Goal: Task Accomplishment & Management: Manage account settings

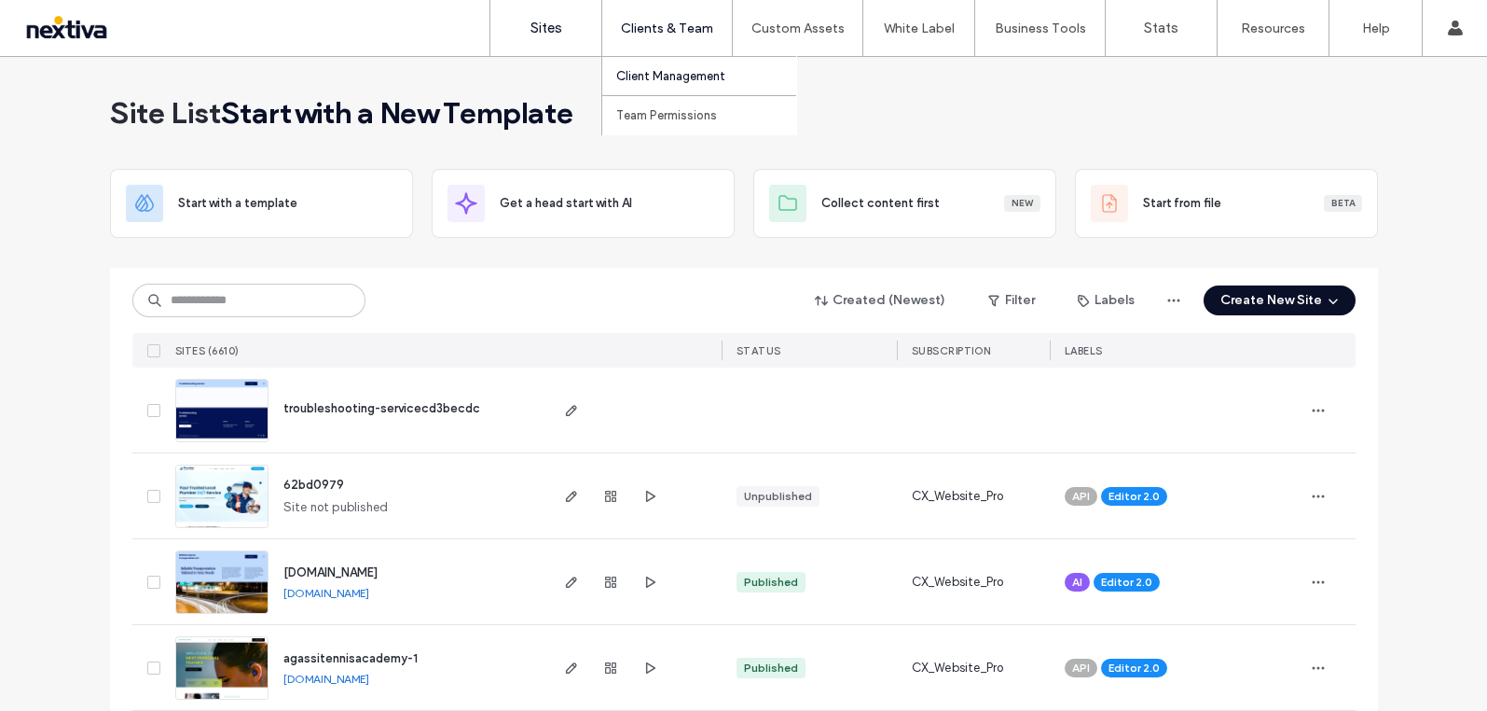
click at [657, 62] on link "Client Management" at bounding box center [706, 76] width 180 height 38
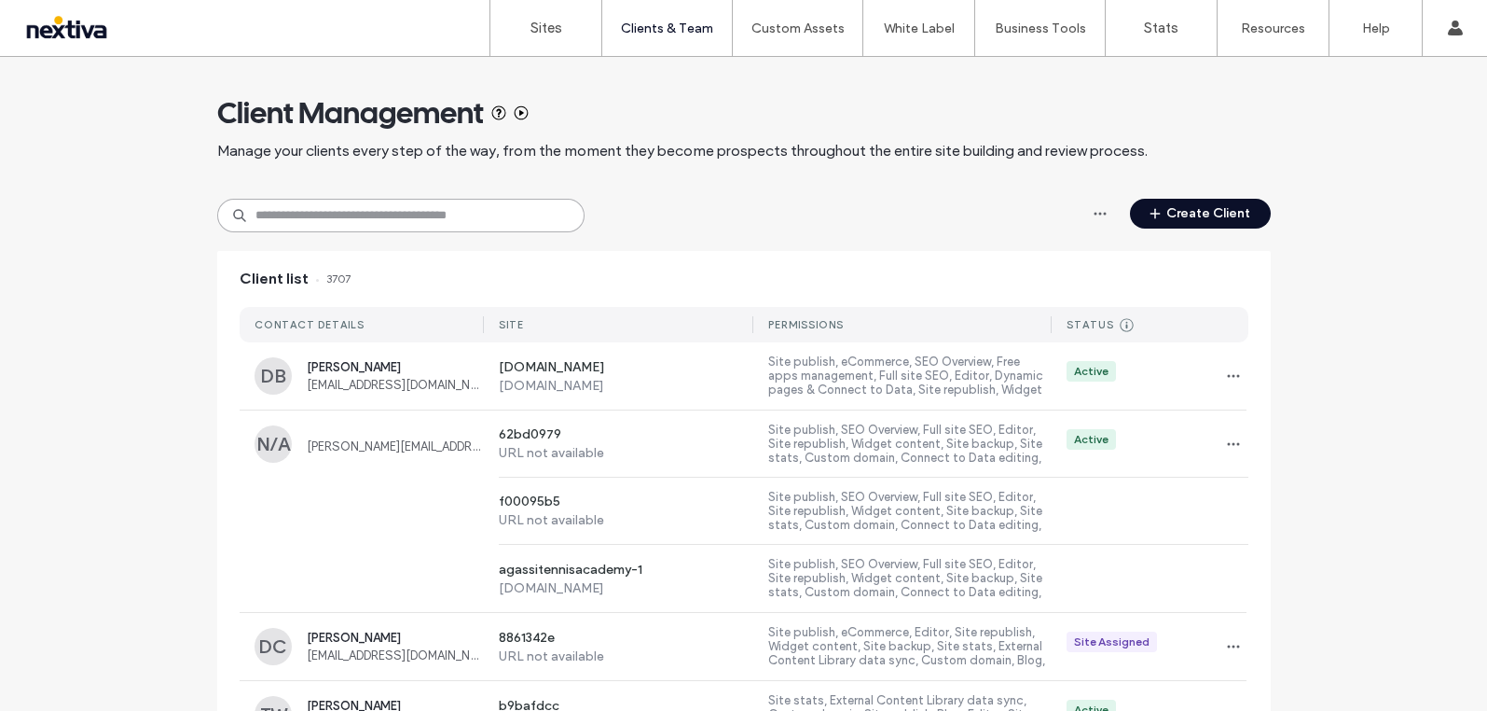
click at [387, 202] on input at bounding box center [400, 216] width 367 height 34
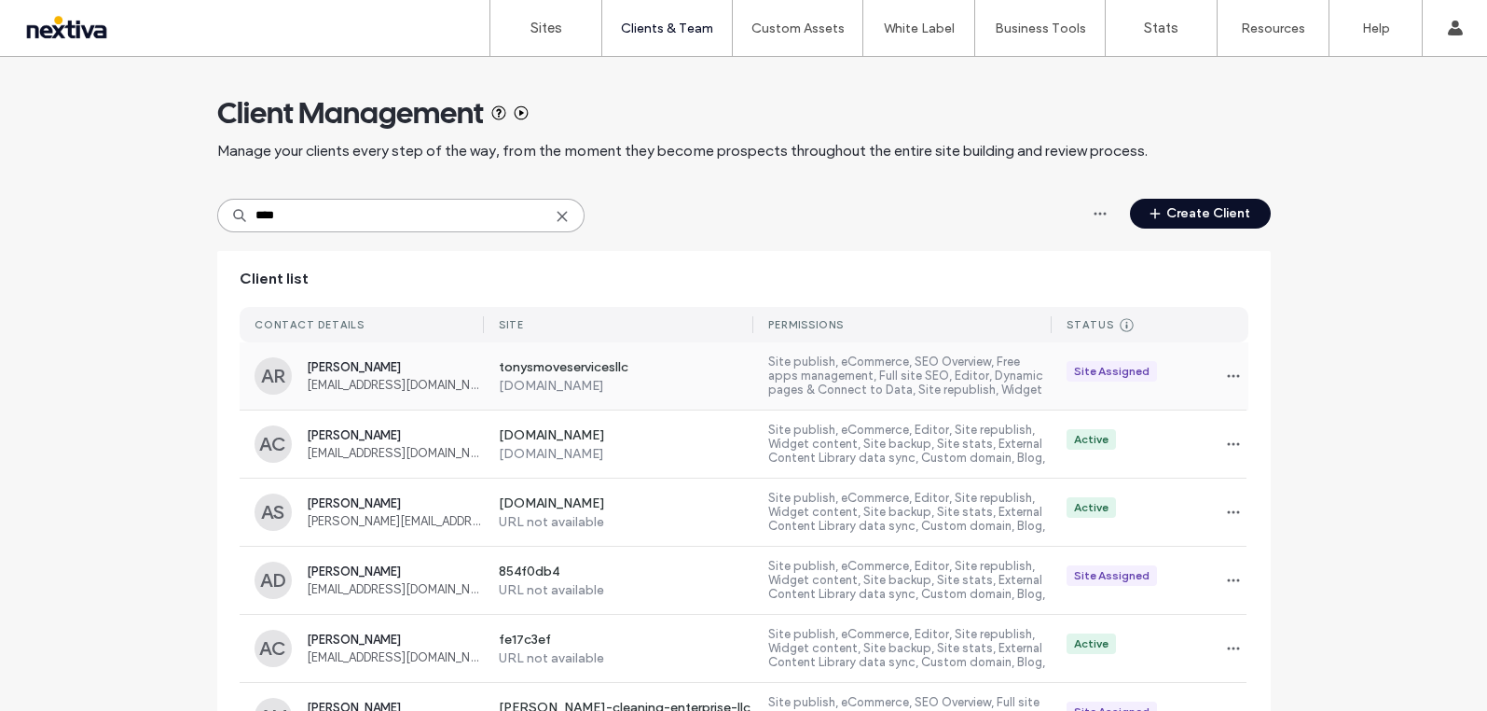
type input "****"
click at [405, 360] on span "Antonio Robertson" at bounding box center [395, 367] width 177 height 14
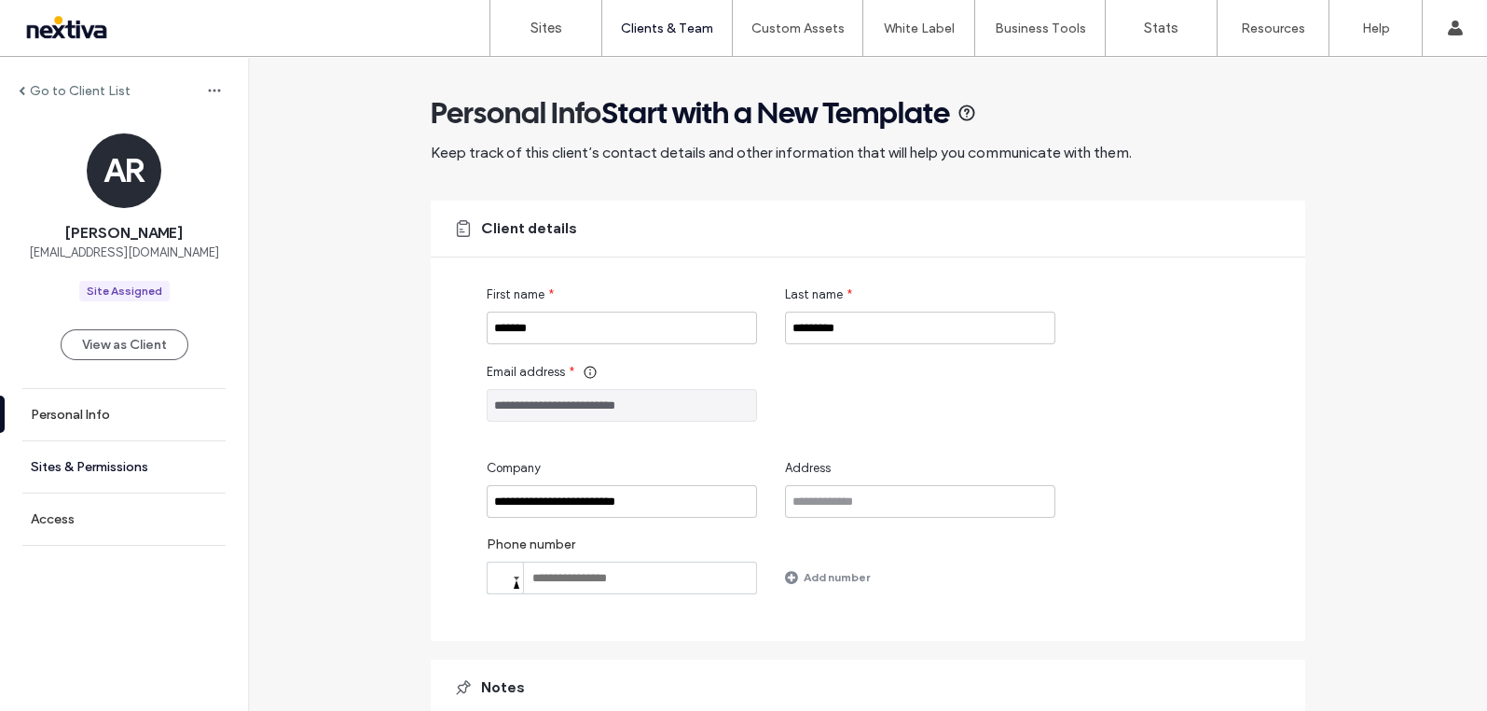
click at [114, 461] on label "Sites & Permissions" at bounding box center [90, 467] width 118 height 16
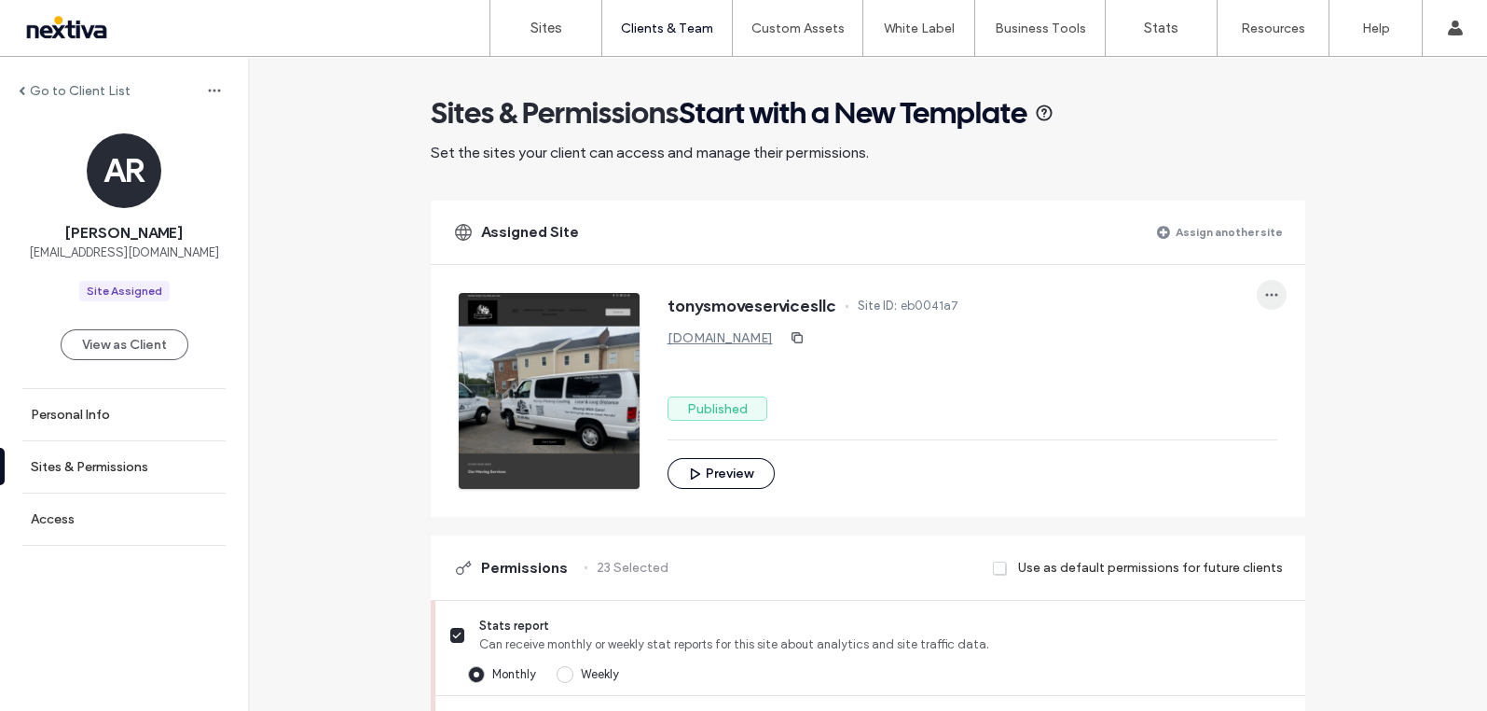
click at [1259, 282] on span "button" at bounding box center [1272, 295] width 30 height 30
click at [1315, 384] on span "Edit site" at bounding box center [1312, 378] width 47 height 19
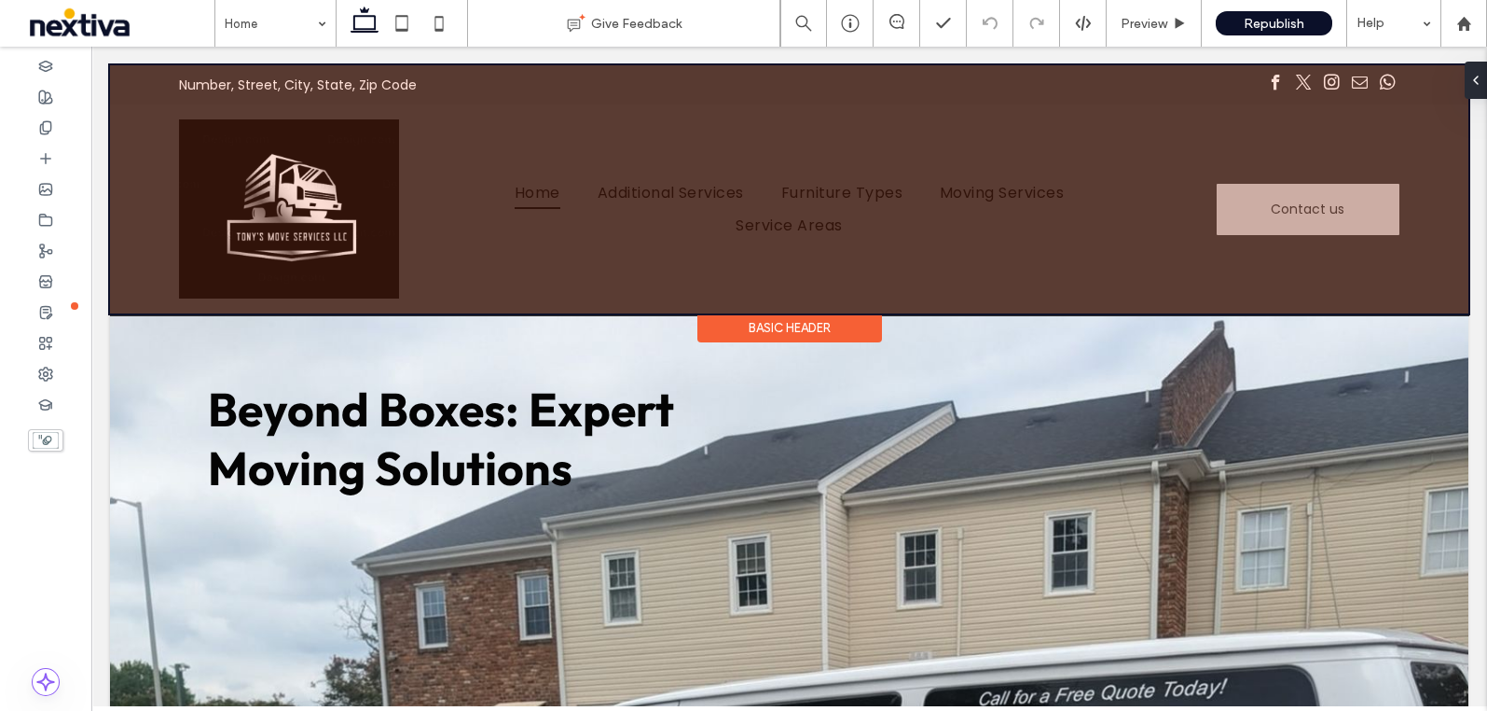
click at [1309, 201] on div at bounding box center [789, 189] width 1359 height 248
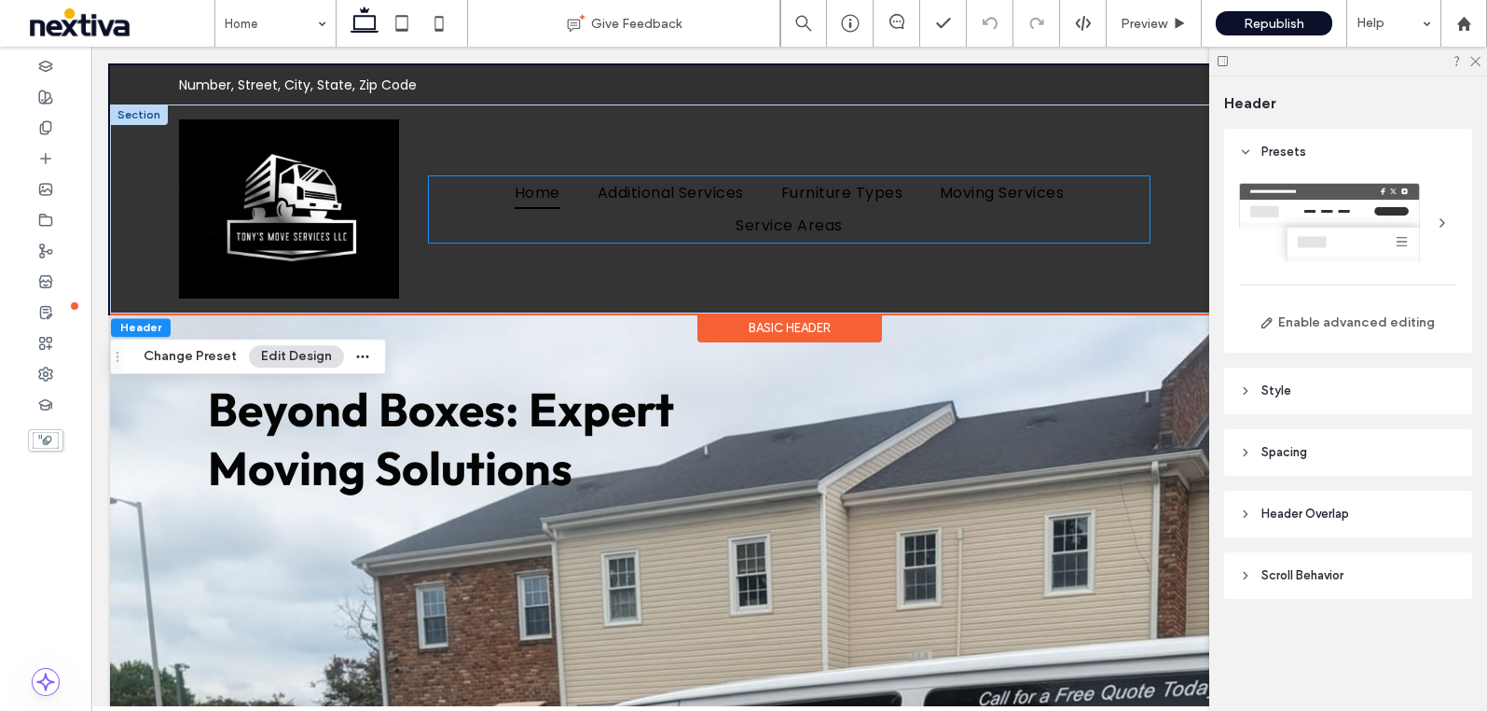
click at [1112, 202] on ul "Home Additional Services Furniture Types Moving Services Service Areas" at bounding box center [789, 209] width 720 height 66
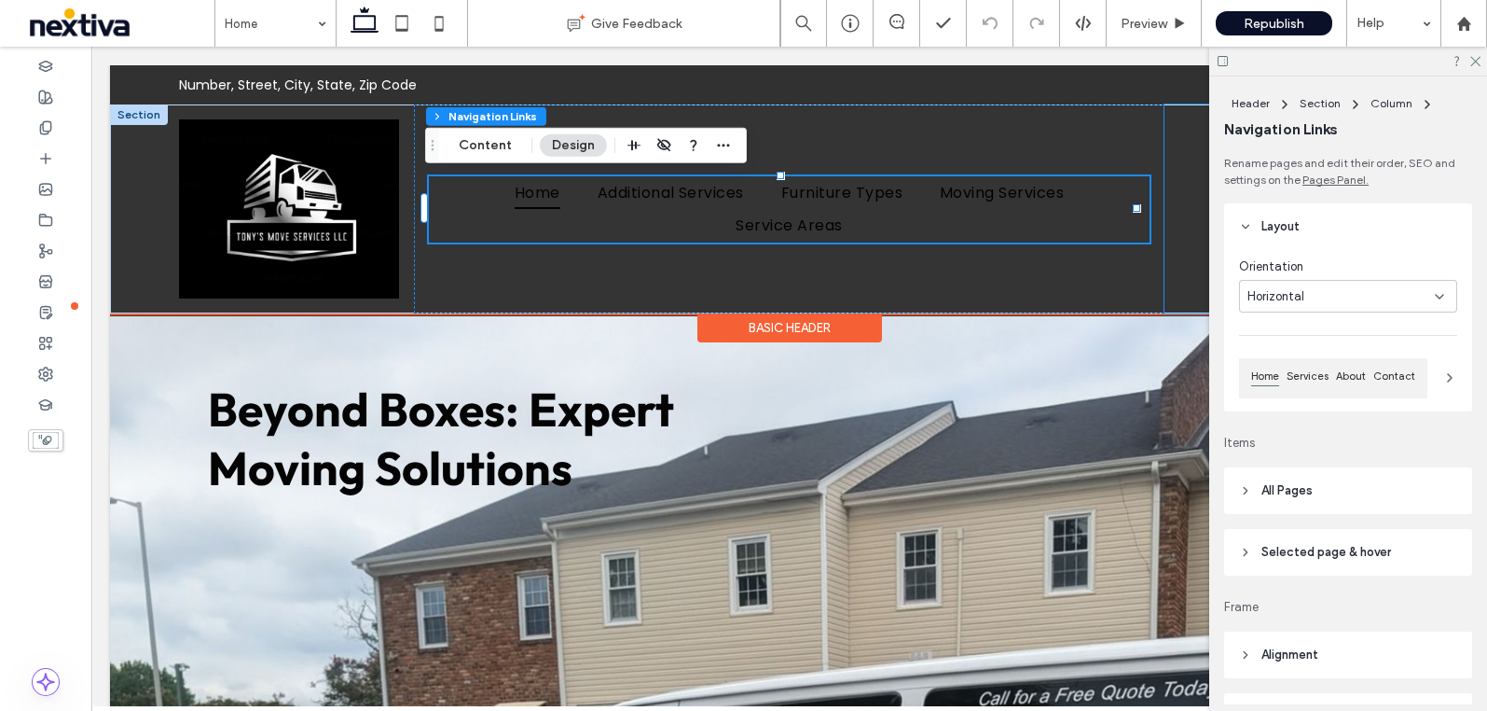
click at [1175, 195] on div "Contact us" at bounding box center [1290, 208] width 250 height 209
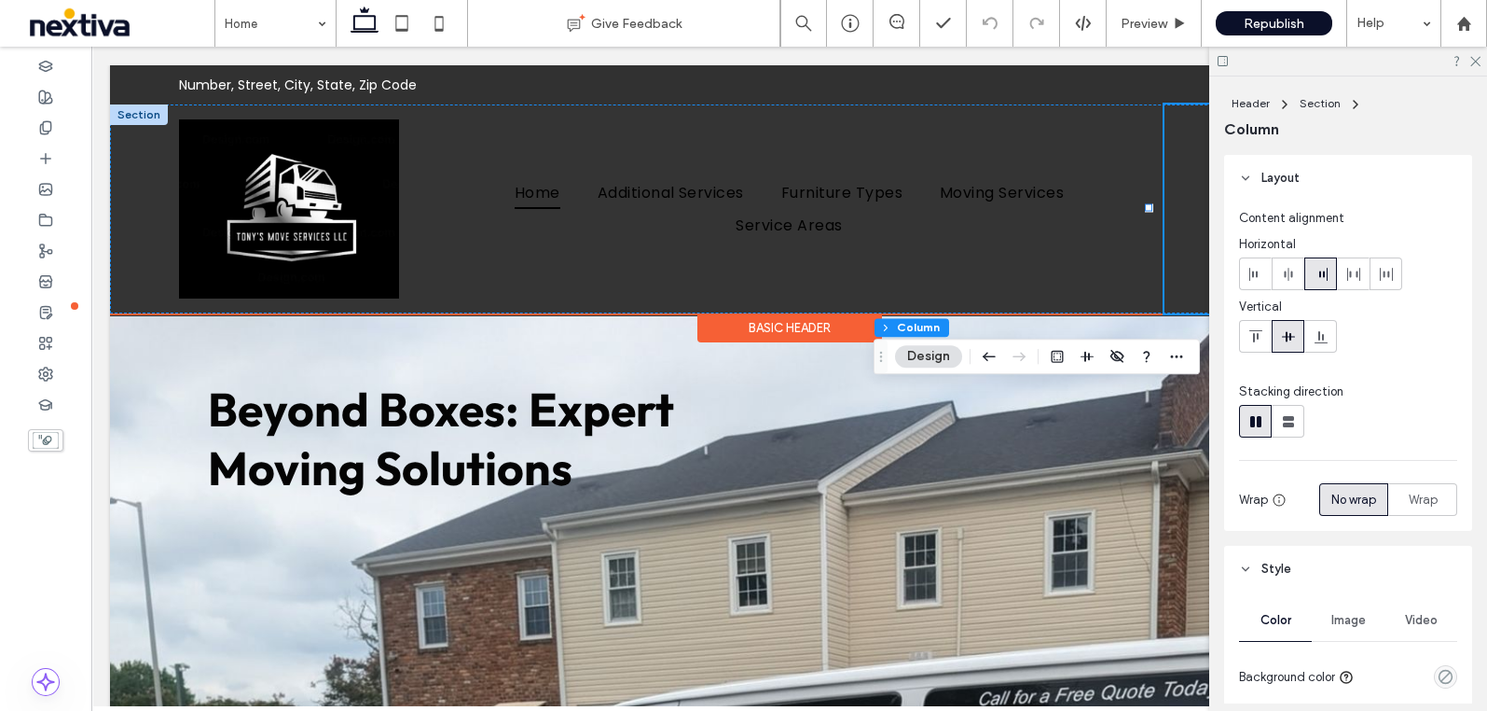
click at [1195, 195] on div "Contact us" at bounding box center [1290, 208] width 250 height 209
click at [1217, 198] on link "Contact us" at bounding box center [1308, 209] width 183 height 51
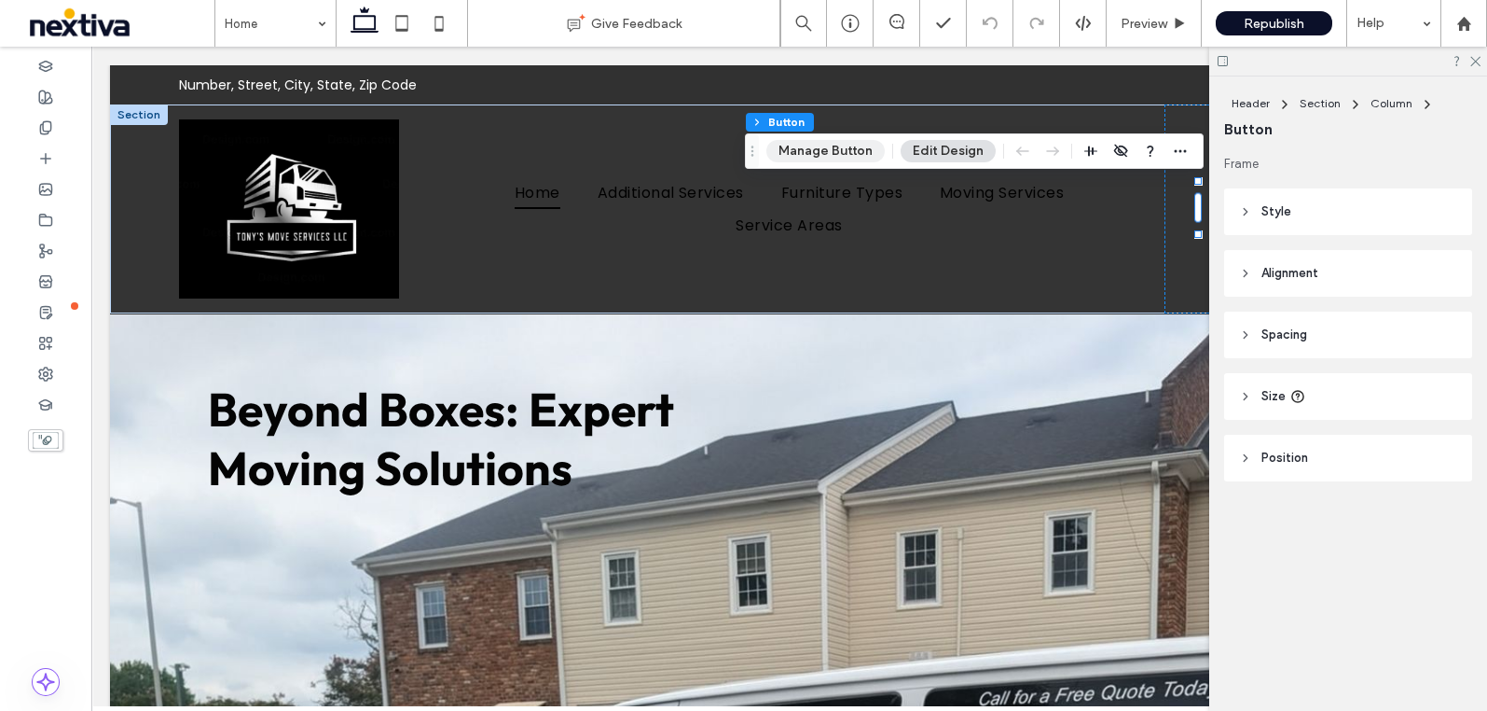
click at [851, 151] on button "Manage Button" at bounding box center [826, 151] width 118 height 22
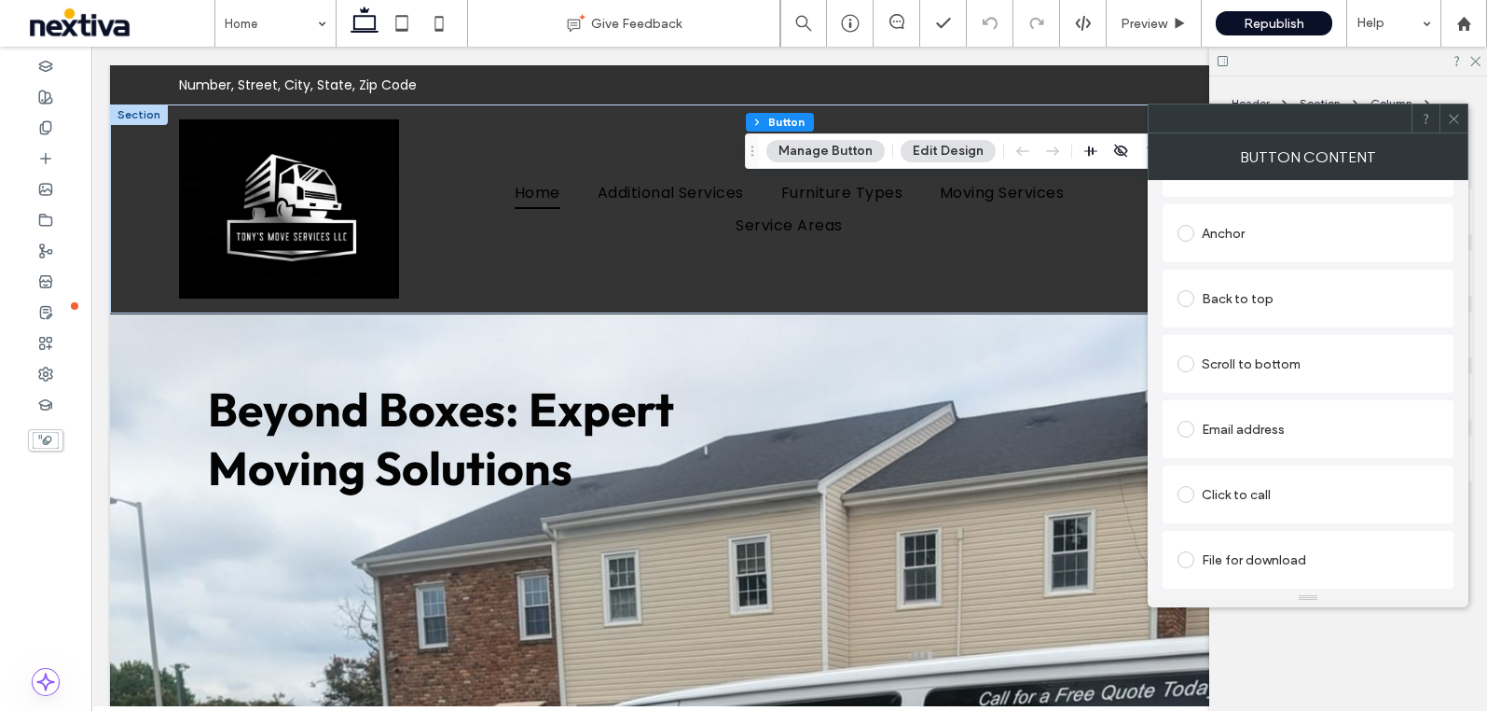
click at [1261, 498] on div "Click to call" at bounding box center [1308, 494] width 261 height 30
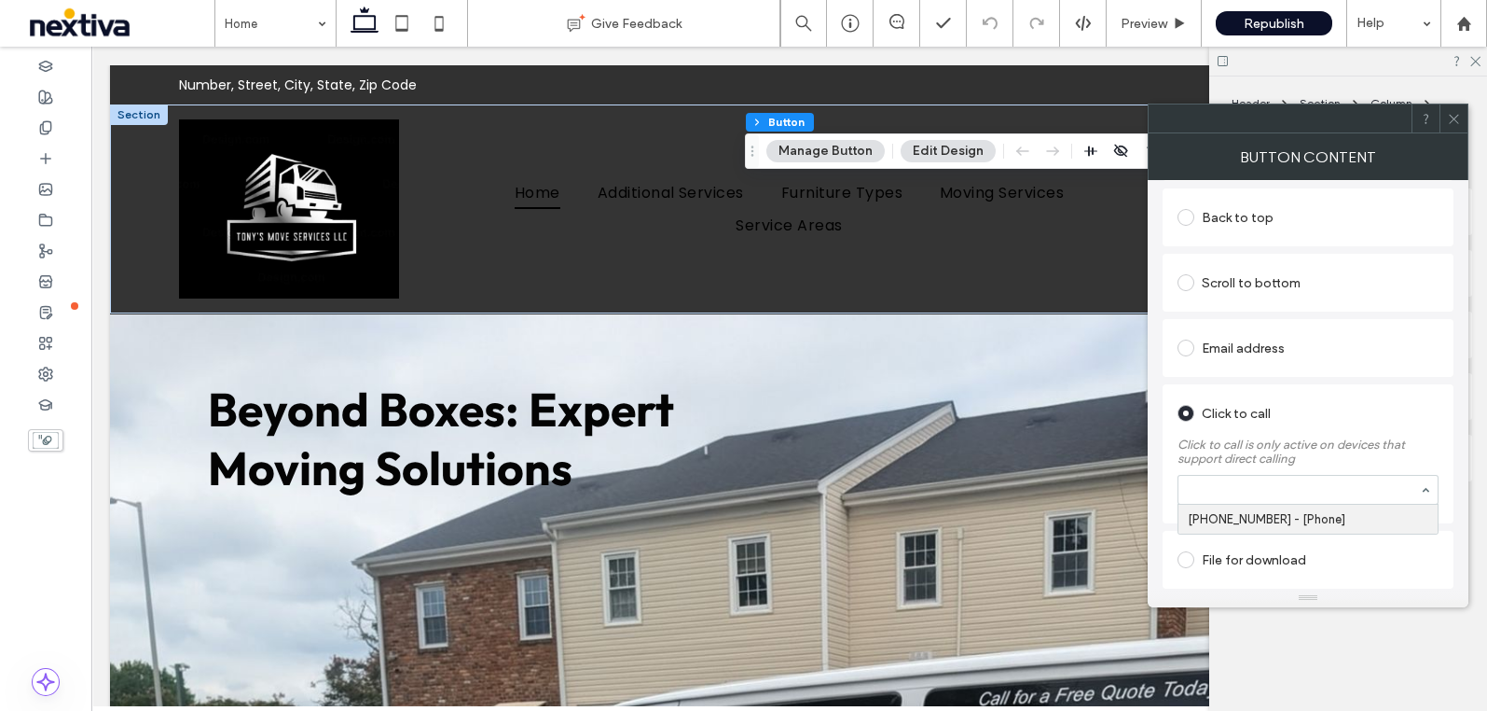
paste input "**********"
click at [1190, 490] on input "**********" at bounding box center [1303, 489] width 231 height 13
type input "**********"
click at [1455, 120] on icon at bounding box center [1454, 119] width 14 height 14
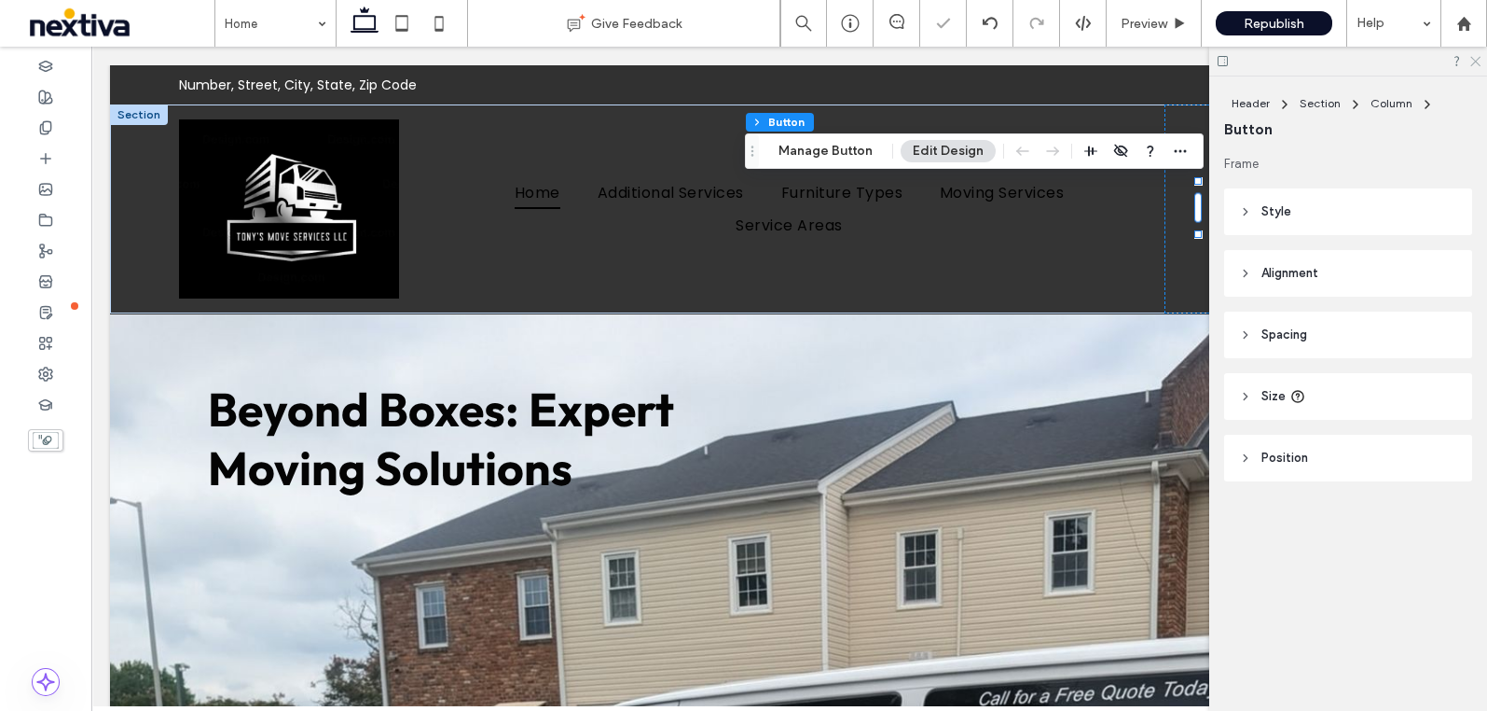
click at [1472, 62] on icon at bounding box center [1475, 60] width 12 height 12
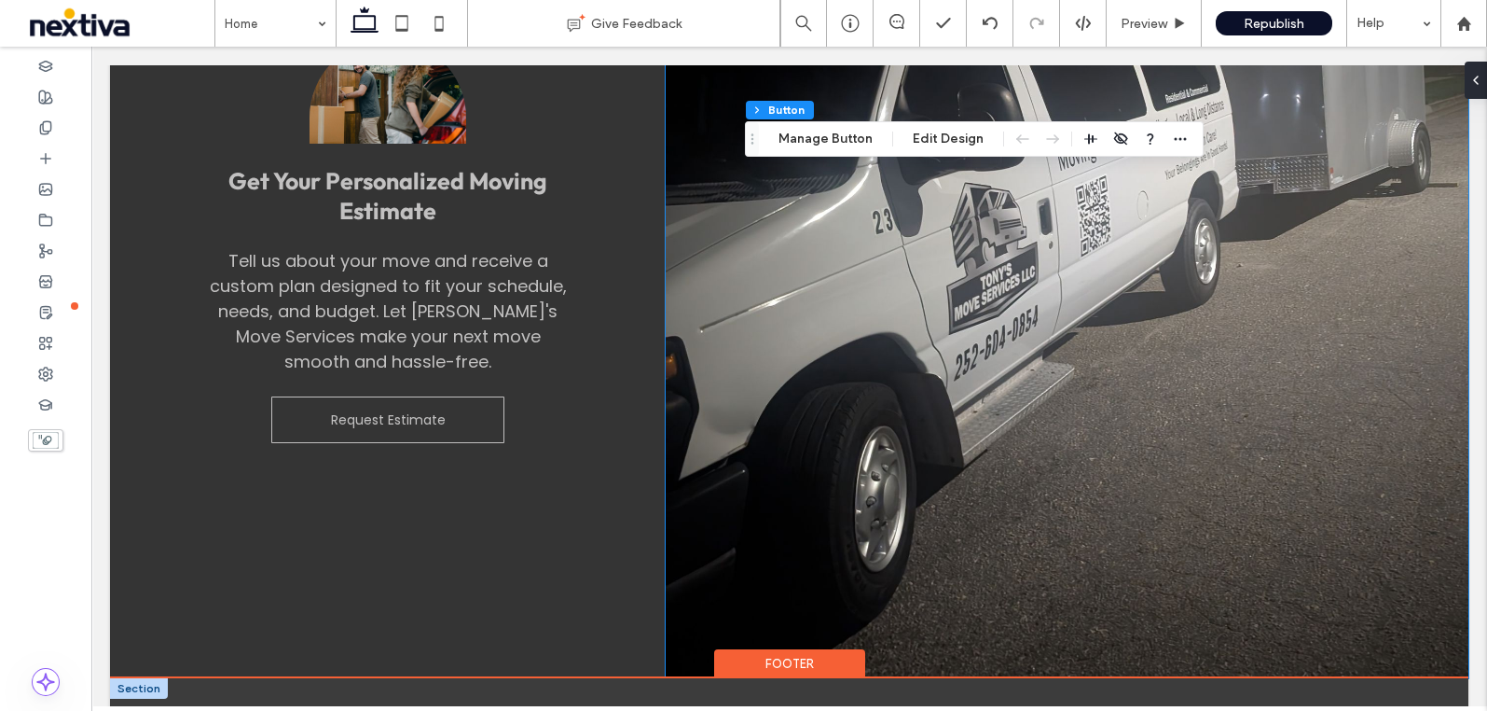
scroll to position [4441, 0]
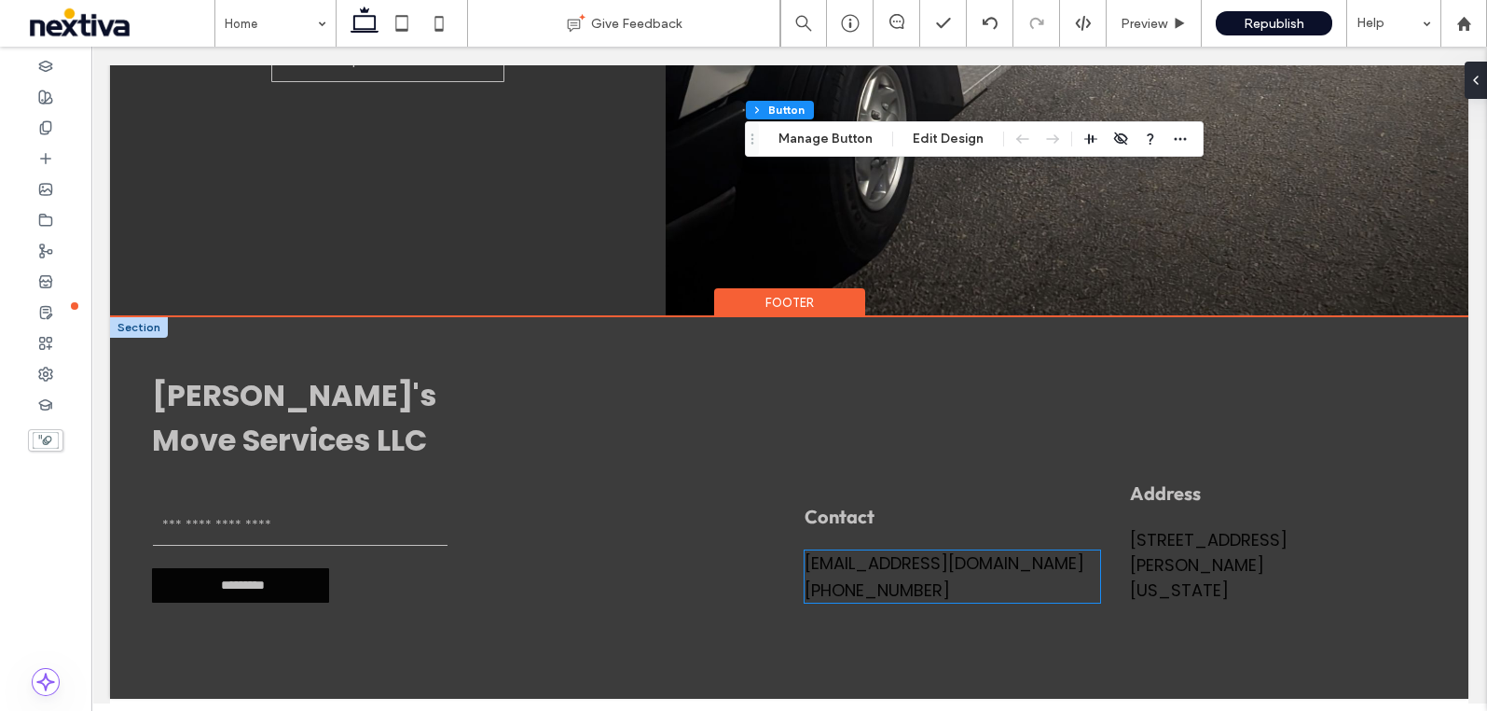
click at [851, 589] on div "844 806 7672" at bounding box center [953, 589] width 297 height 25
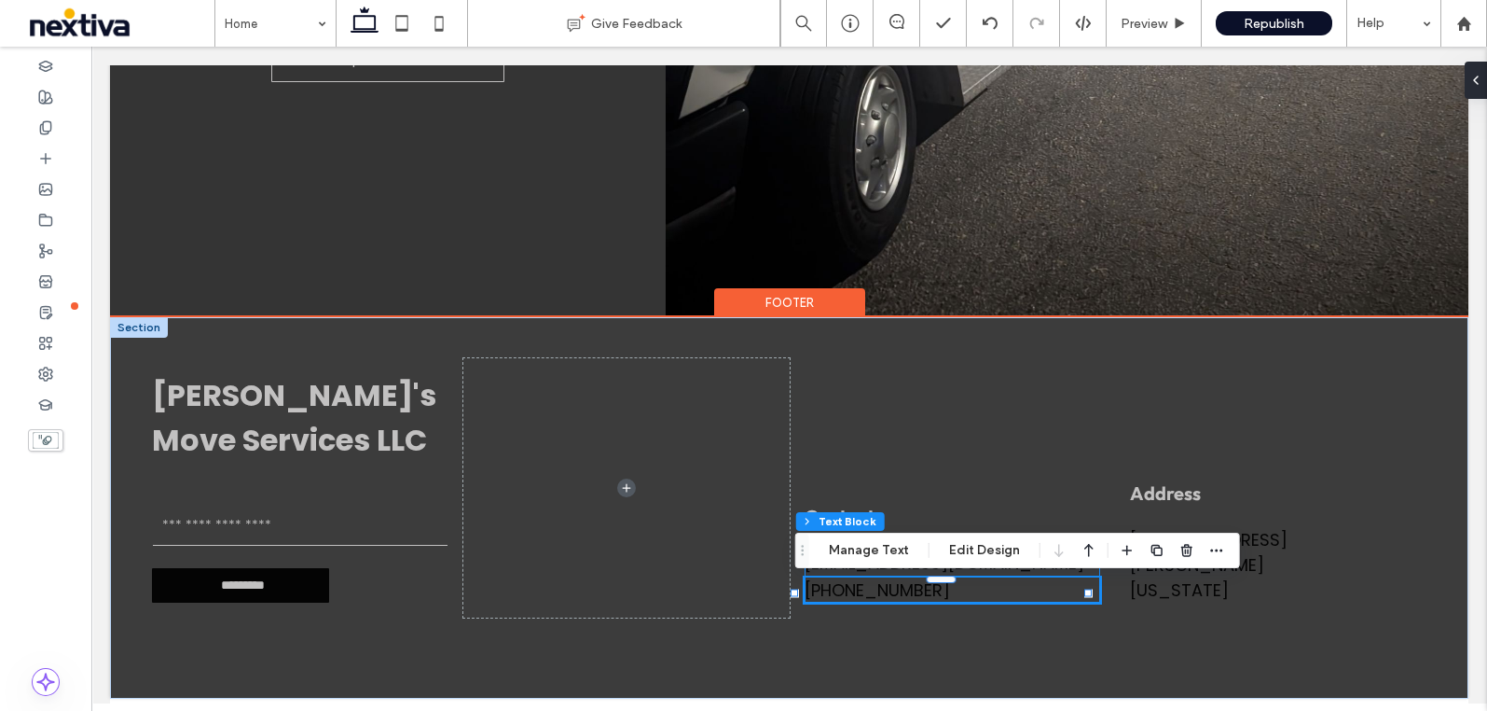
click at [851, 589] on div "844 806 7672" at bounding box center [953, 589] width 297 height 25
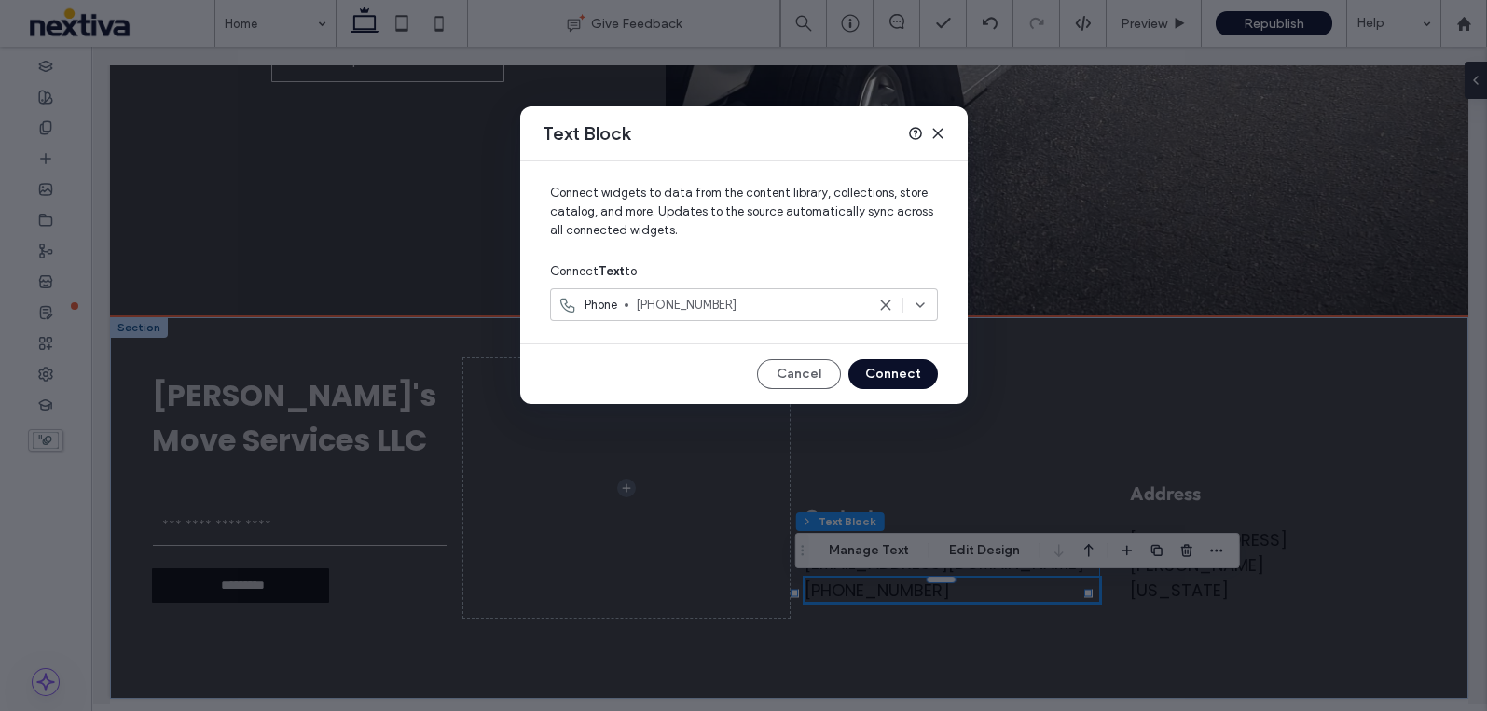
click at [851, 589] on div "Text Block Connect widgets to data from the content library, collections, store…" at bounding box center [743, 355] width 1487 height 711
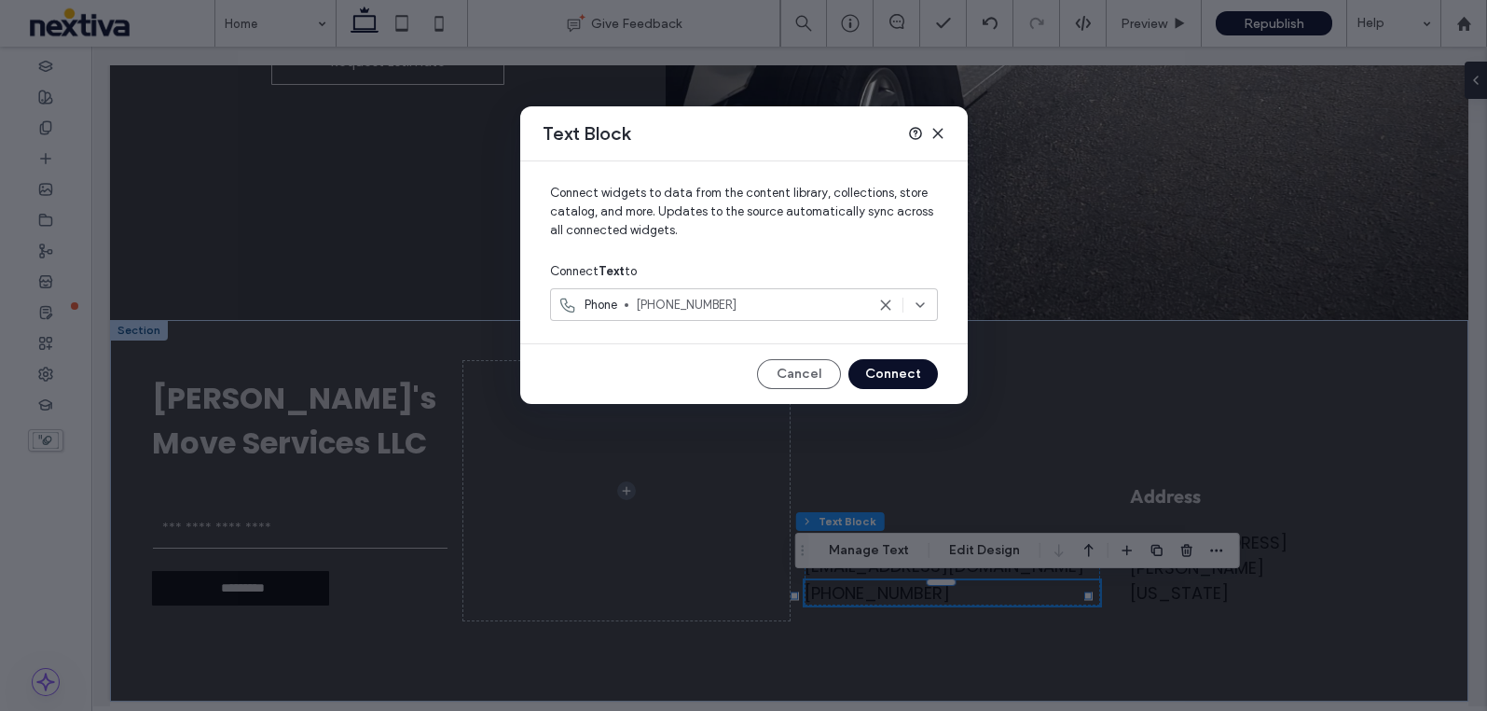
click at [697, 306] on span "844 806 7672" at bounding box center [750, 305] width 229 height 19
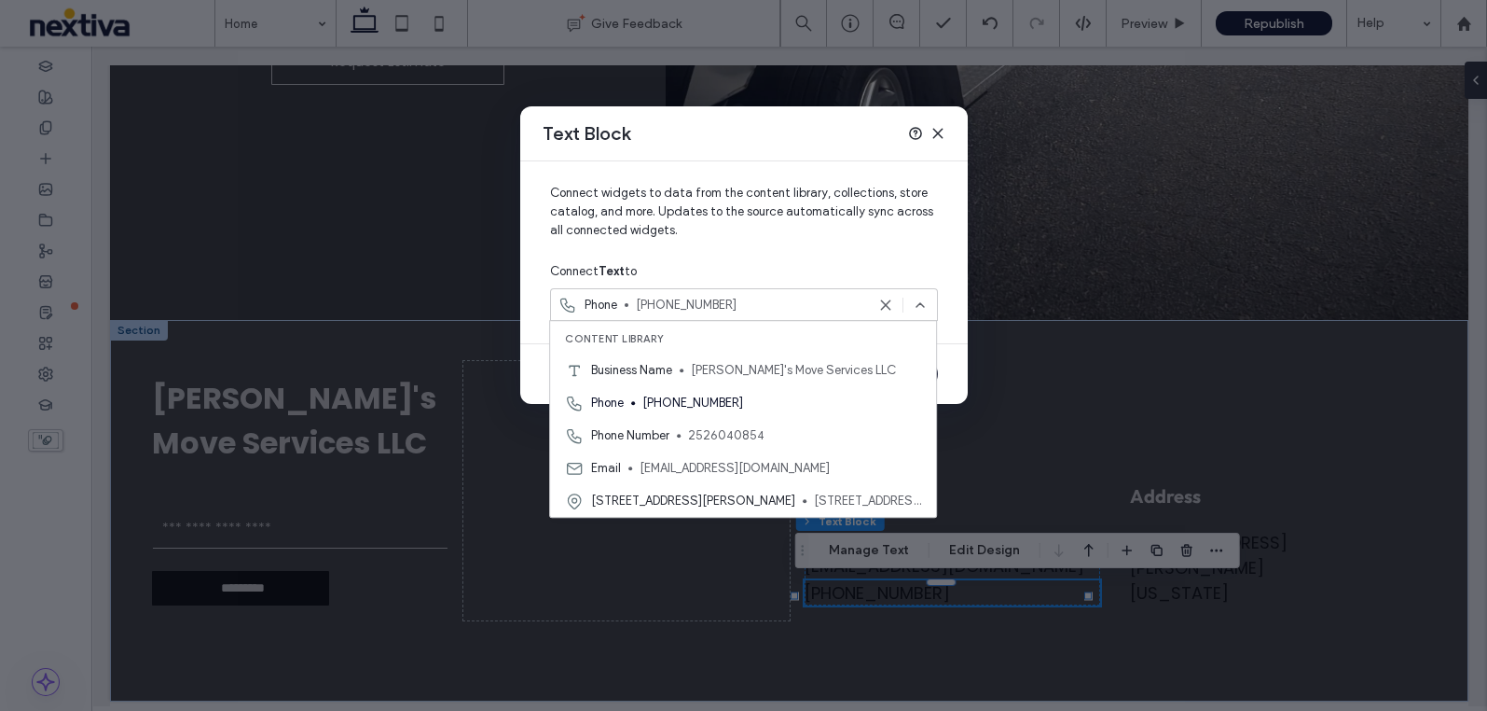
click at [940, 129] on icon at bounding box center [938, 133] width 15 height 15
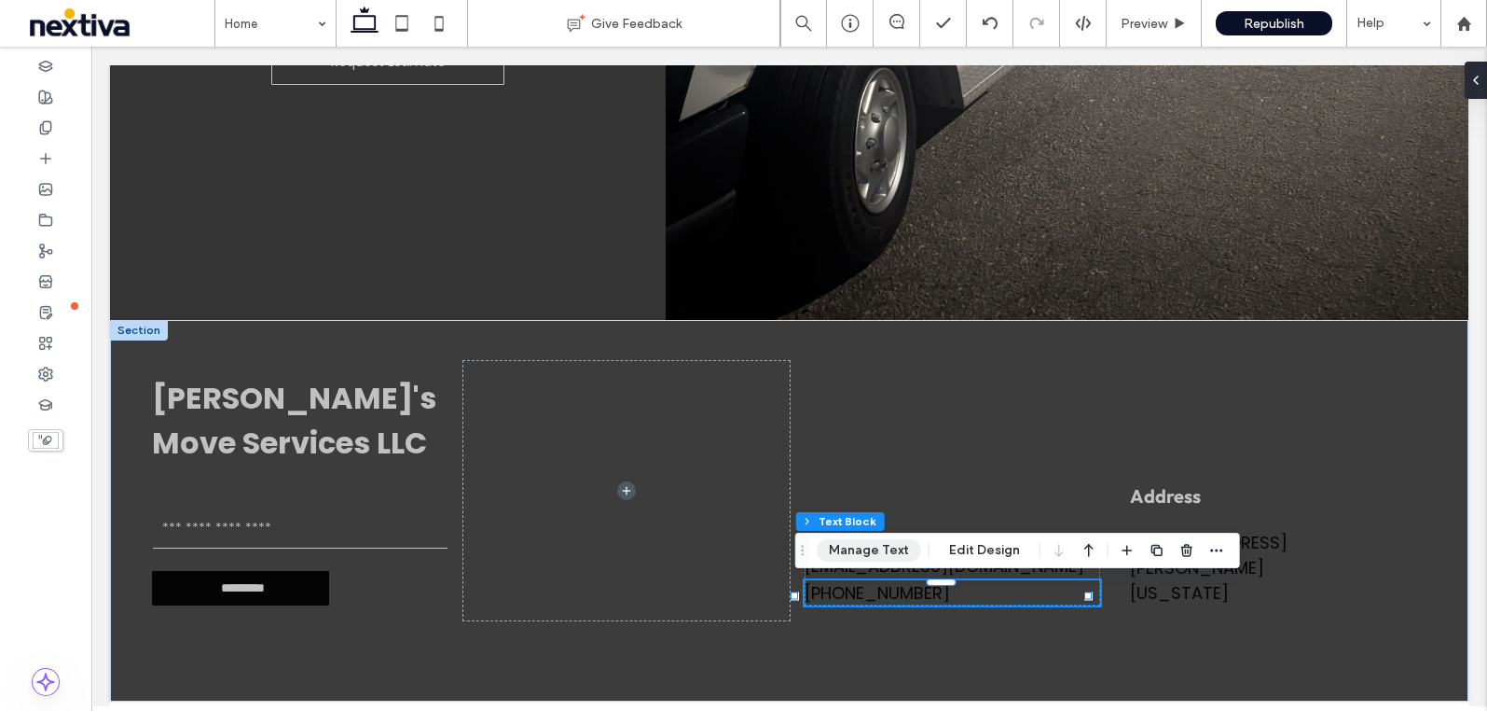
click at [874, 555] on button "Manage Text" at bounding box center [869, 550] width 104 height 22
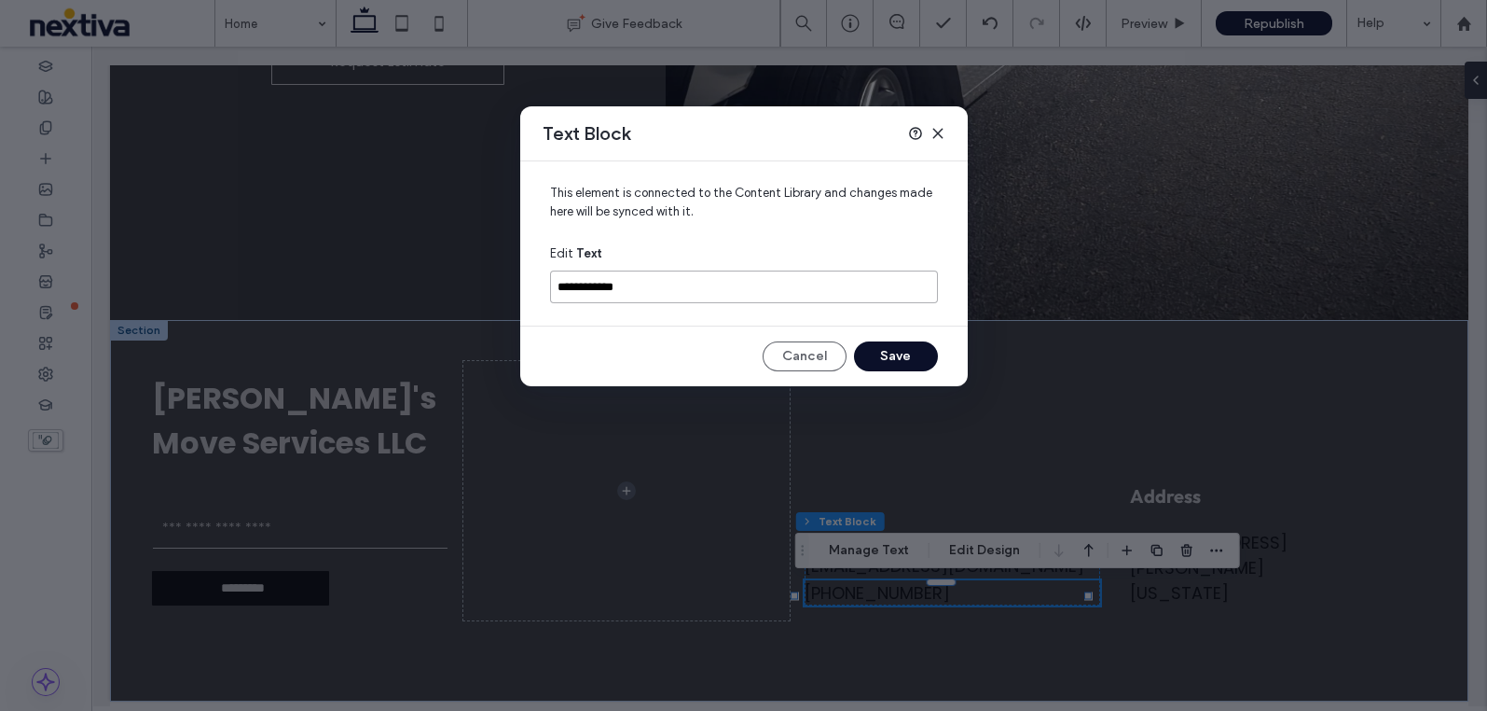
click at [729, 284] on input "**********" at bounding box center [744, 286] width 388 height 33
paste input
type input "**********"
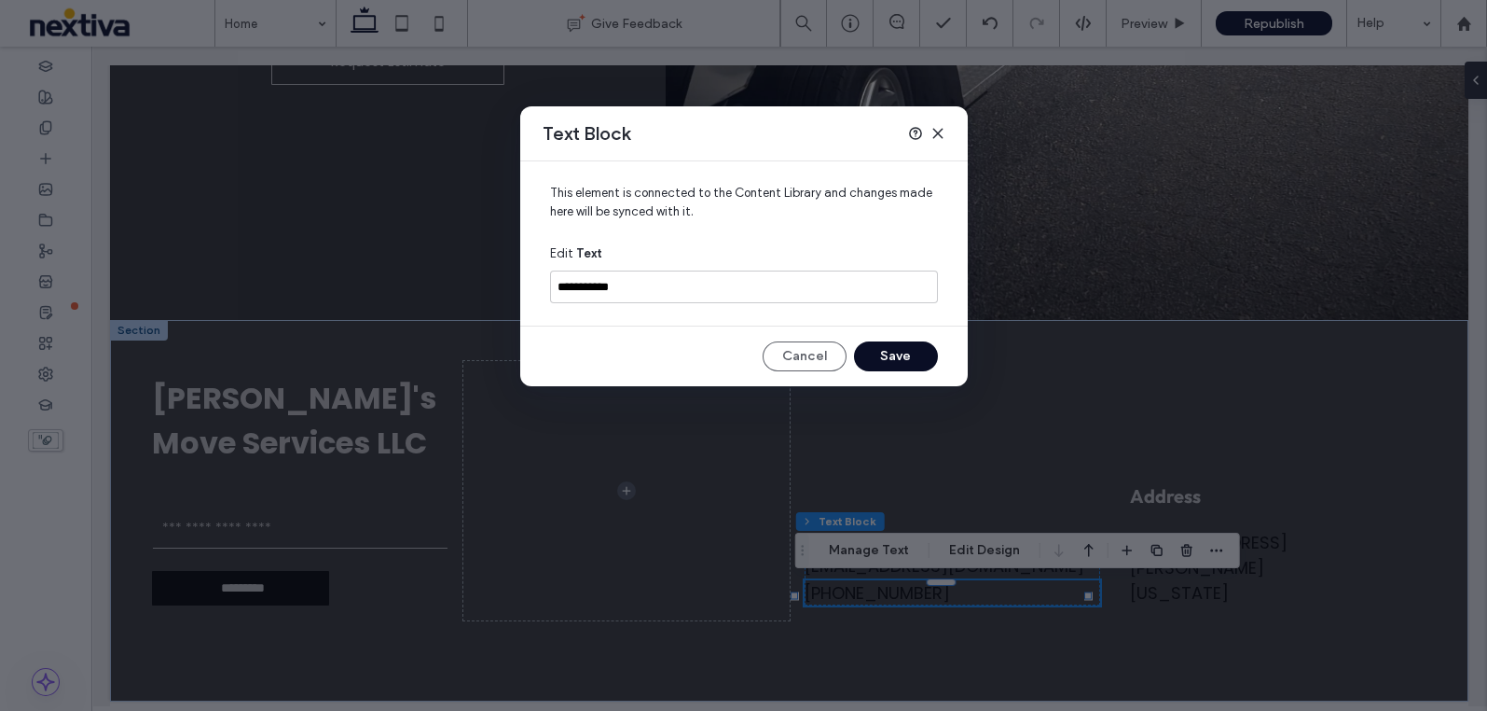
click at [900, 363] on button "Save" at bounding box center [896, 356] width 84 height 30
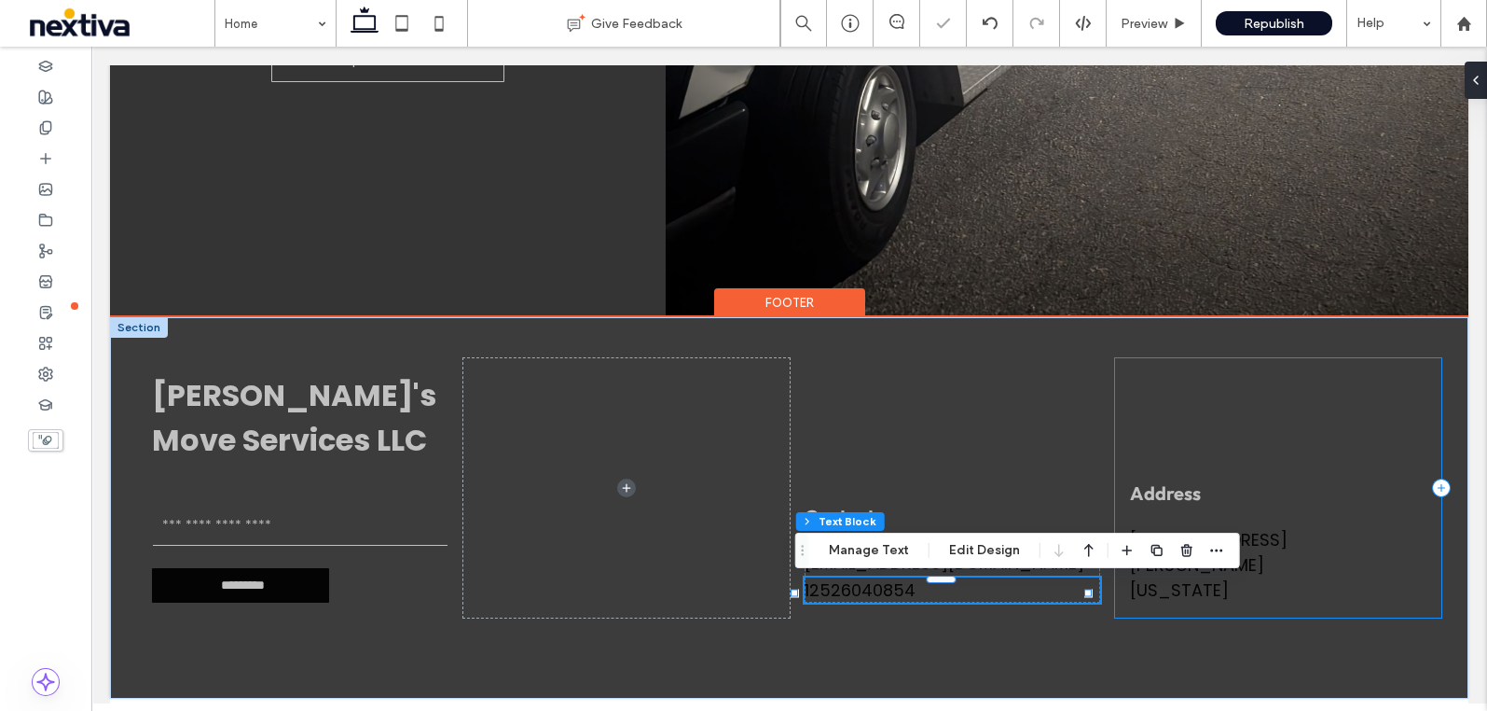
drag, startPoint x: 1357, startPoint y: 514, endPoint x: 1346, endPoint y: 513, distance: 11.2
click at [1354, 515] on div "Address 2403 Wooten Boulevard Southwest, Wilson, North Carolina 27893, United S…" at bounding box center [1278, 487] width 326 height 259
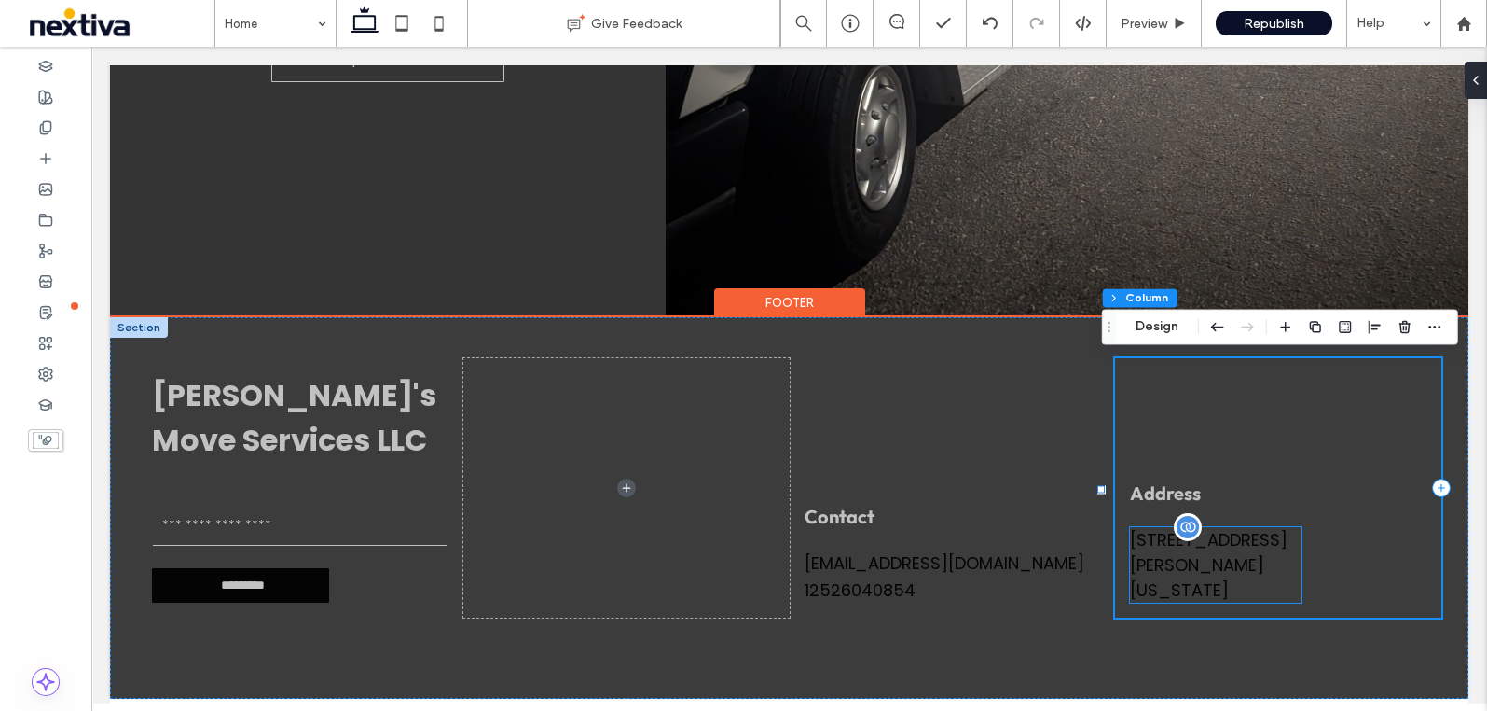
click at [1189, 540] on div "2403 Wooten Boulevard Southwest, Wilson, North Carolina 27893, United States" at bounding box center [1216, 565] width 172 height 76
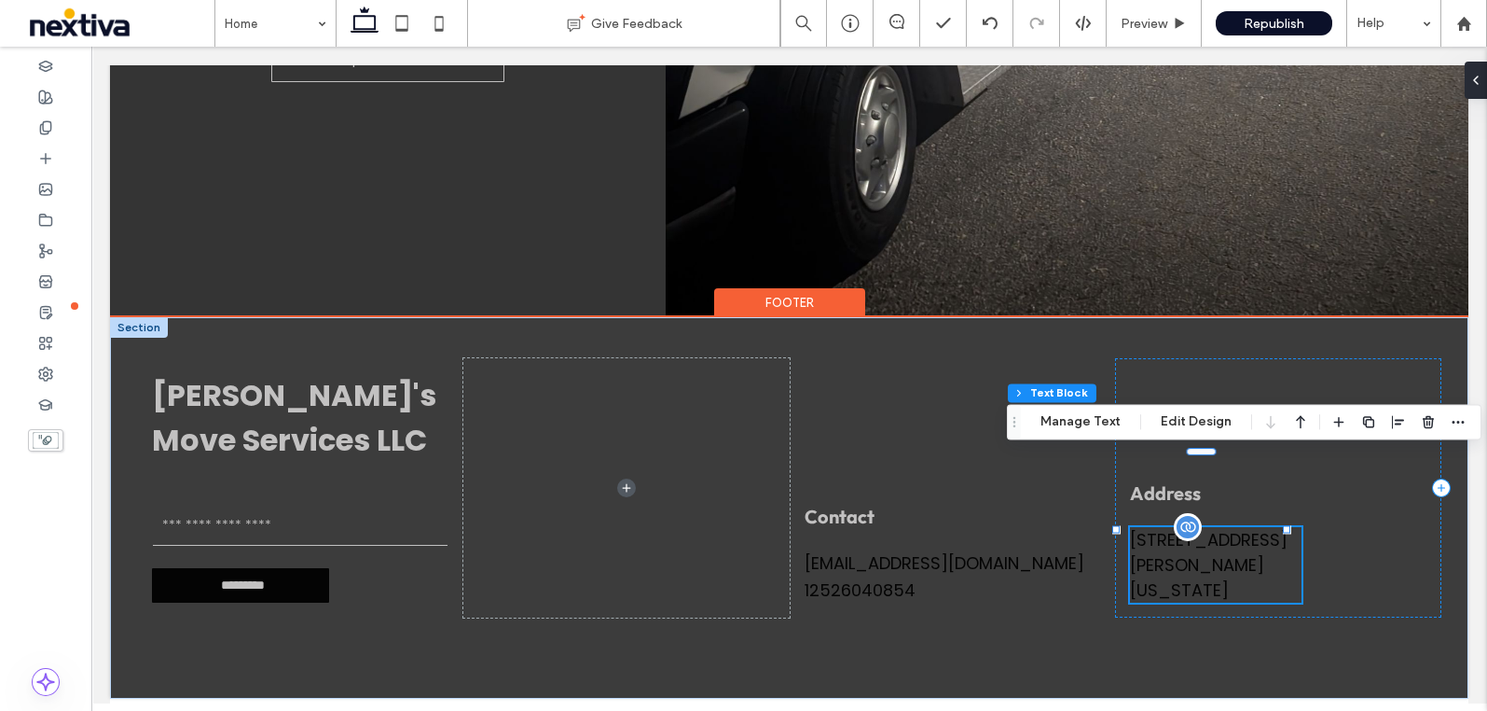
click at [1189, 540] on div "2403 Wooten Boulevard Southwest, Wilson, North Carolina 27893, United States" at bounding box center [1216, 565] width 172 height 76
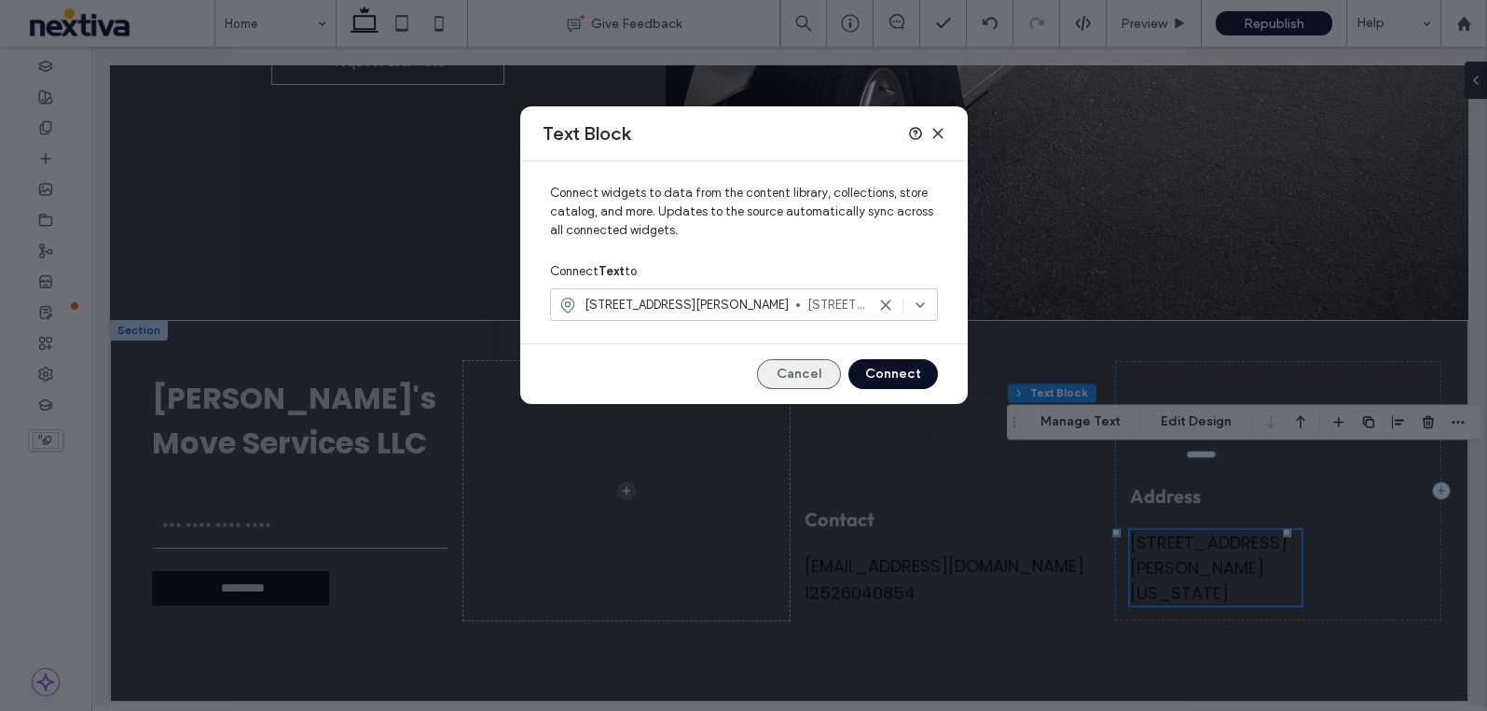
click at [821, 369] on button "Cancel" at bounding box center [799, 374] width 84 height 30
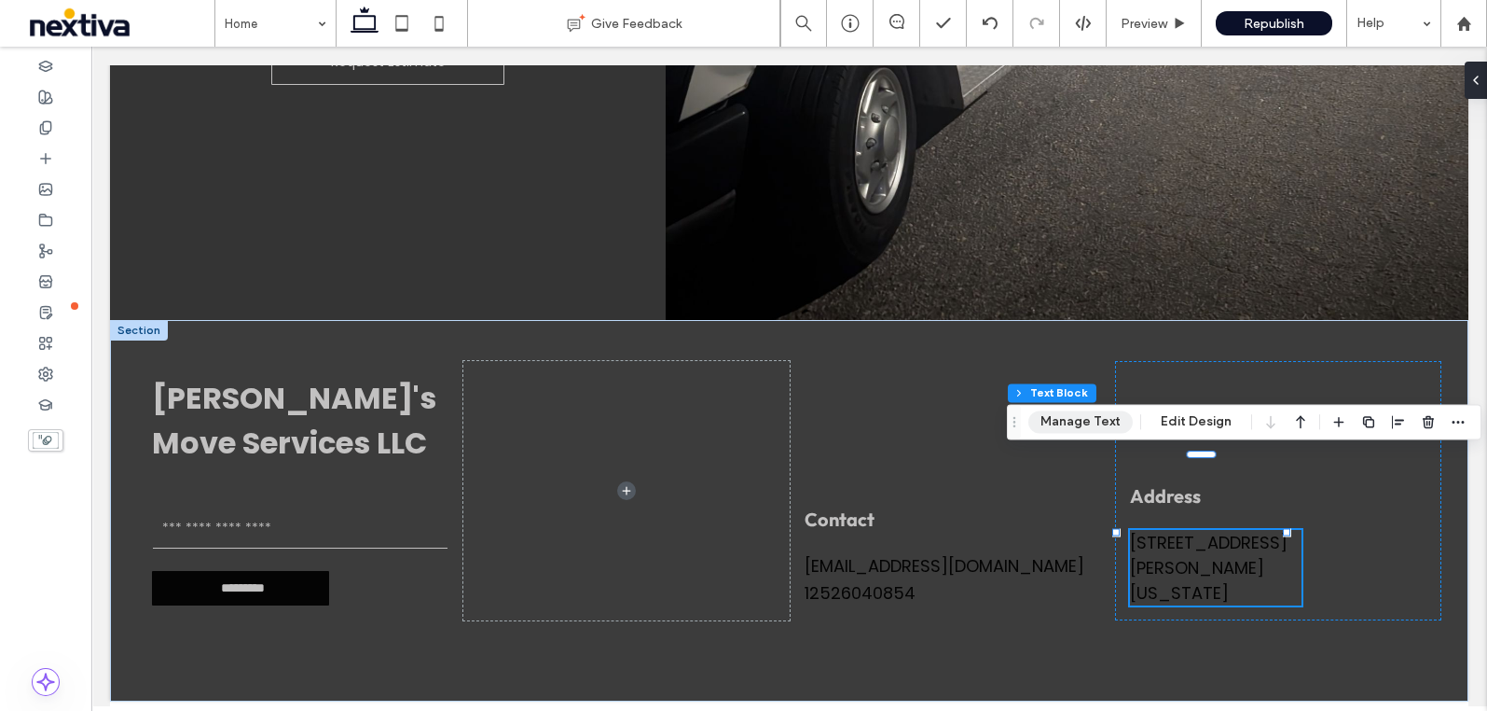
click at [1030, 417] on button "Manage Text" at bounding box center [1081, 421] width 104 height 22
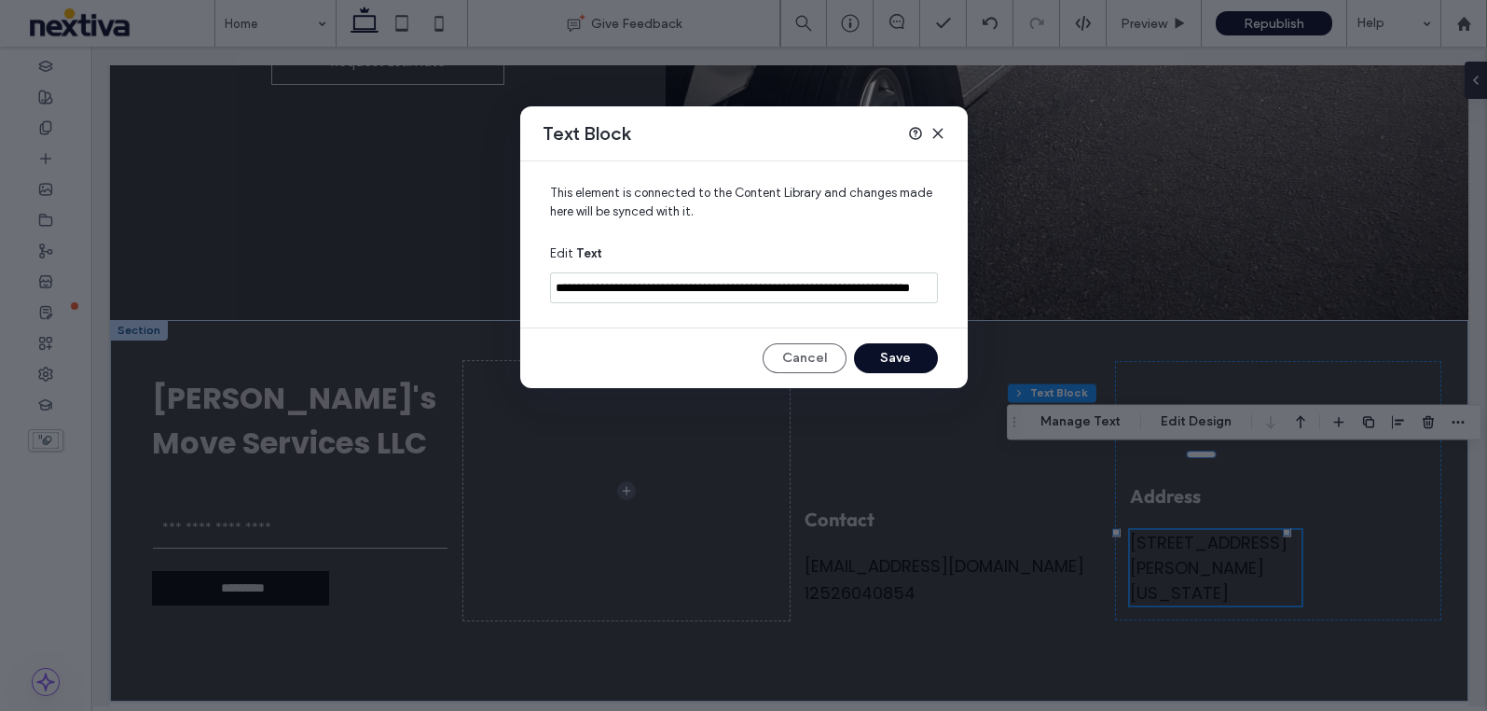
click at [928, 127] on div at bounding box center [926, 133] width 37 height 15
click at [943, 131] on icon at bounding box center [938, 133] width 15 height 15
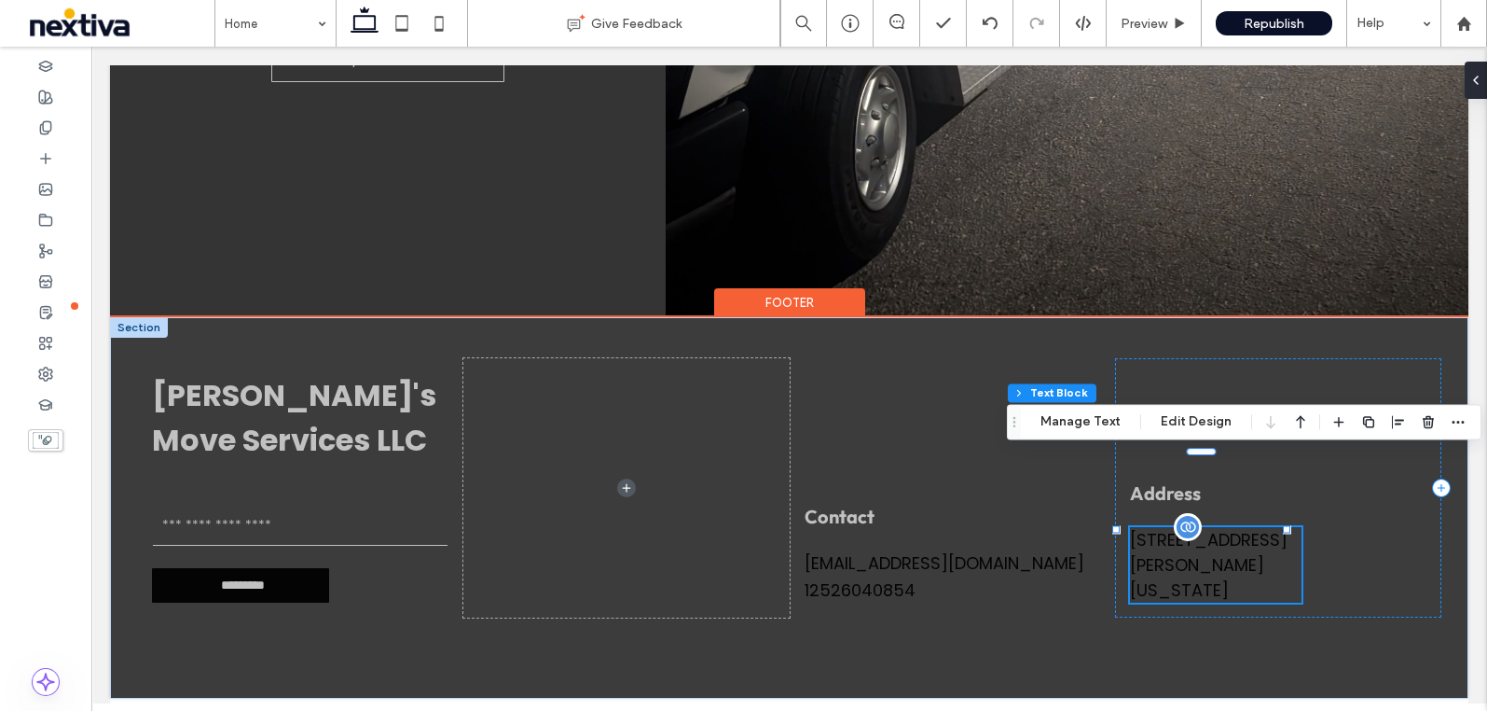
click at [1239, 527] on div "2403 Wooten Boulevard Southwest, Wilson, North Carolina 27893, United States" at bounding box center [1216, 565] width 172 height 76
click at [1218, 527] on div "2403 Wooten Boulevard Southwest, Wilson, North Carolina 27893, United States" at bounding box center [1216, 565] width 172 height 76
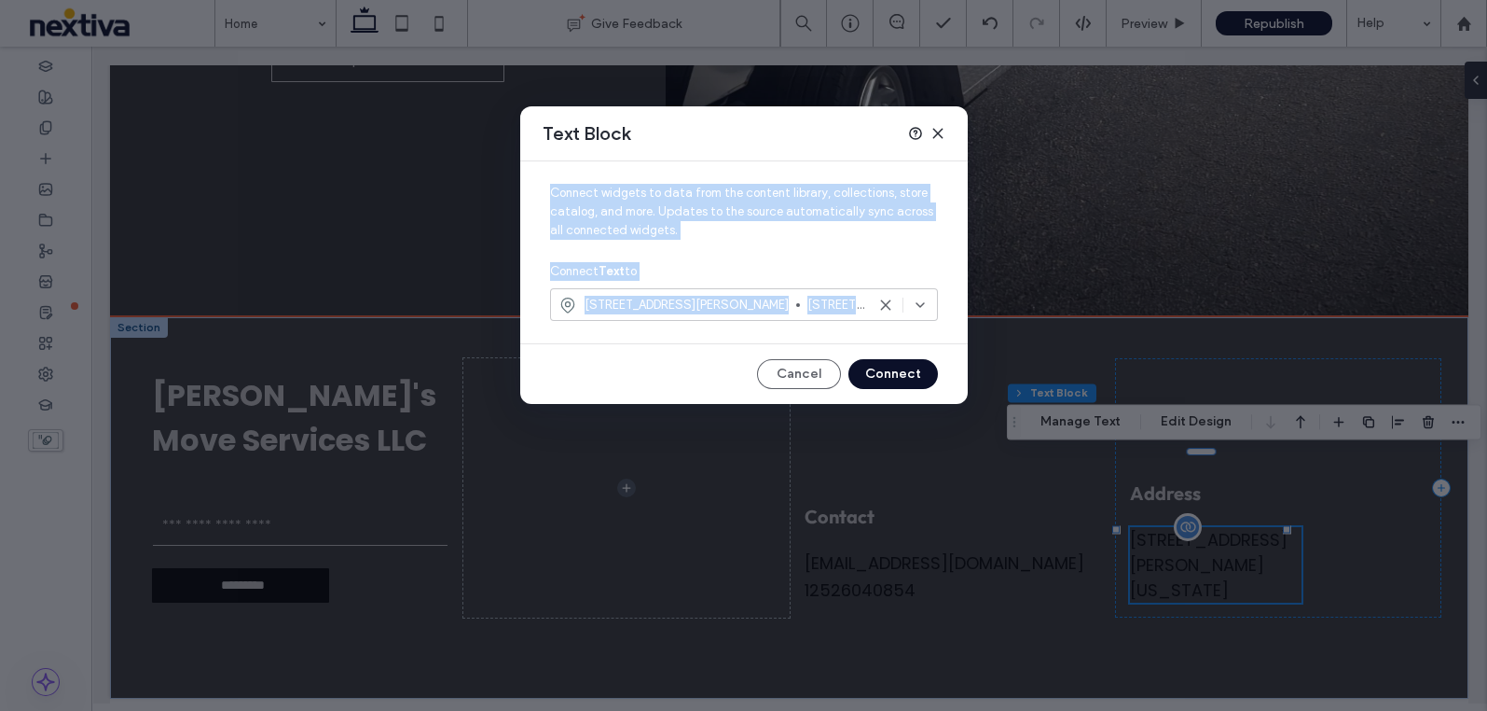
click at [1218, 519] on div "Text Block Connect widgets to data from the content library, collections, store…" at bounding box center [743, 355] width 1487 height 711
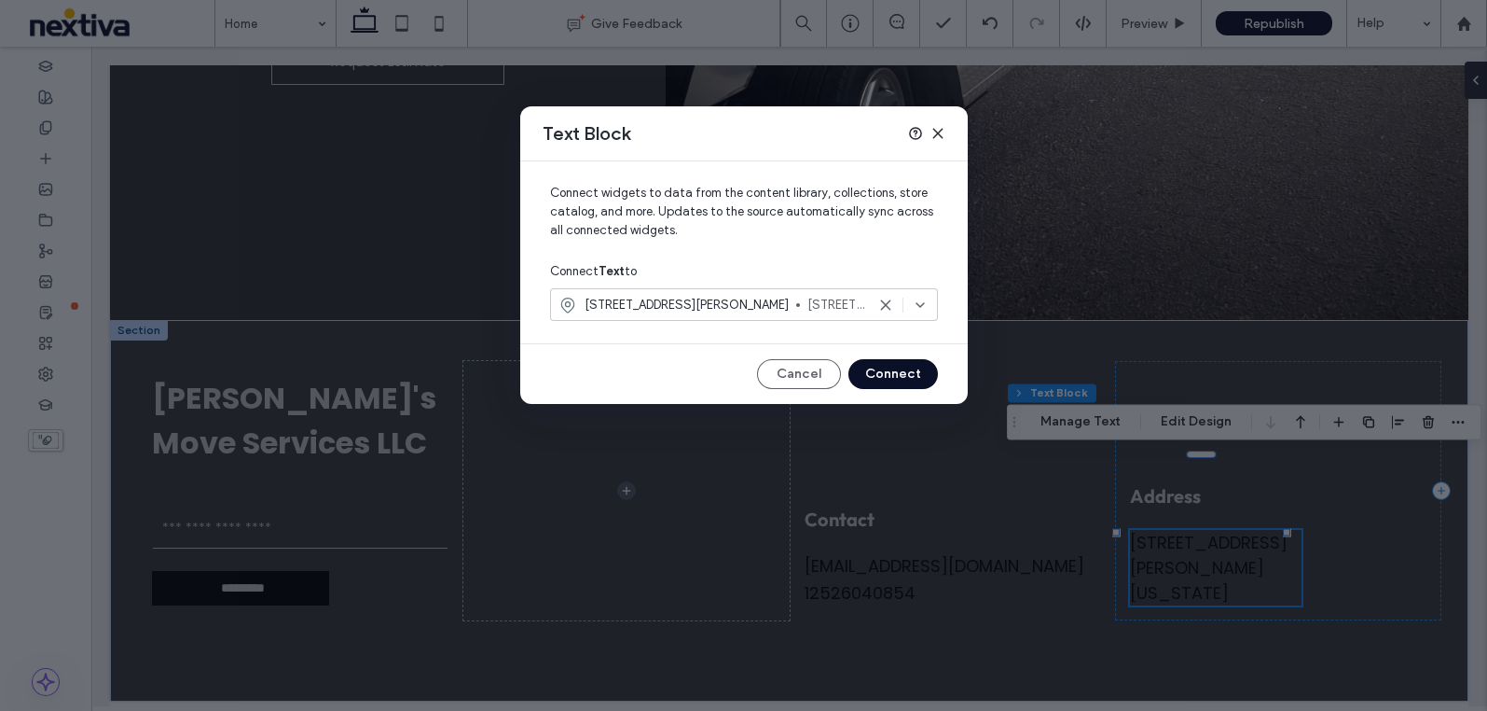
click at [939, 130] on icon at bounding box center [938, 133] width 15 height 15
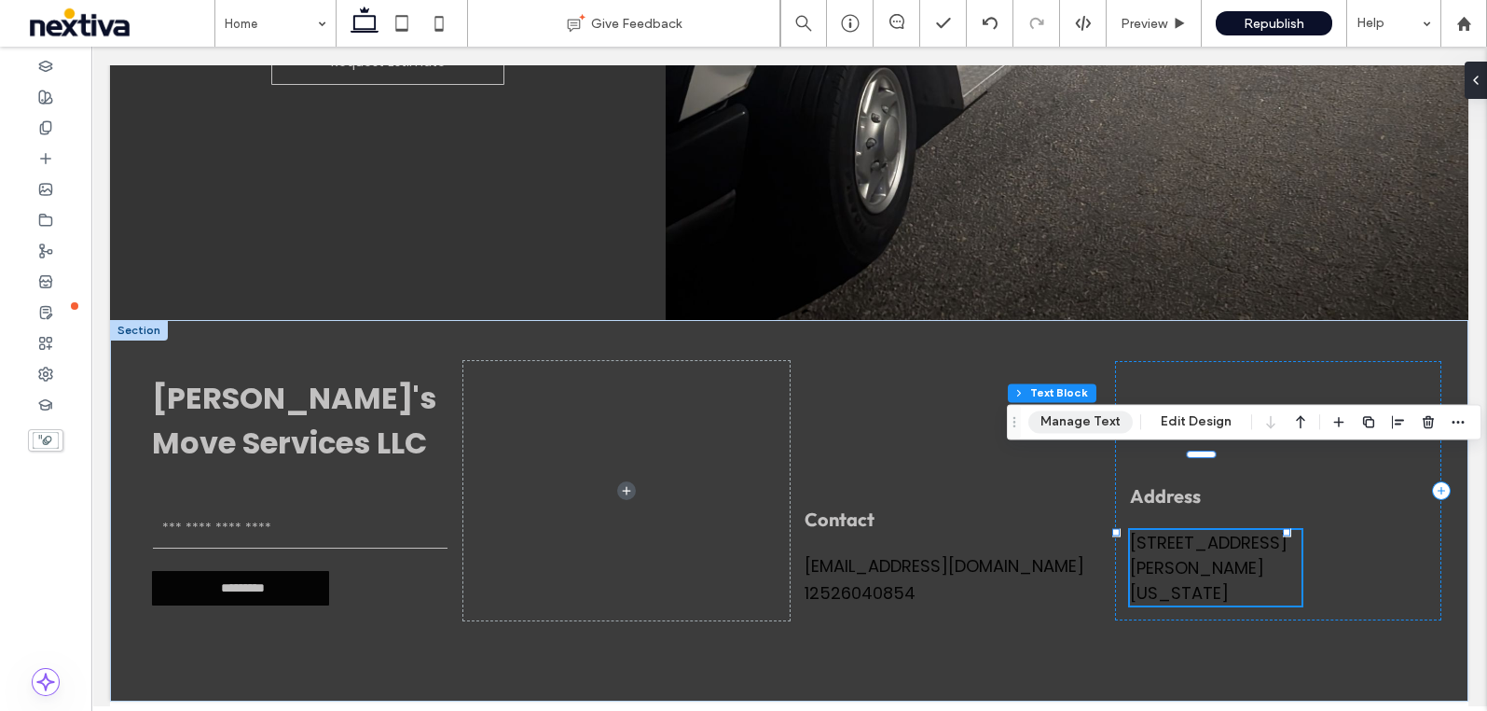
click at [1102, 418] on button "Manage Text" at bounding box center [1081, 421] width 104 height 22
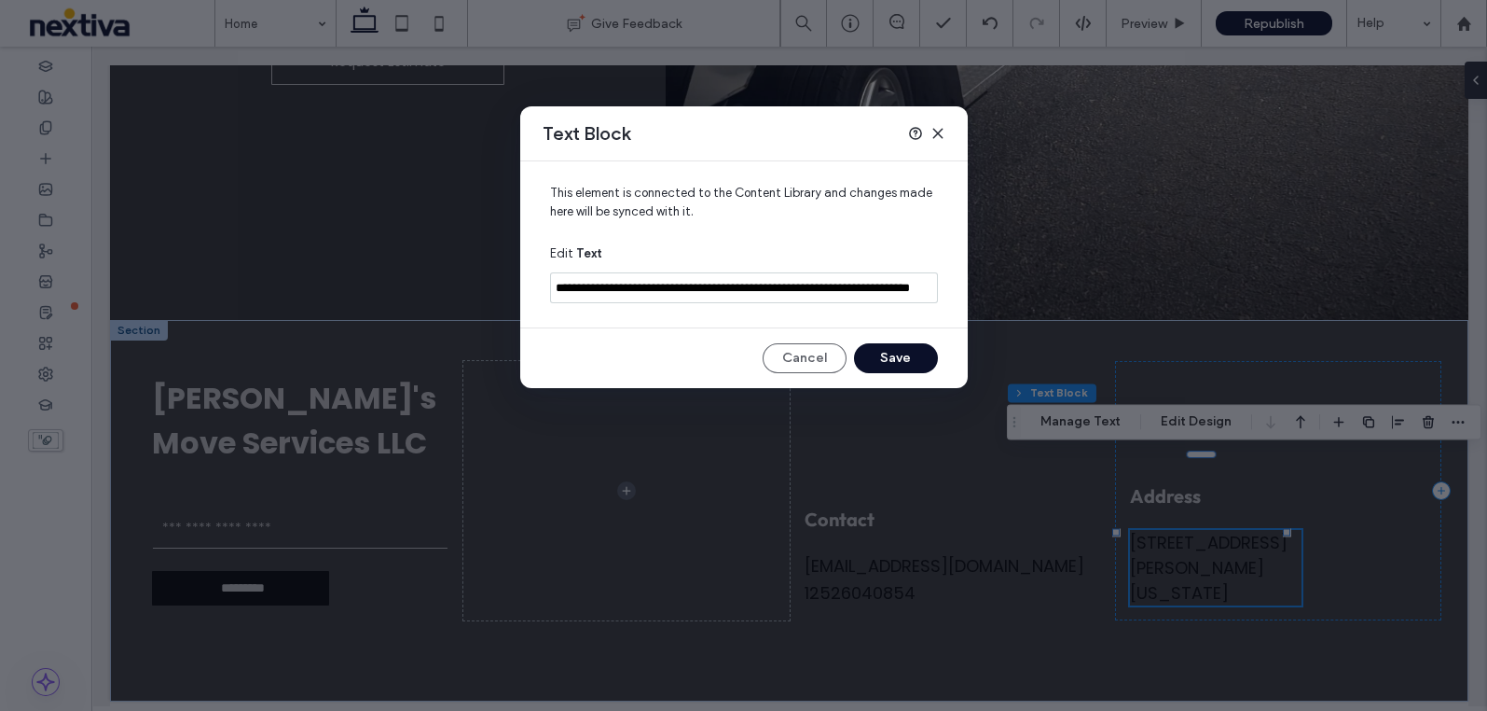
click at [740, 288] on input "**********" at bounding box center [744, 287] width 388 height 31
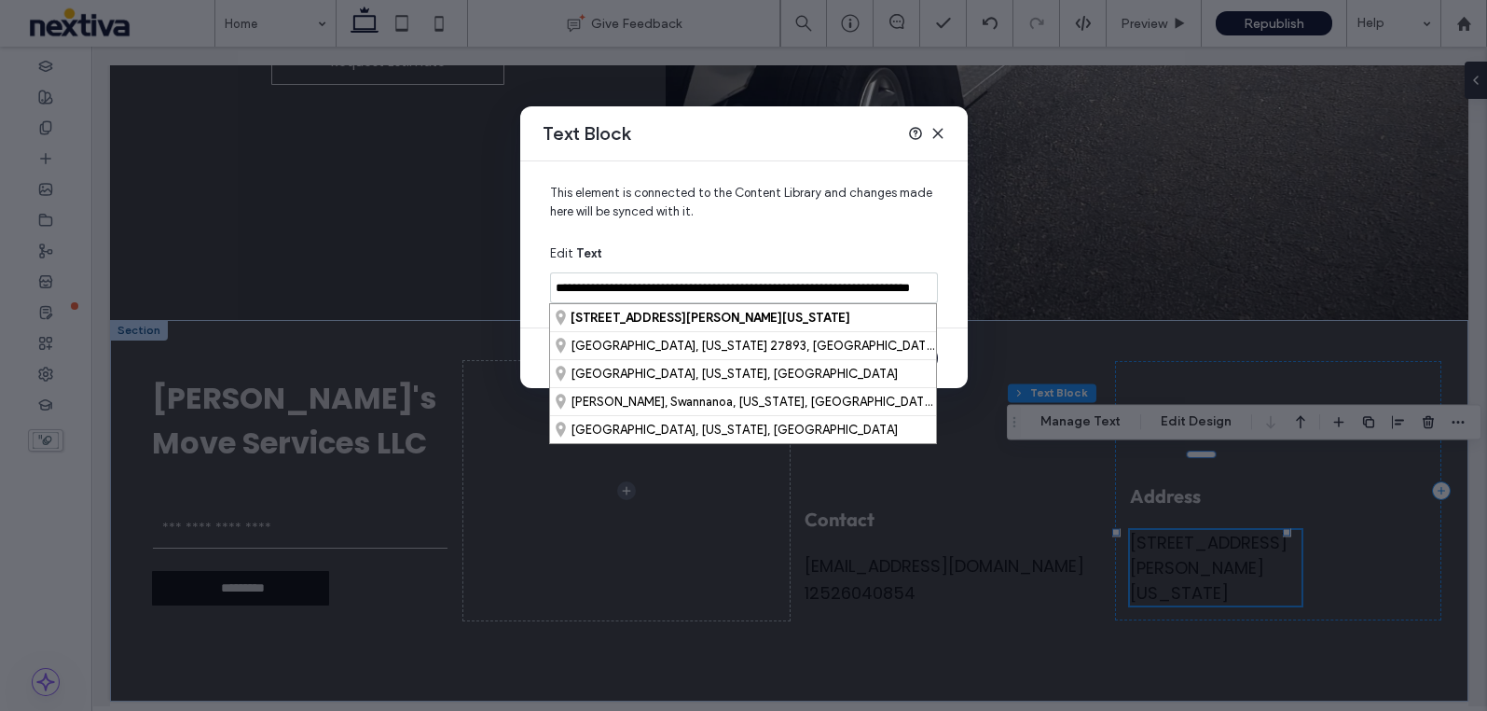
click at [740, 288] on input "**********" at bounding box center [744, 287] width 388 height 31
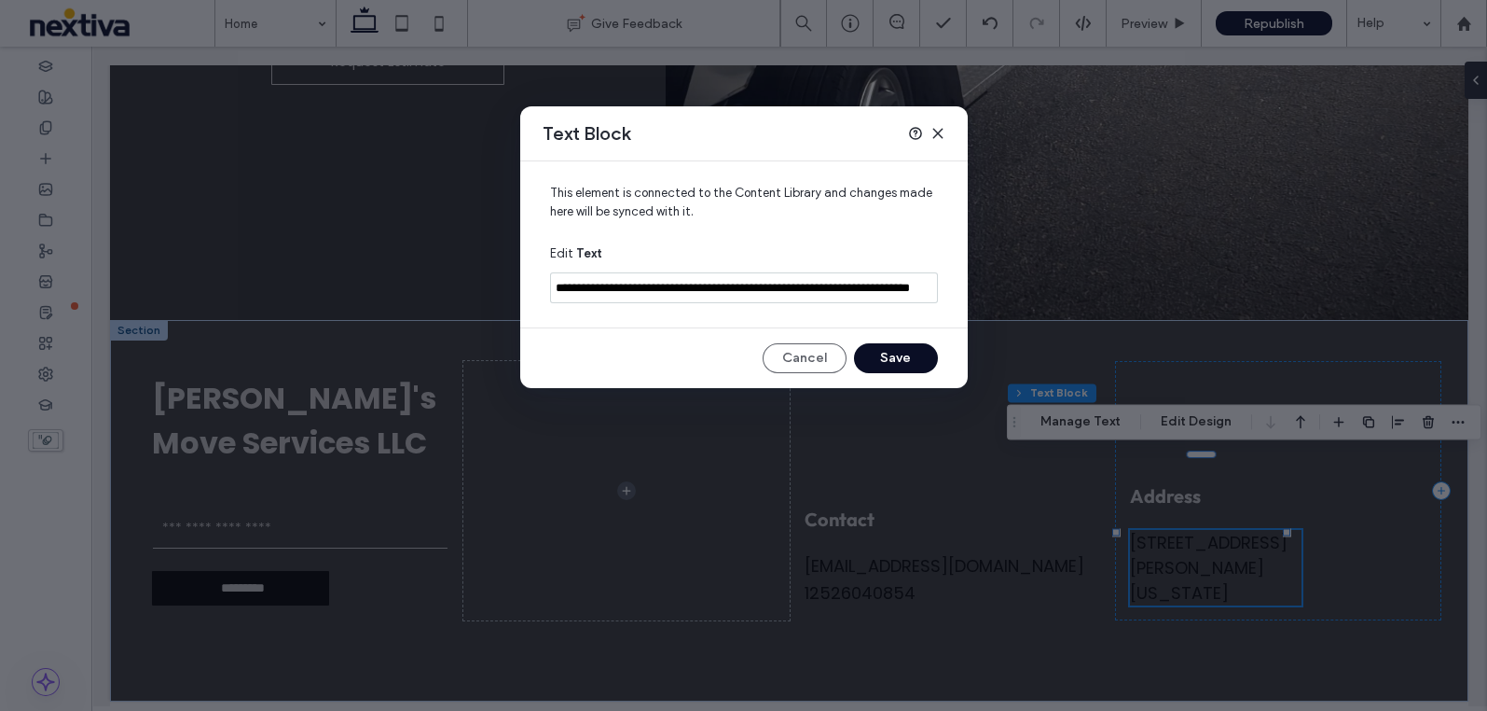
click at [884, 354] on button "Save" at bounding box center [896, 358] width 84 height 30
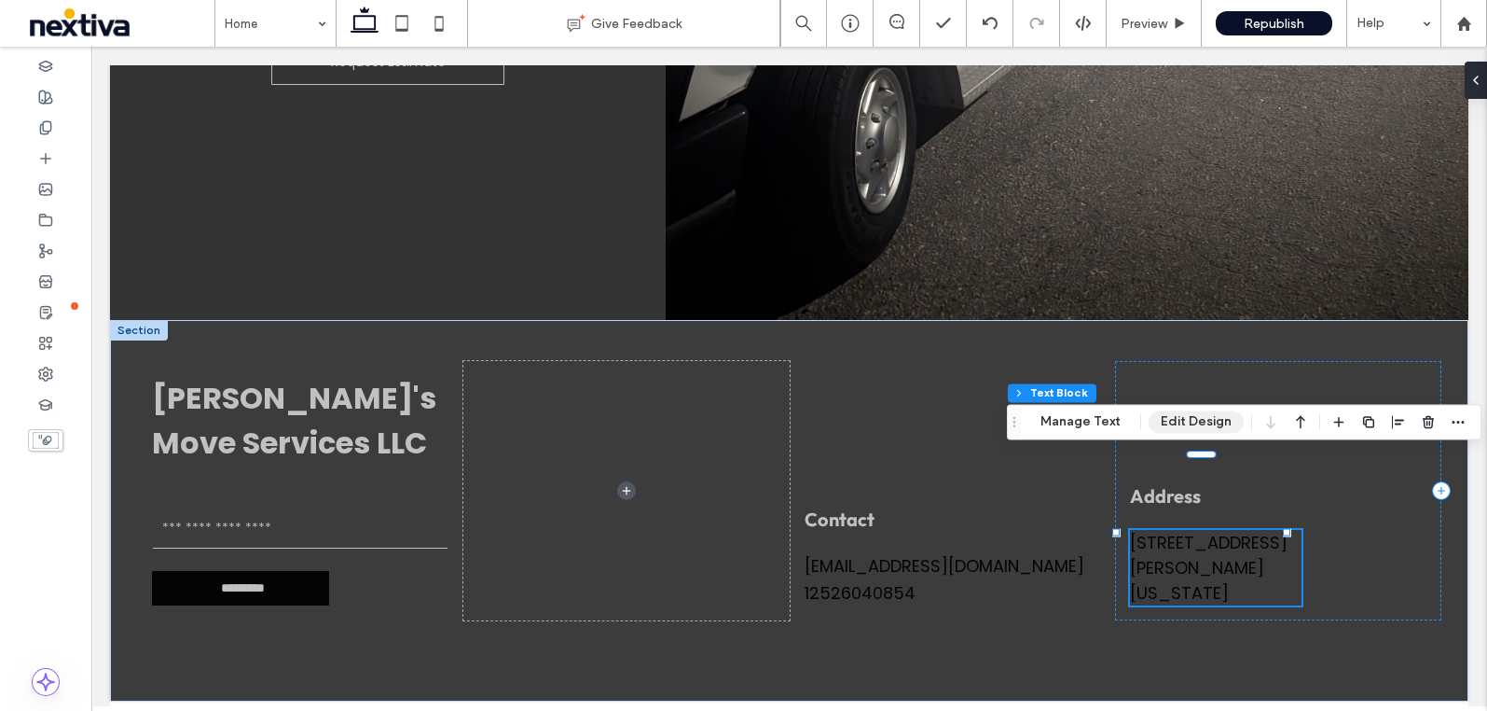
click at [1209, 412] on button "Edit Design" at bounding box center [1196, 421] width 95 height 22
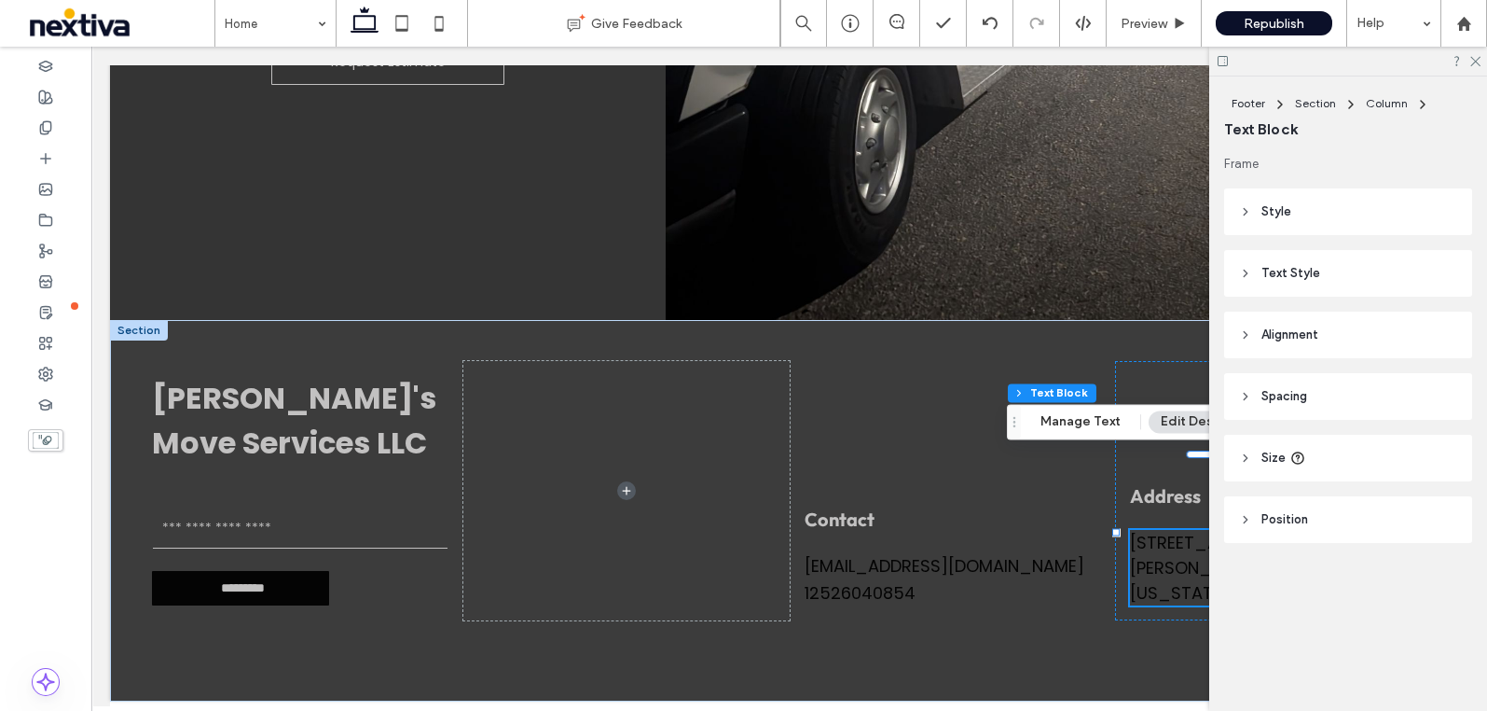
click at [1324, 272] on header "Text Style" at bounding box center [1348, 273] width 248 height 47
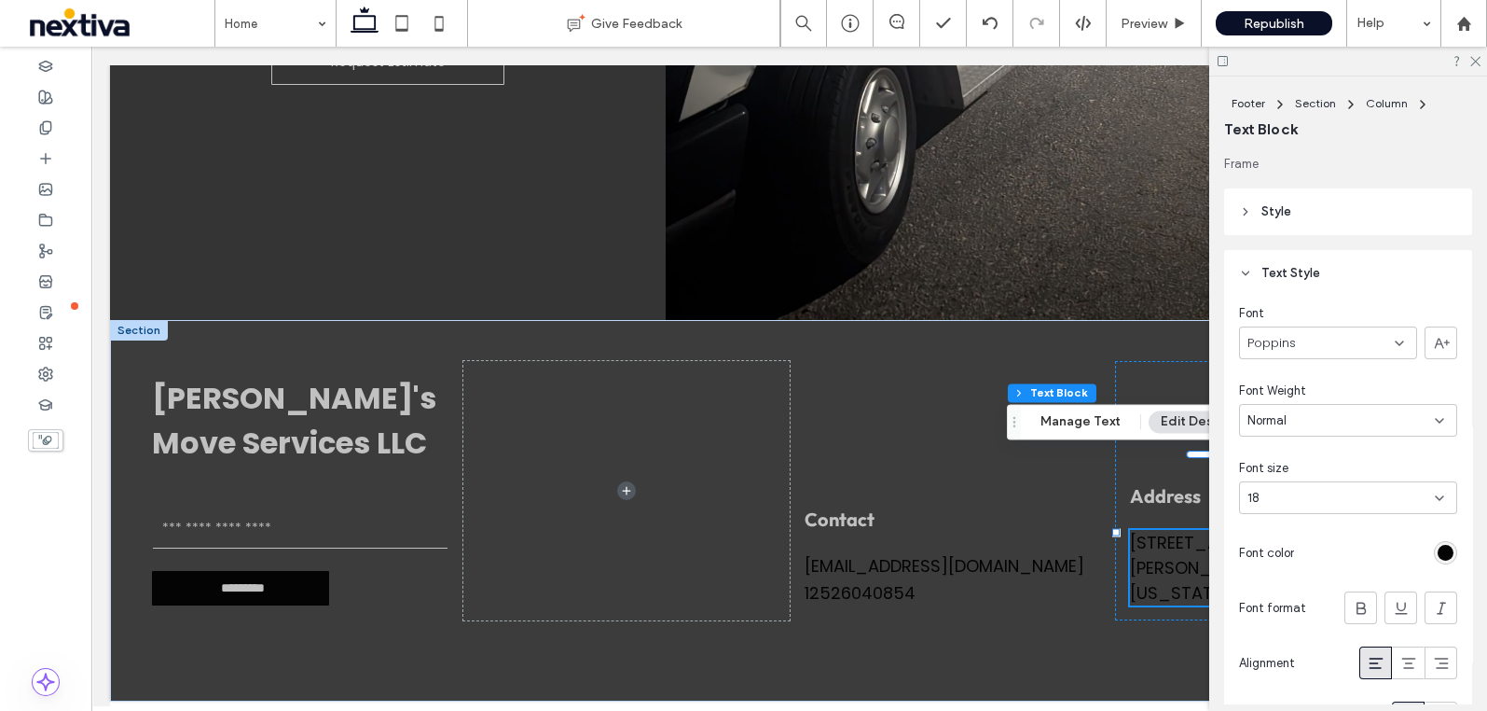
click at [1438, 551] on div "rgb(4, 4, 4)" at bounding box center [1446, 553] width 16 height 16
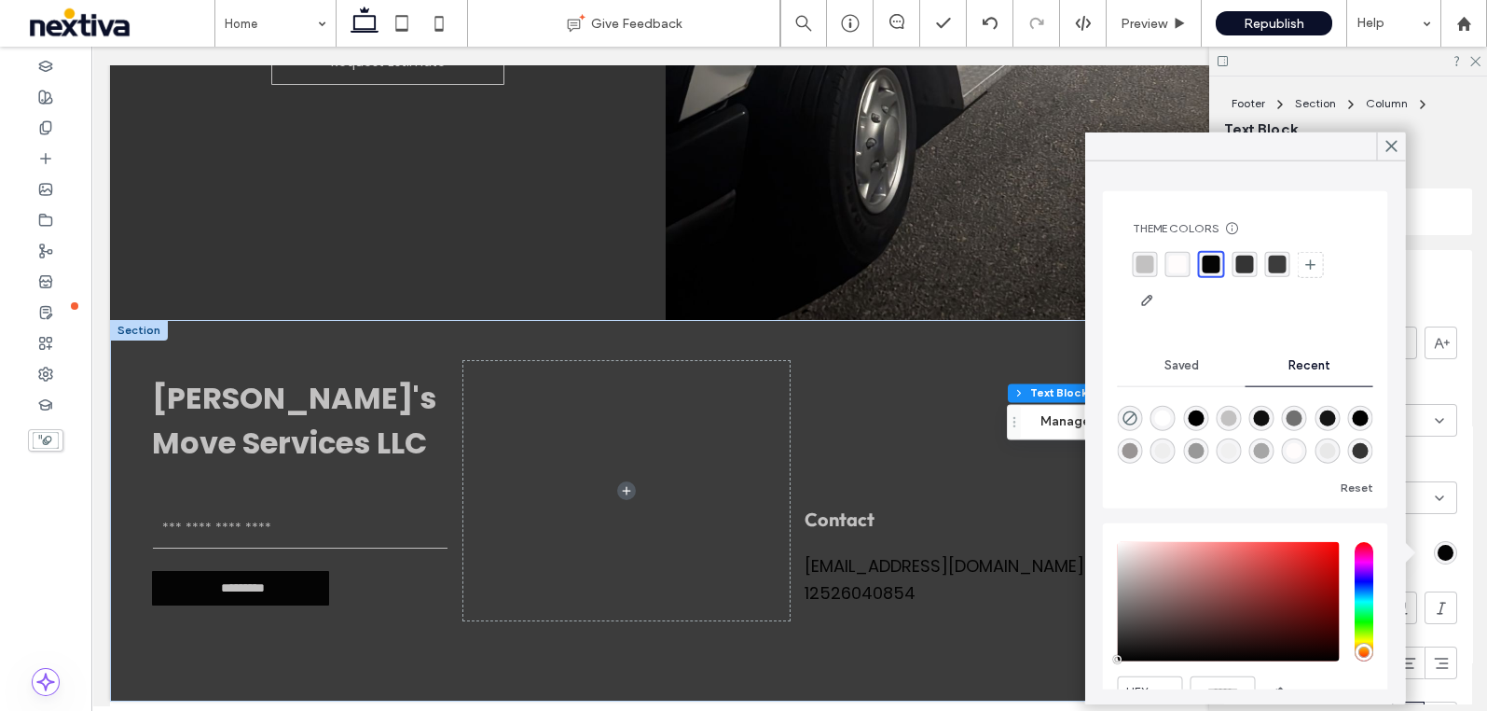
click at [1168, 410] on div "rgba(255, 255, 255, 1)" at bounding box center [1163, 418] width 16 height 16
type input "*******"
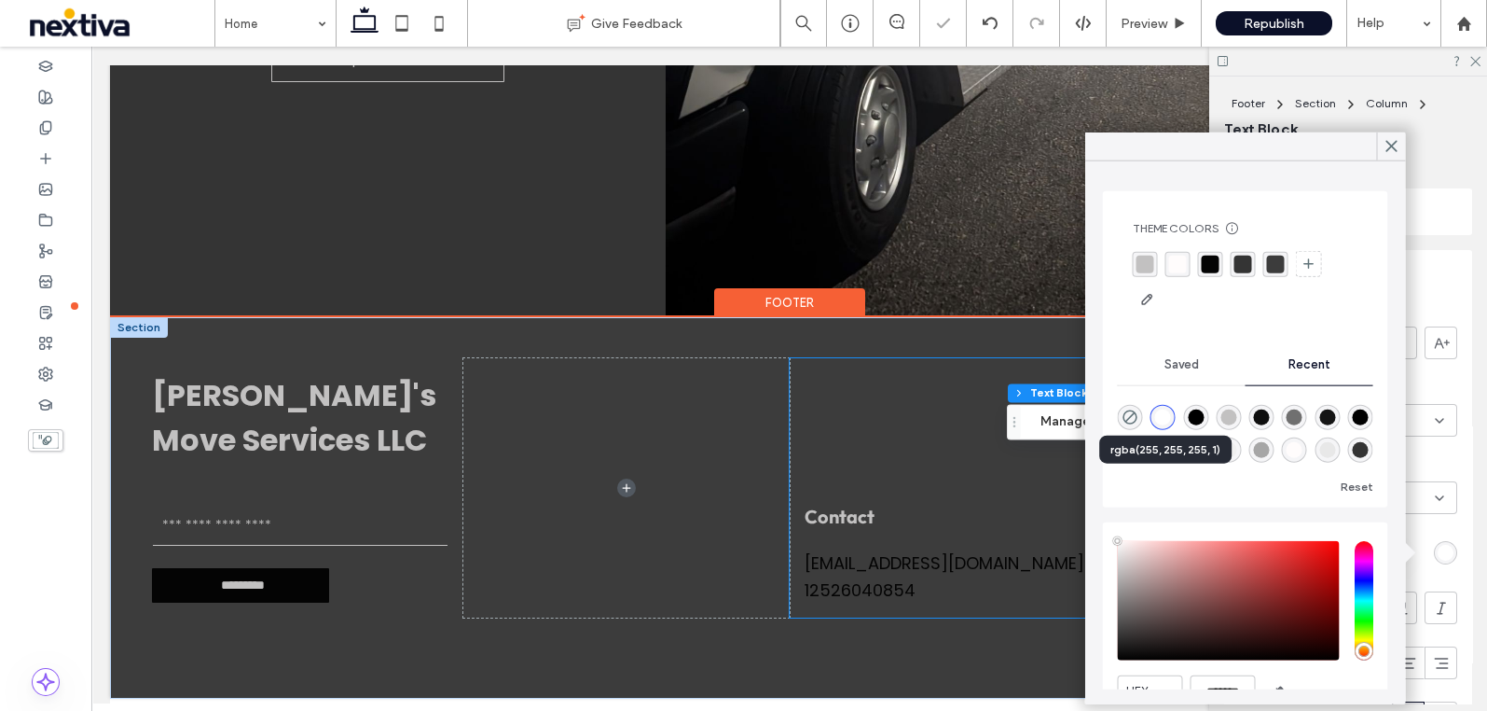
click at [978, 496] on div "Contact robertsontony061@gmail.com 12526040854" at bounding box center [953, 487] width 326 height 259
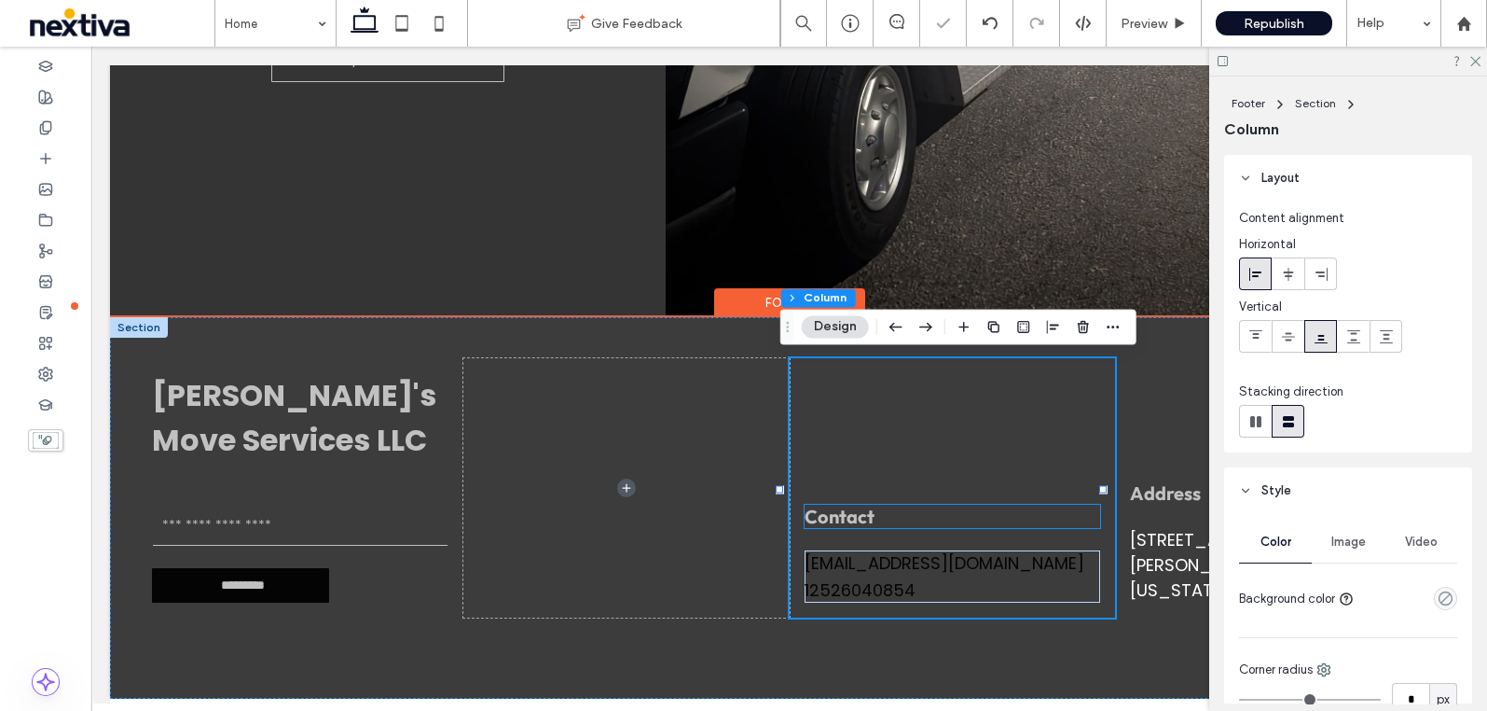
click at [966, 561] on div "robertsontony061@gmail.com" at bounding box center [953, 562] width 297 height 25
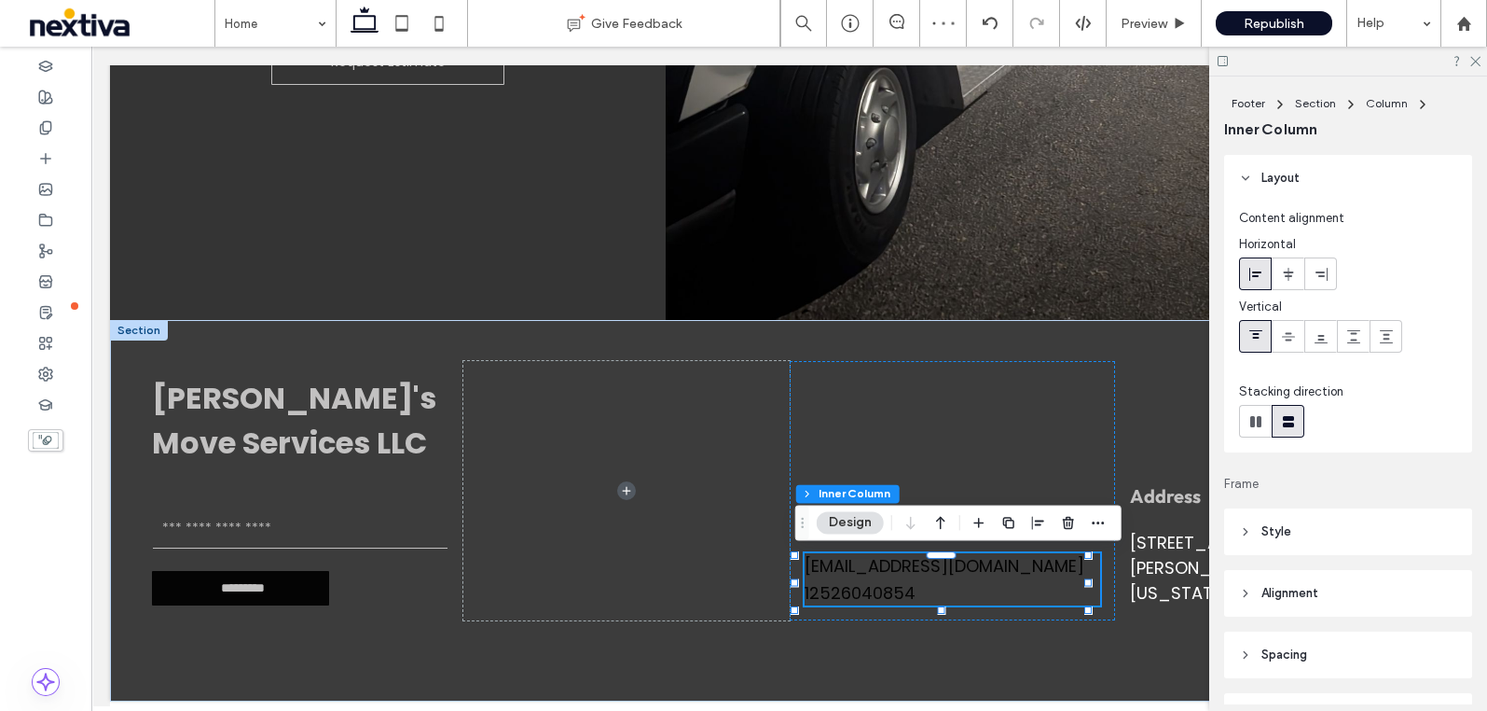
scroll to position [172, 0]
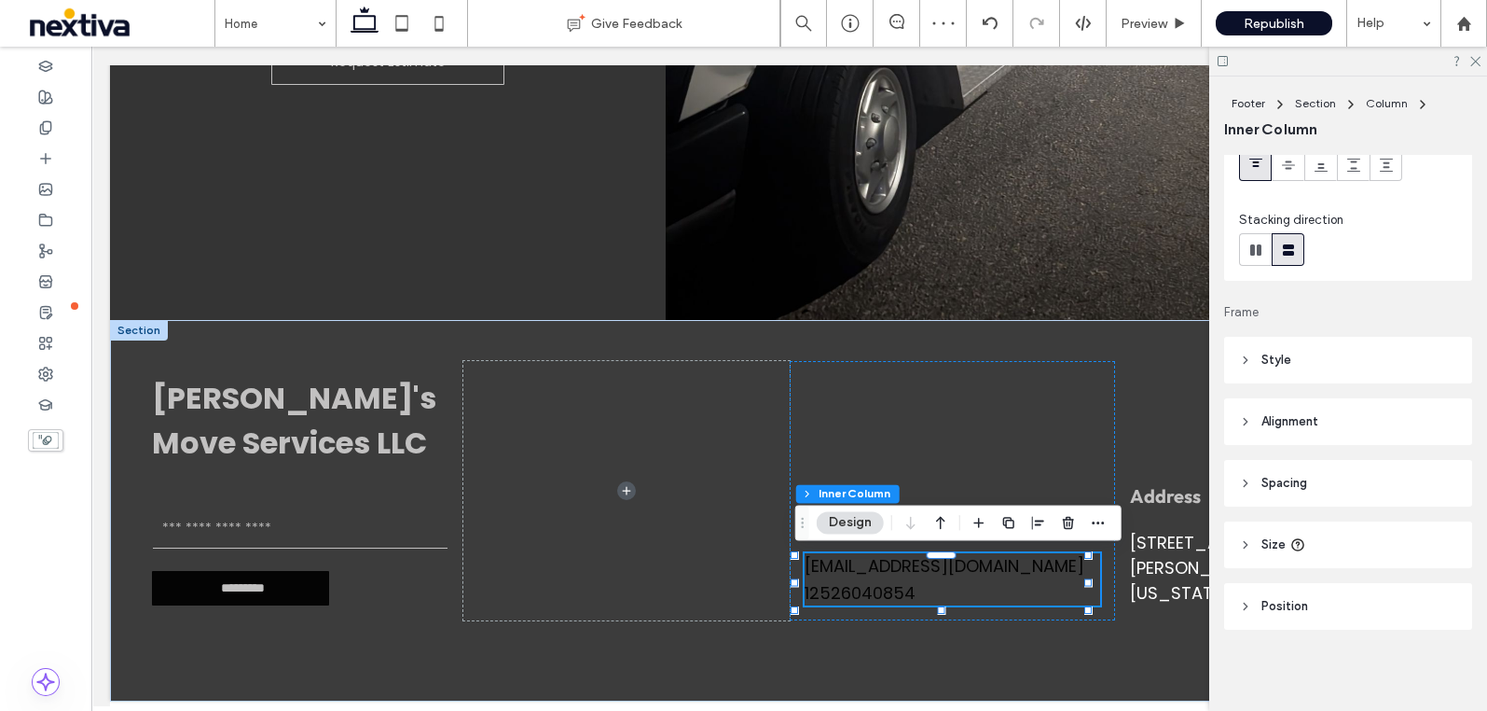
click at [1300, 354] on header "Style" at bounding box center [1348, 360] width 248 height 47
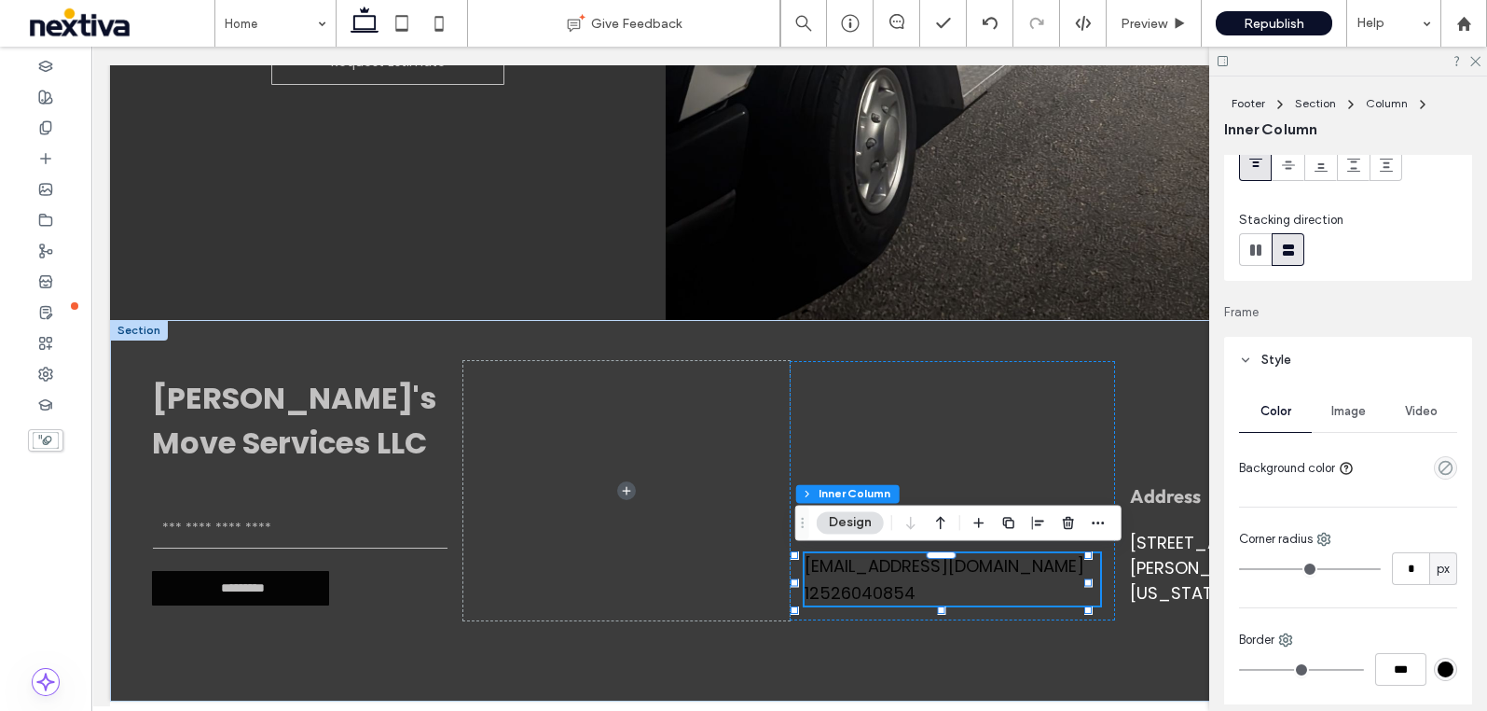
click at [1434, 464] on div "empty color" at bounding box center [1445, 467] width 23 height 23
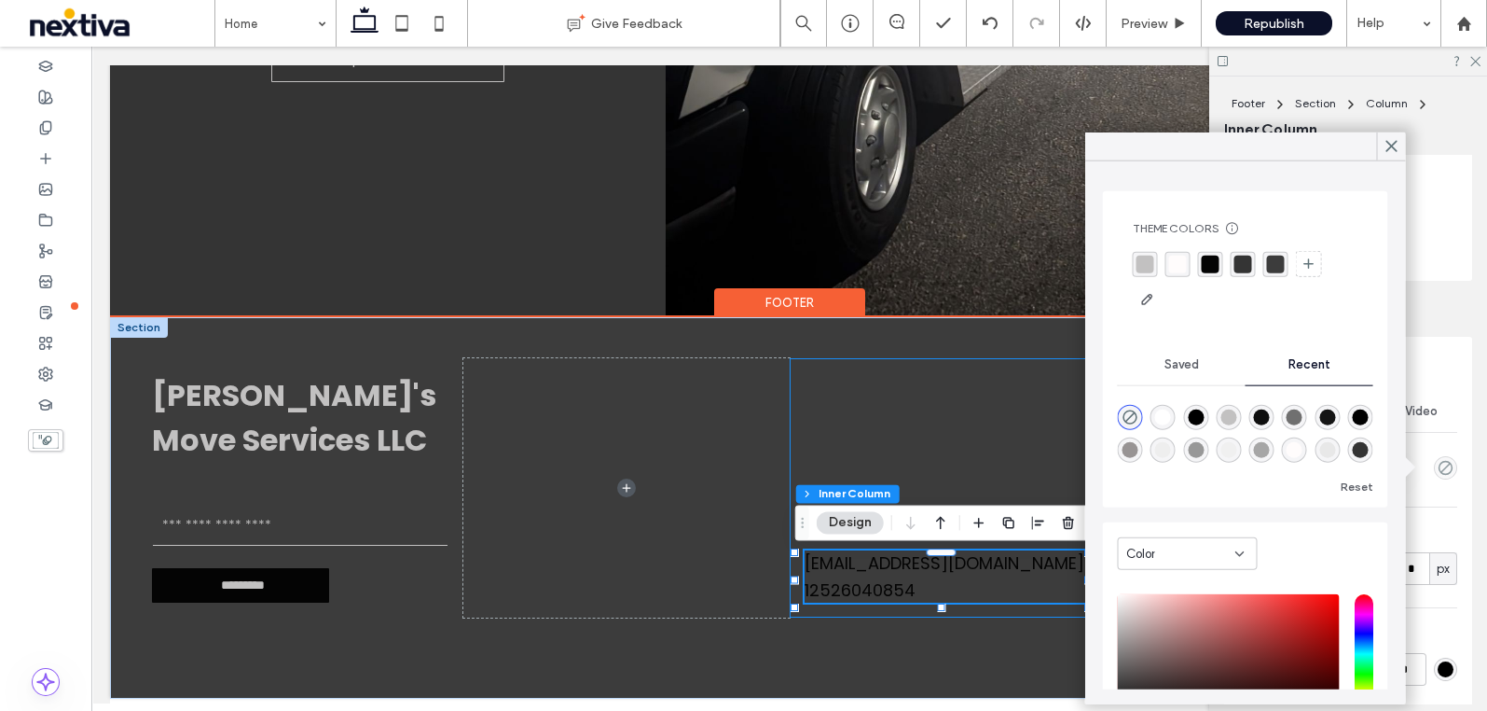
drag, startPoint x: 1028, startPoint y: 548, endPoint x: 1005, endPoint y: 569, distance: 30.4
click at [1027, 549] on div "Contact robertsontony061@gmail.com 12526040854" at bounding box center [953, 487] width 326 height 259
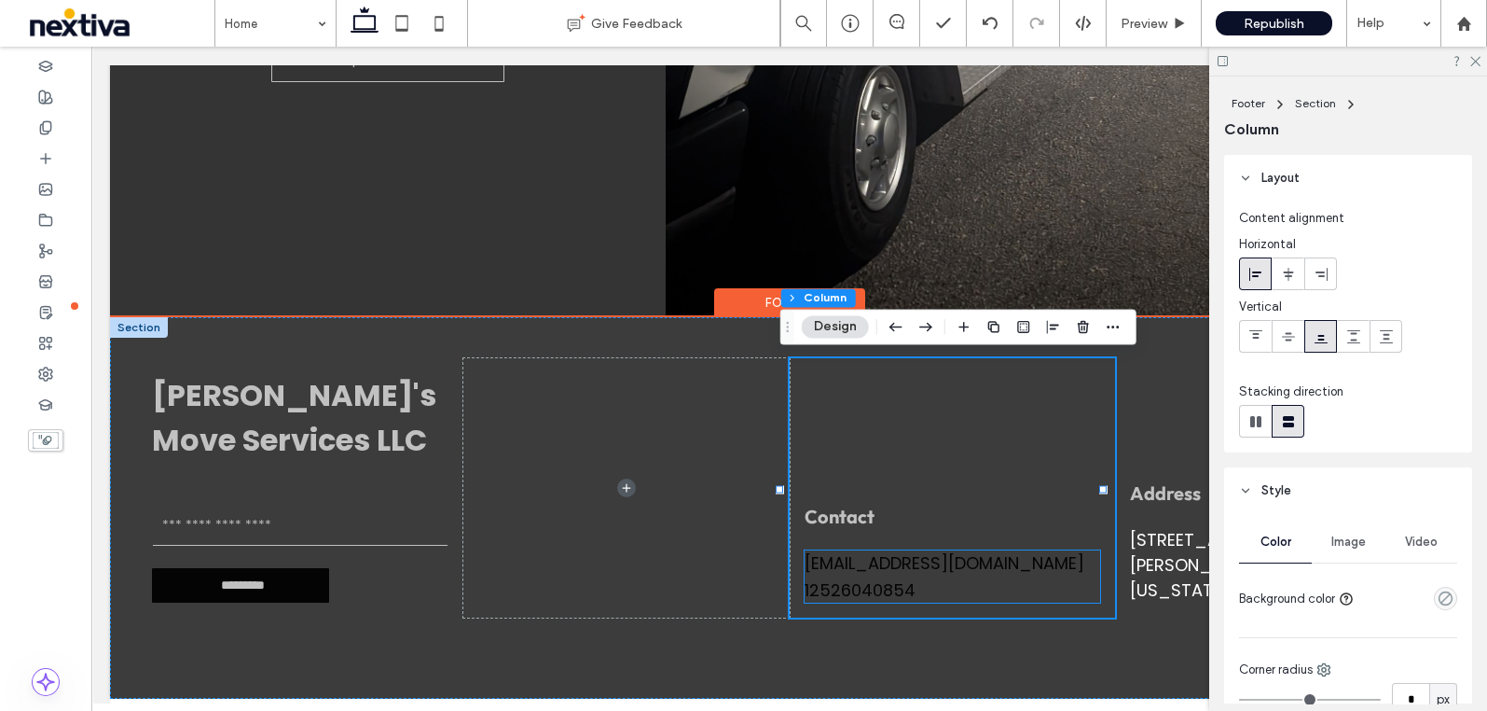
click at [1002, 573] on div "robertsontony061@gmail.com" at bounding box center [953, 562] width 297 height 25
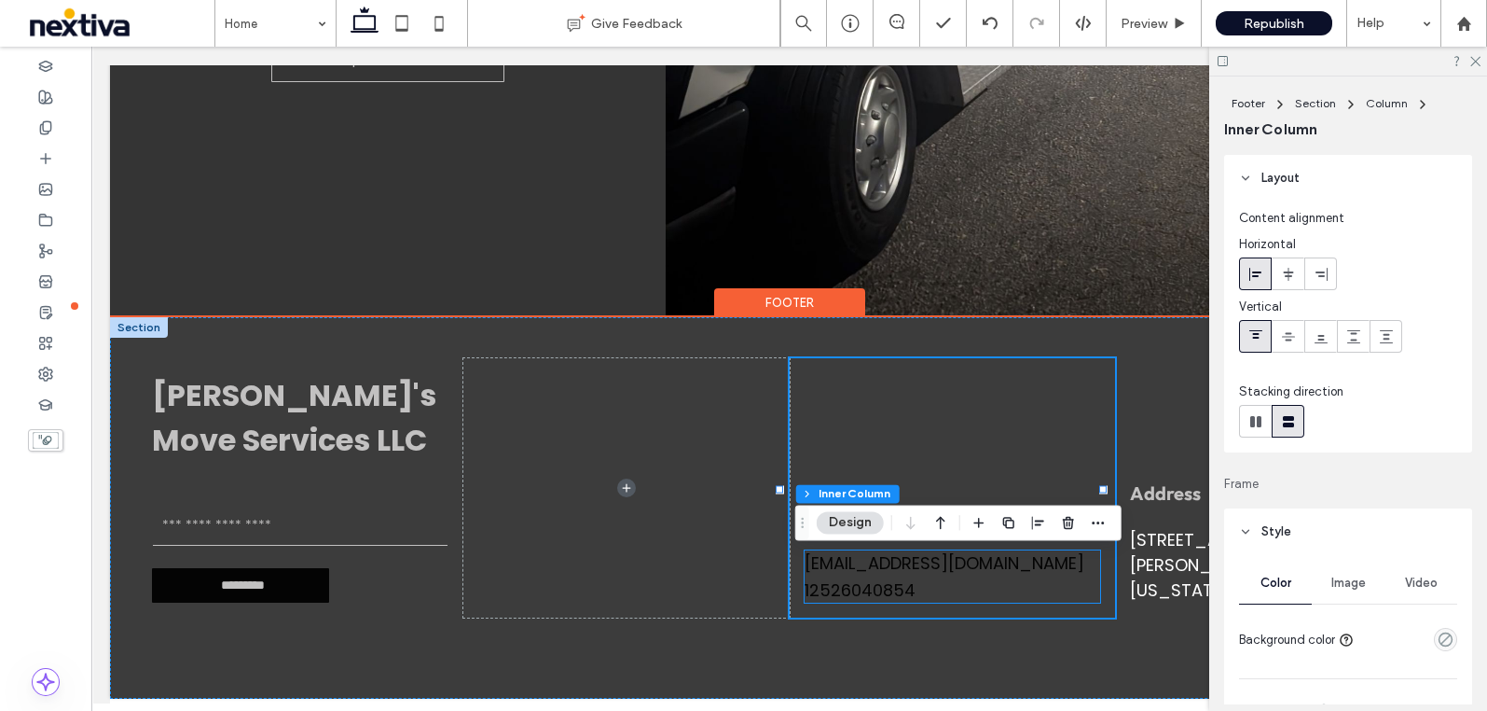
click at [1002, 573] on div "robertsontony061@gmail.com" at bounding box center [953, 562] width 297 height 25
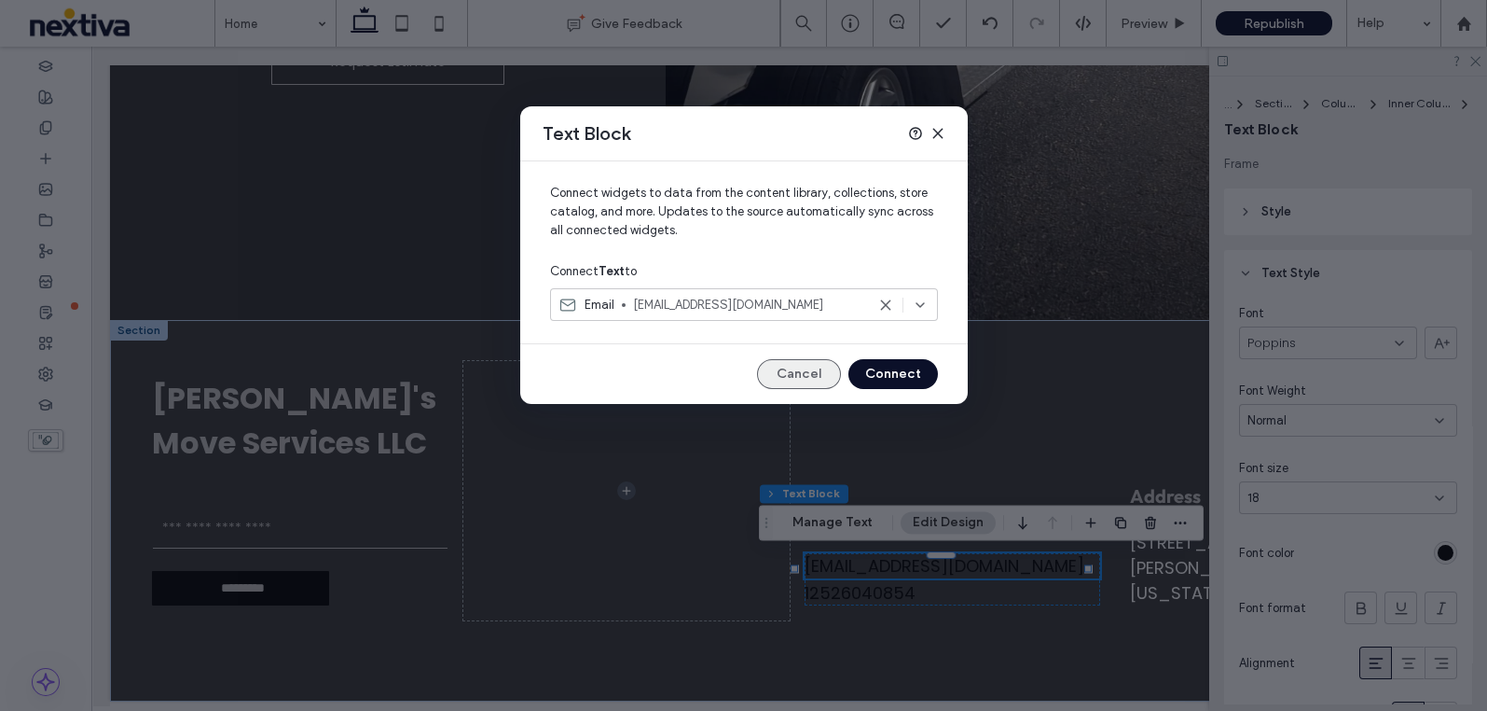
click at [800, 380] on button "Cancel" at bounding box center [799, 374] width 84 height 30
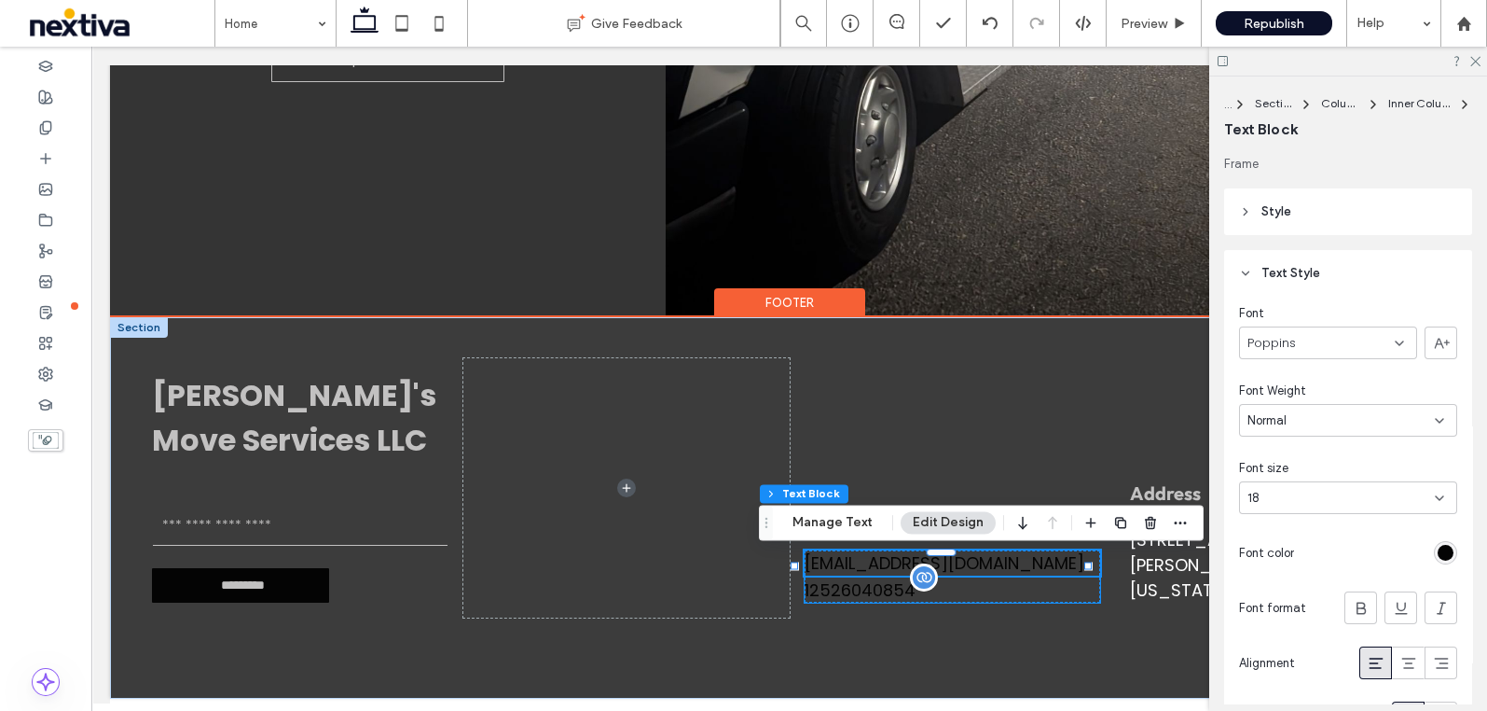
click at [895, 589] on div "12526040854" at bounding box center [953, 589] width 297 height 25
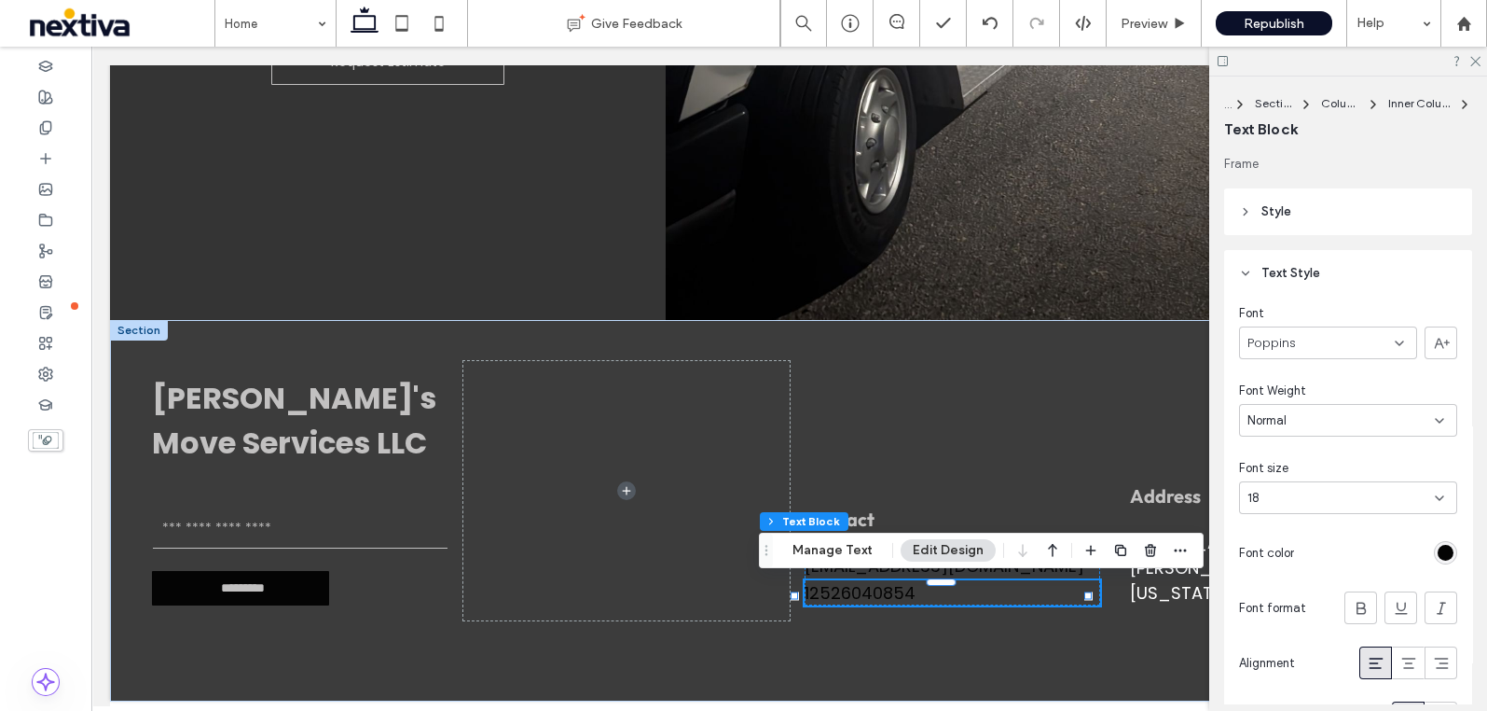
click at [1438, 552] on div "rgb(4, 4, 4)" at bounding box center [1446, 553] width 16 height 16
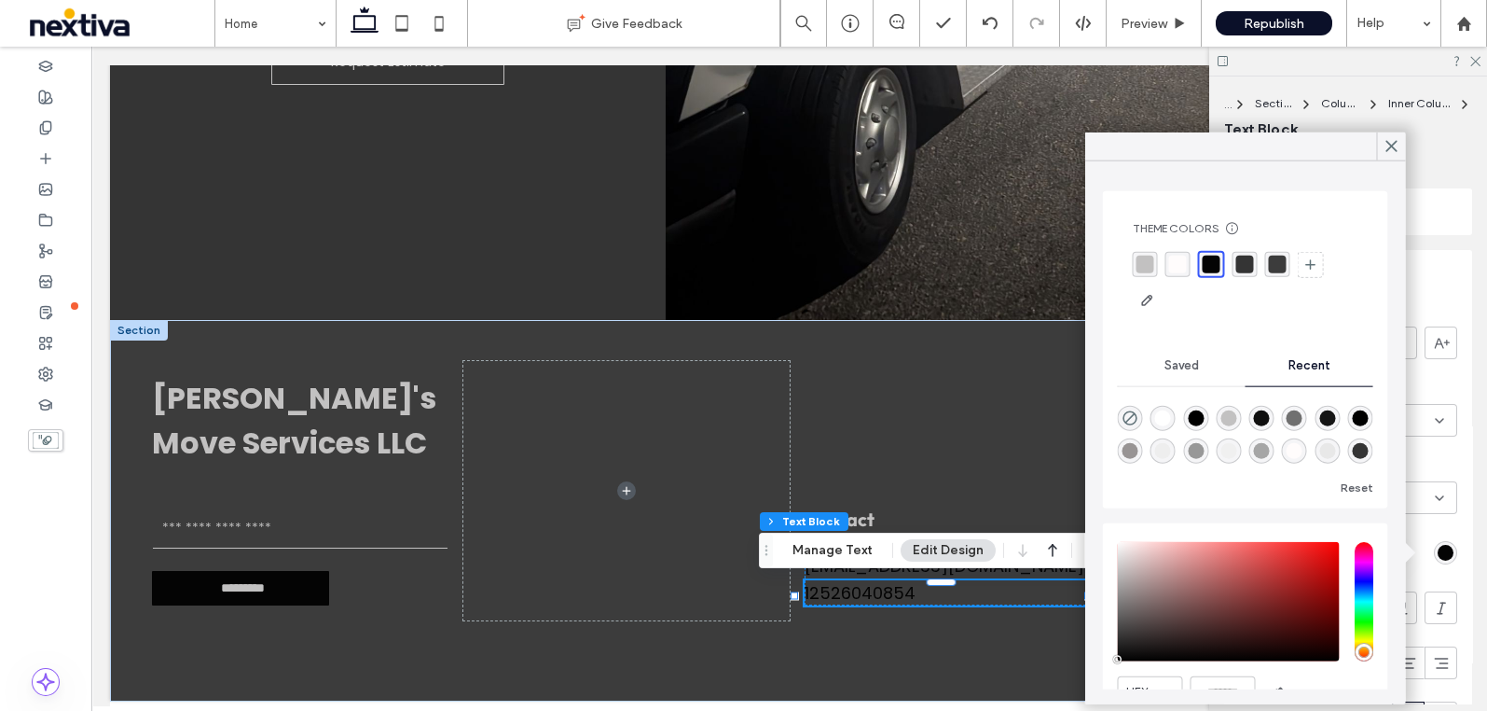
click at [1166, 416] on div "rgba(255, 255, 255, 1)" at bounding box center [1163, 418] width 16 height 16
type input "*******"
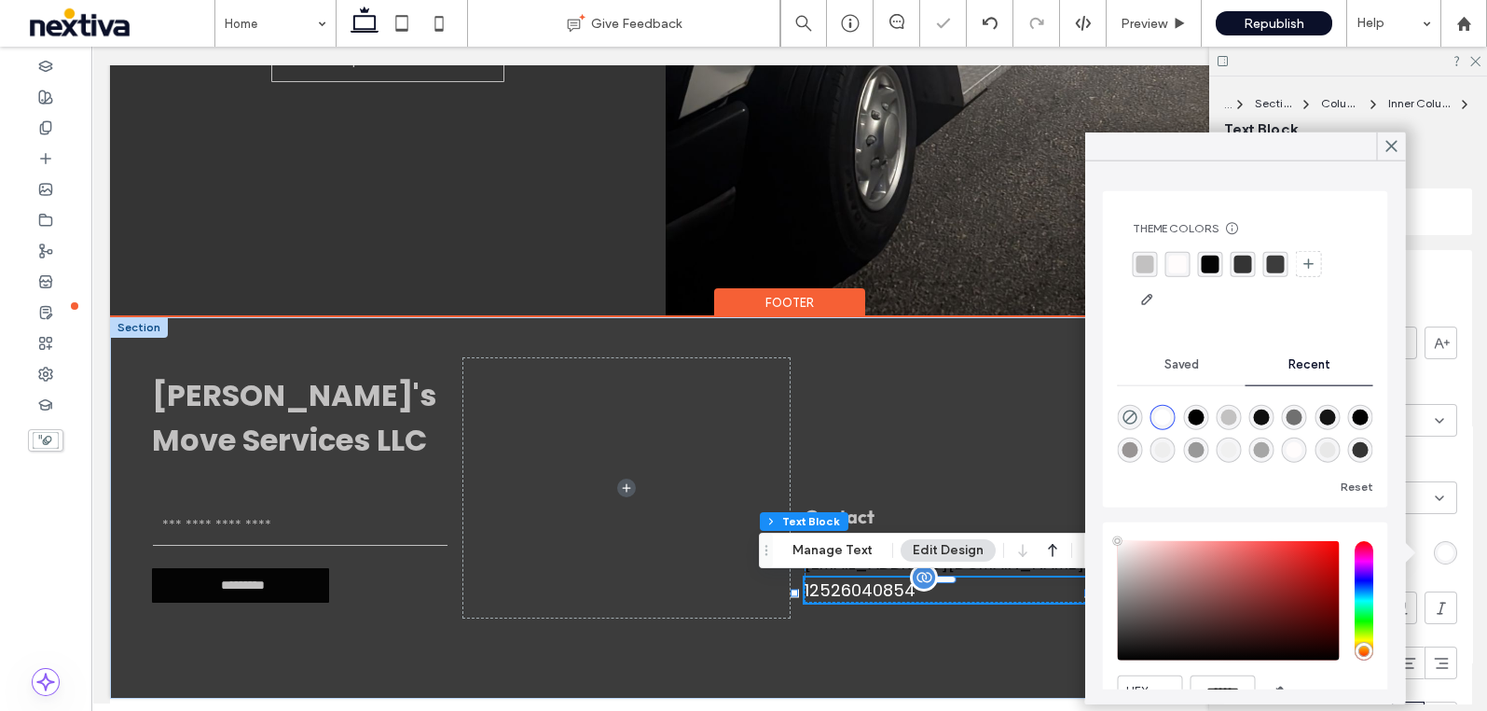
click at [877, 591] on div "12526040854" at bounding box center [953, 589] width 297 height 25
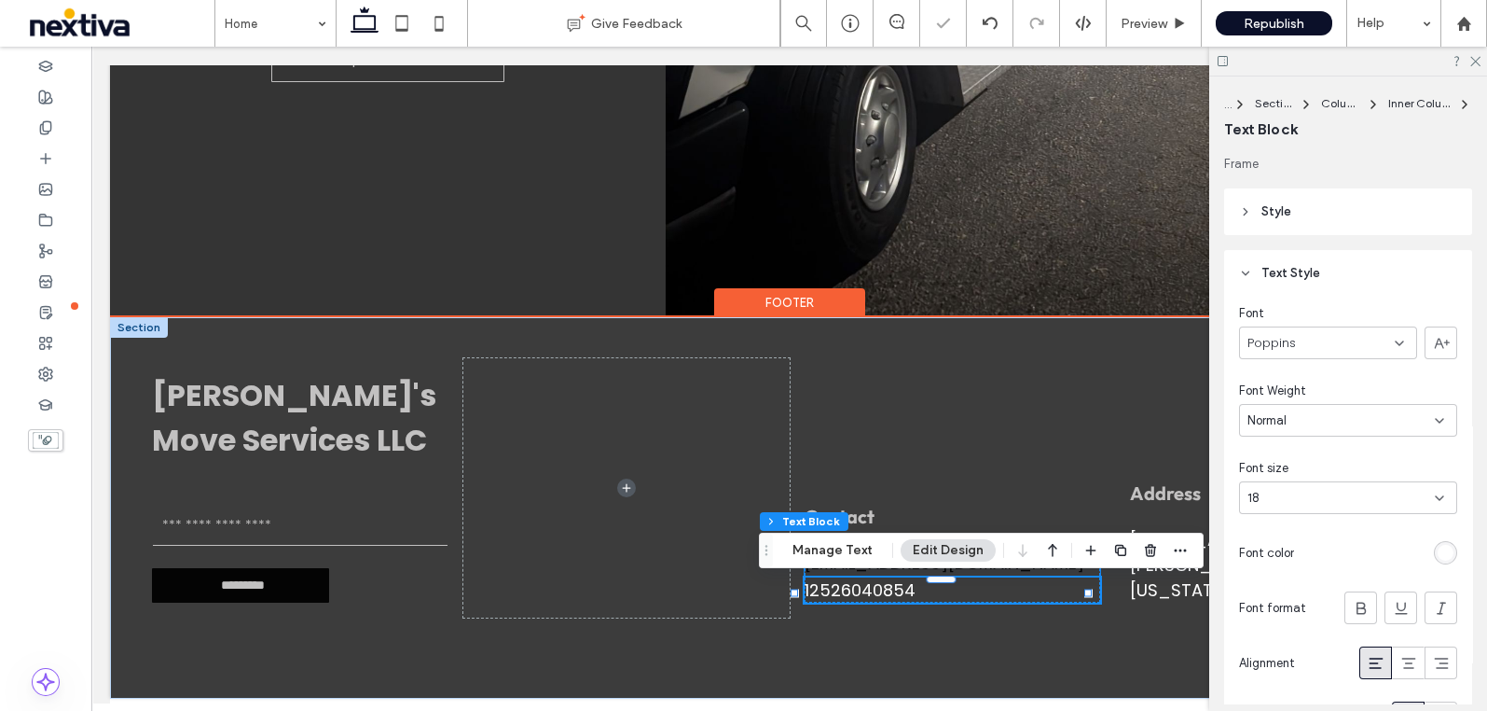
click at [871, 575] on div "robertsontony061@gmail.com" at bounding box center [953, 562] width 297 height 25
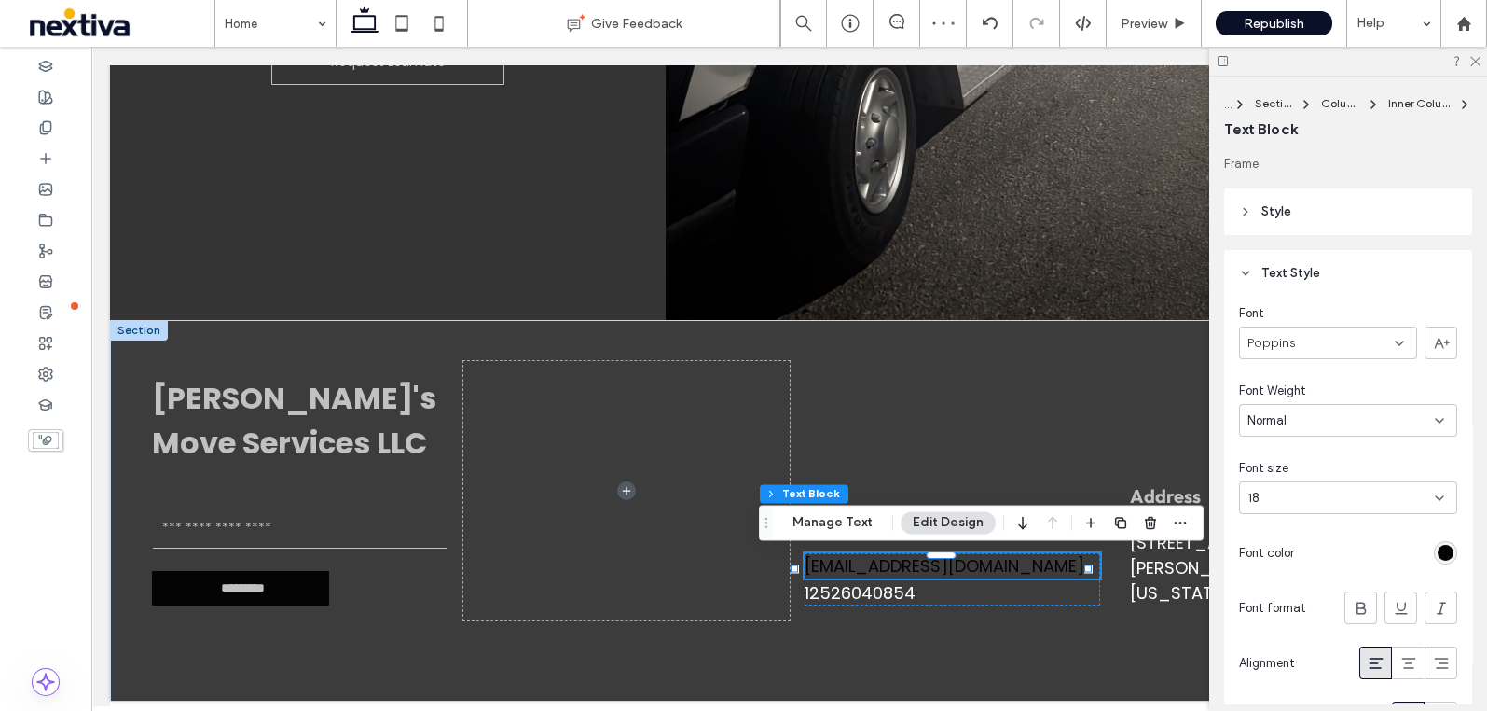
click at [1420, 544] on div at bounding box center [1380, 552] width 156 height 33
click at [1438, 546] on div "rgb(4, 4, 4)" at bounding box center [1446, 553] width 16 height 16
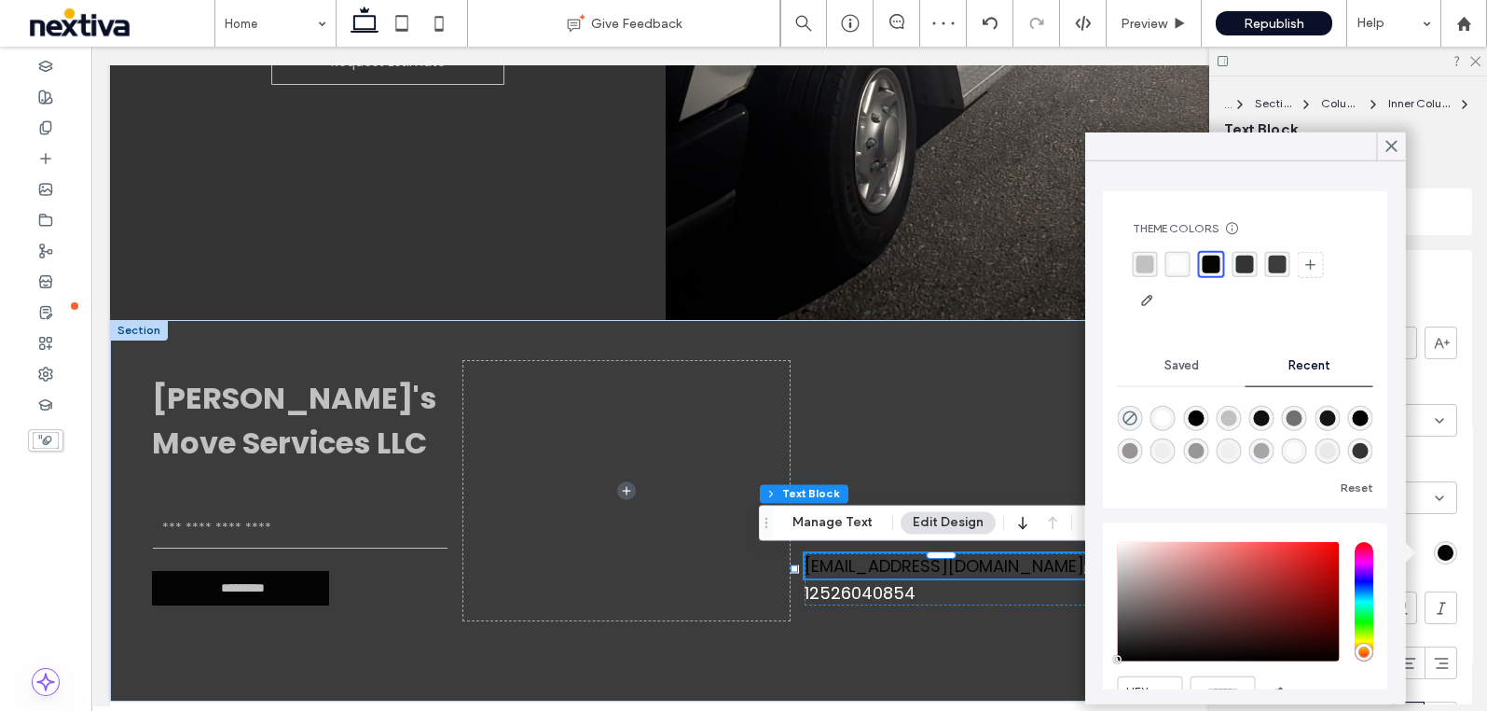
click at [1162, 410] on div "rgba(255, 255, 255, 1)" at bounding box center [1163, 418] width 16 height 16
type input "*******"
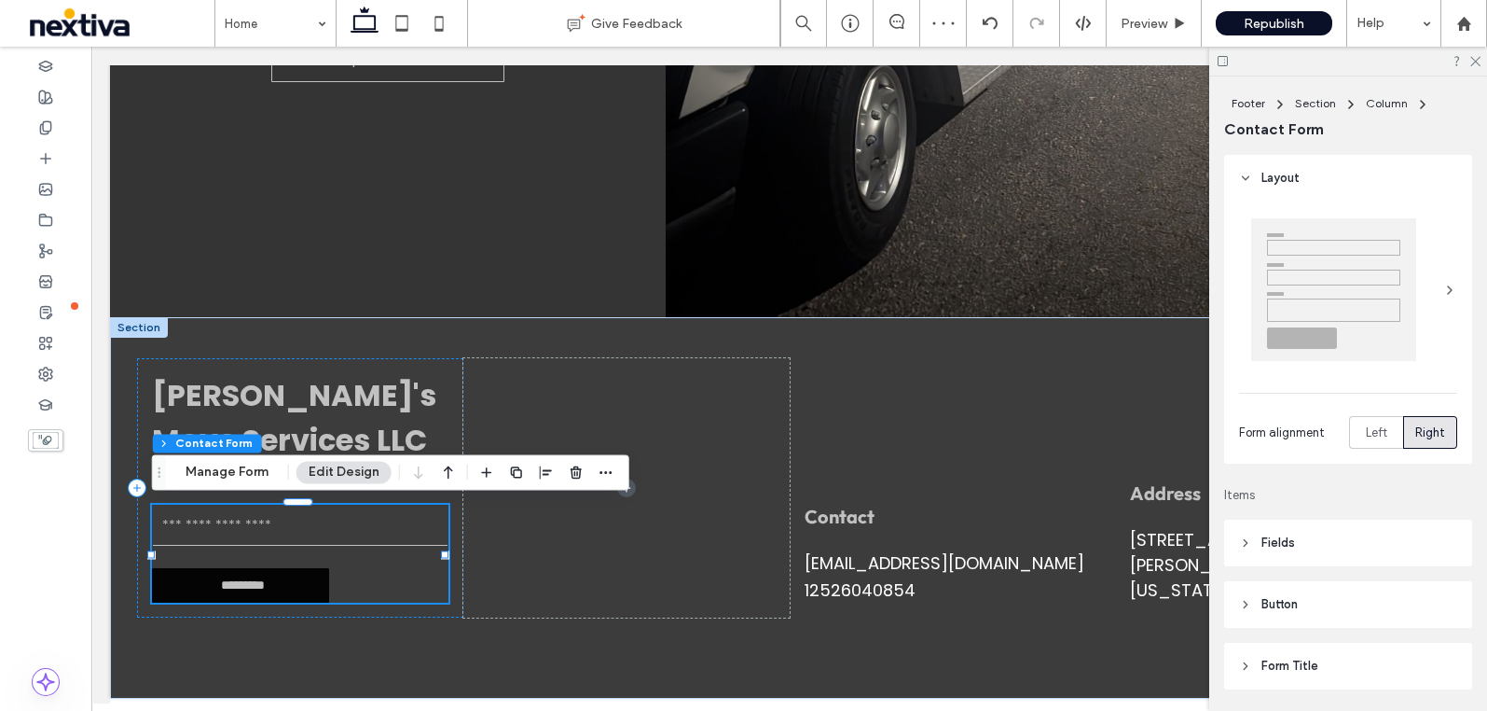
type input "**"
type input "*"
type input "***"
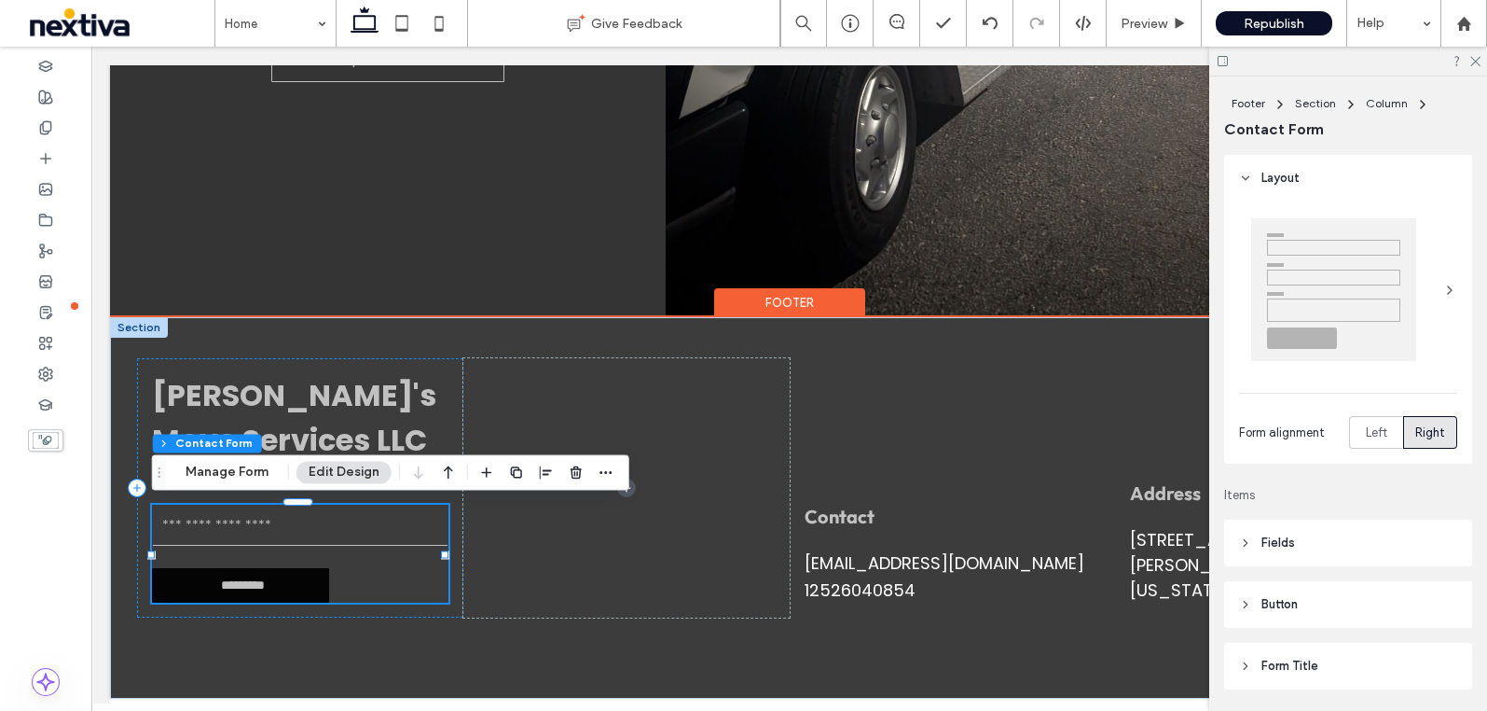
click at [415, 547] on div "Email" at bounding box center [300, 526] width 309 height 57
type input "**"
type input "*"
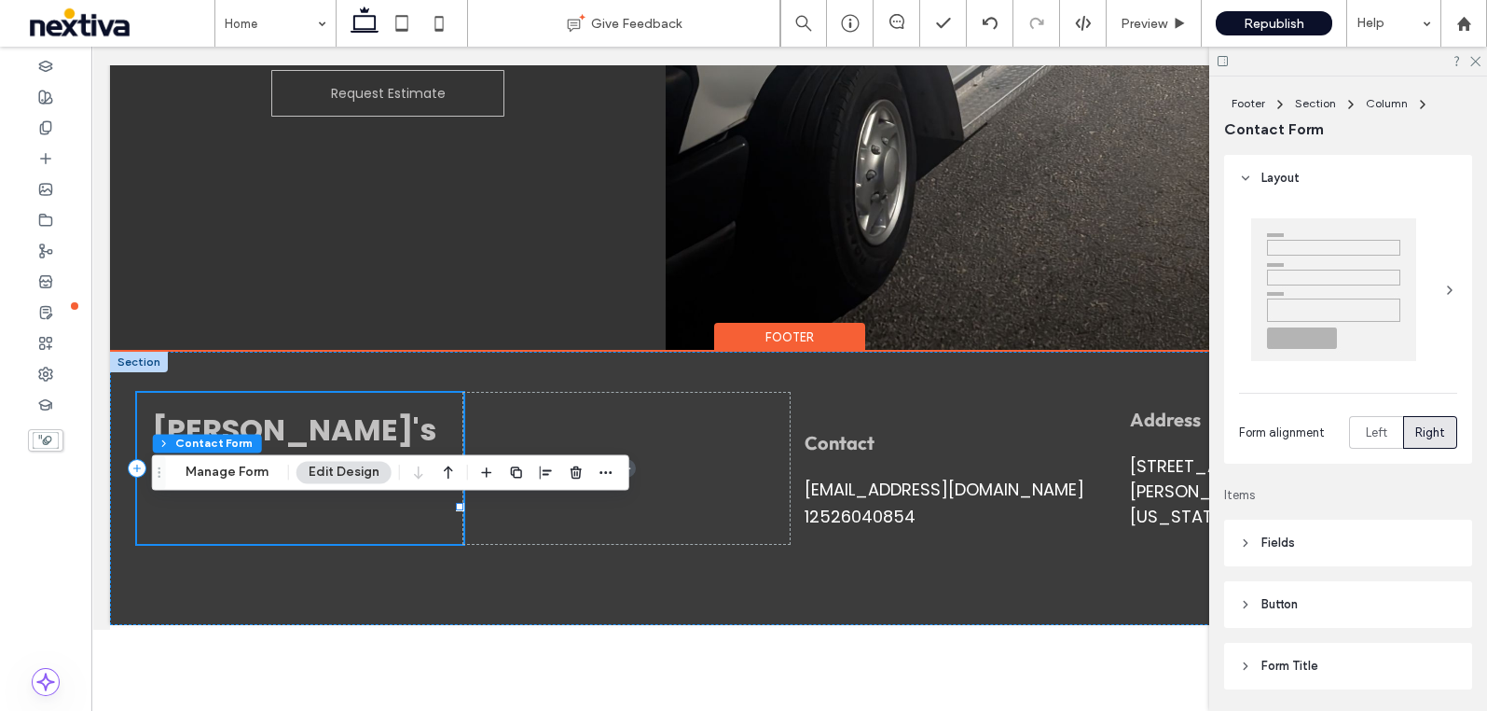
scroll to position [4425, 0]
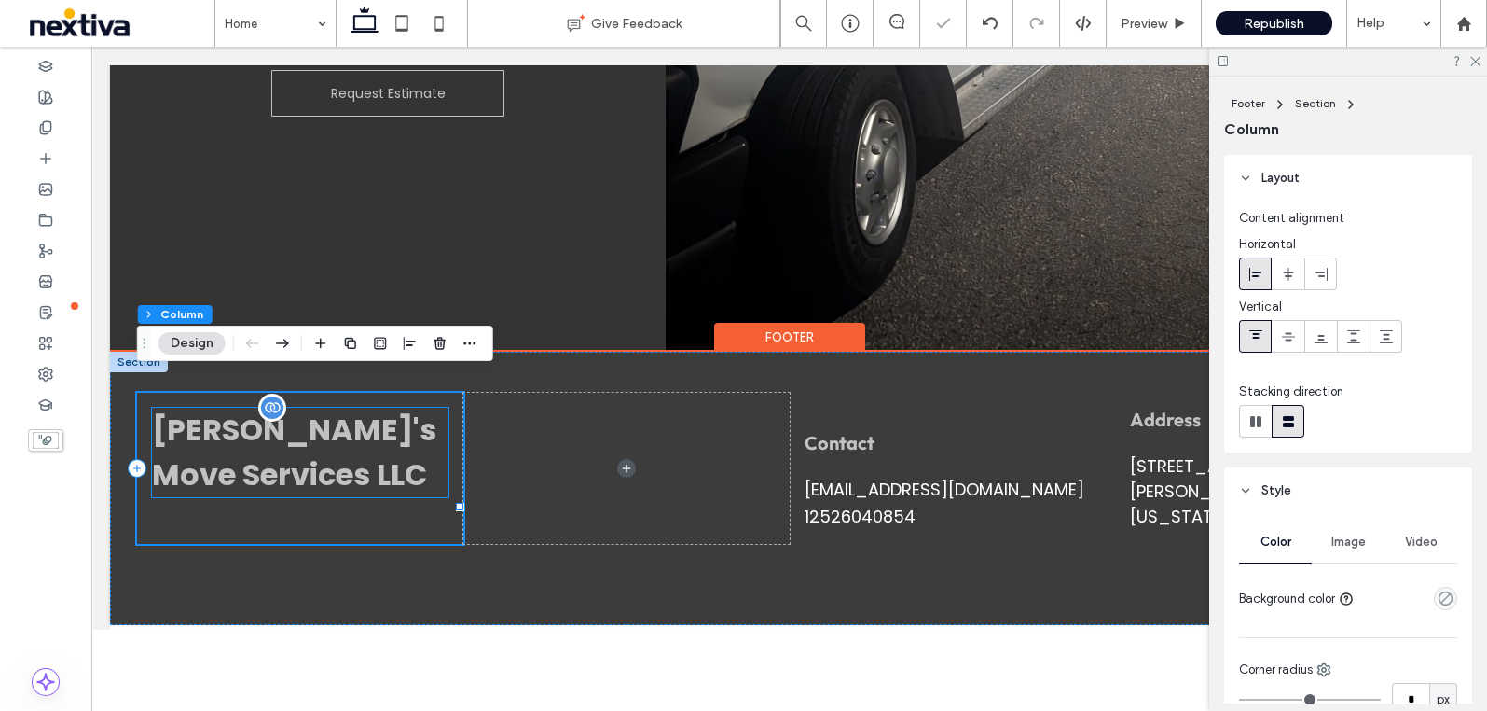
click at [258, 420] on div "Tony's Move Services LLC" at bounding box center [300, 453] width 297 height 90
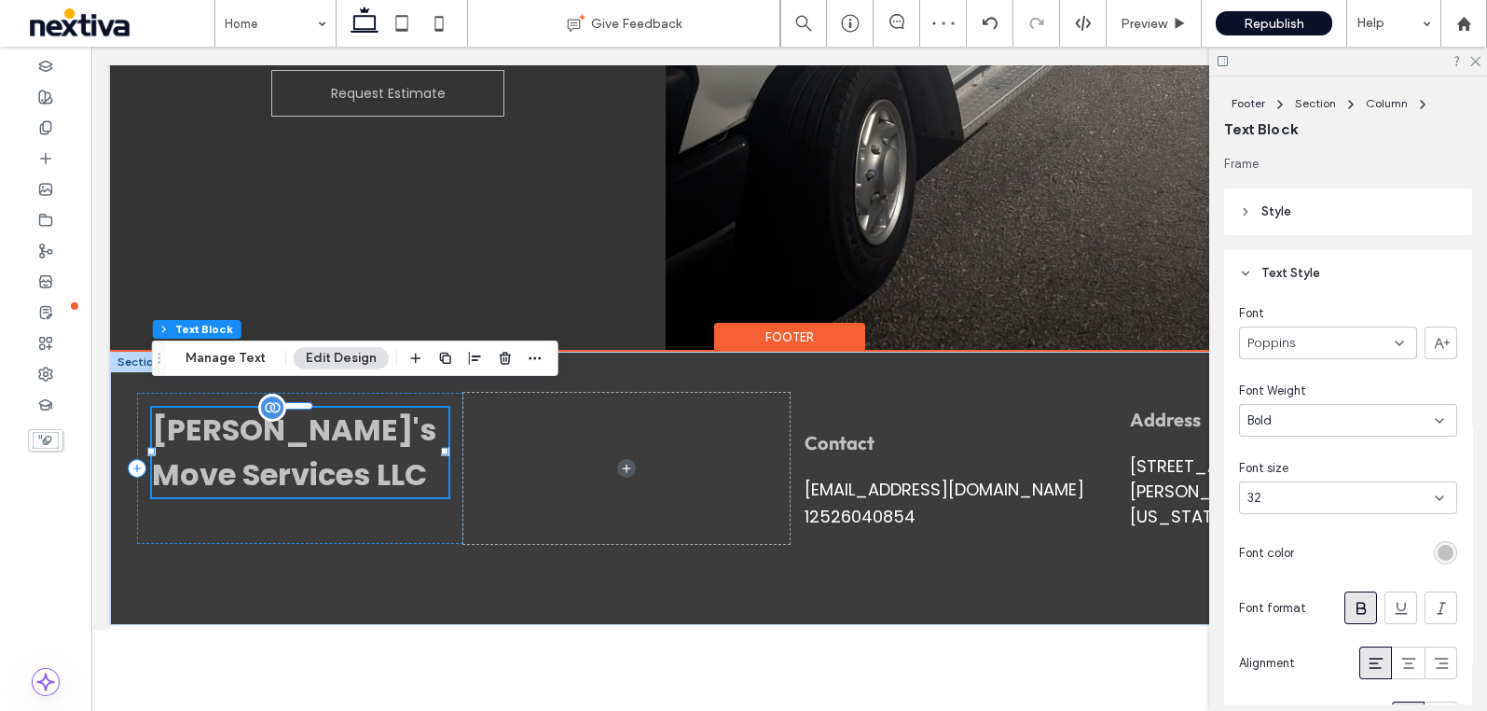
click at [387, 452] on div "Tony's Move Services LLC" at bounding box center [300, 453] width 297 height 90
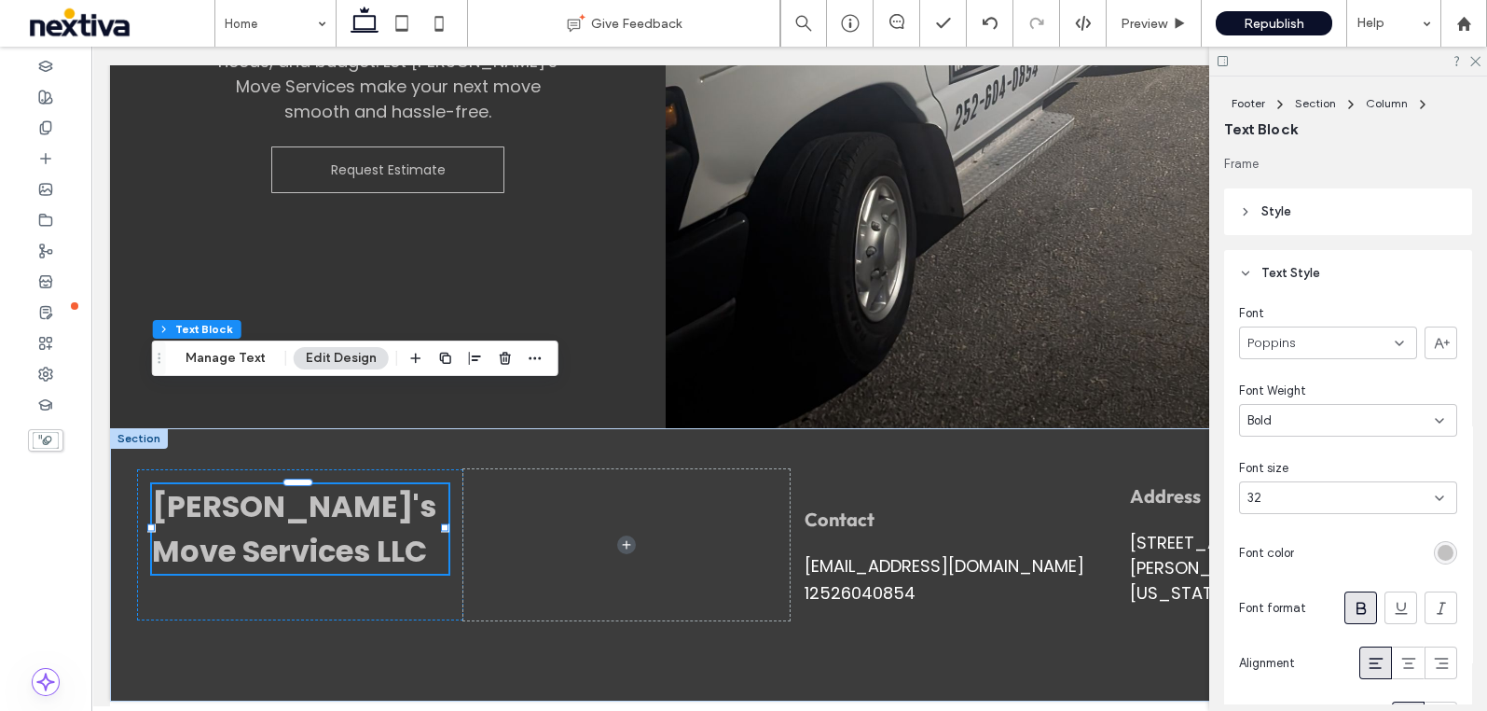
click at [1438, 557] on div "rgb(194, 193, 193)" at bounding box center [1446, 553] width 16 height 16
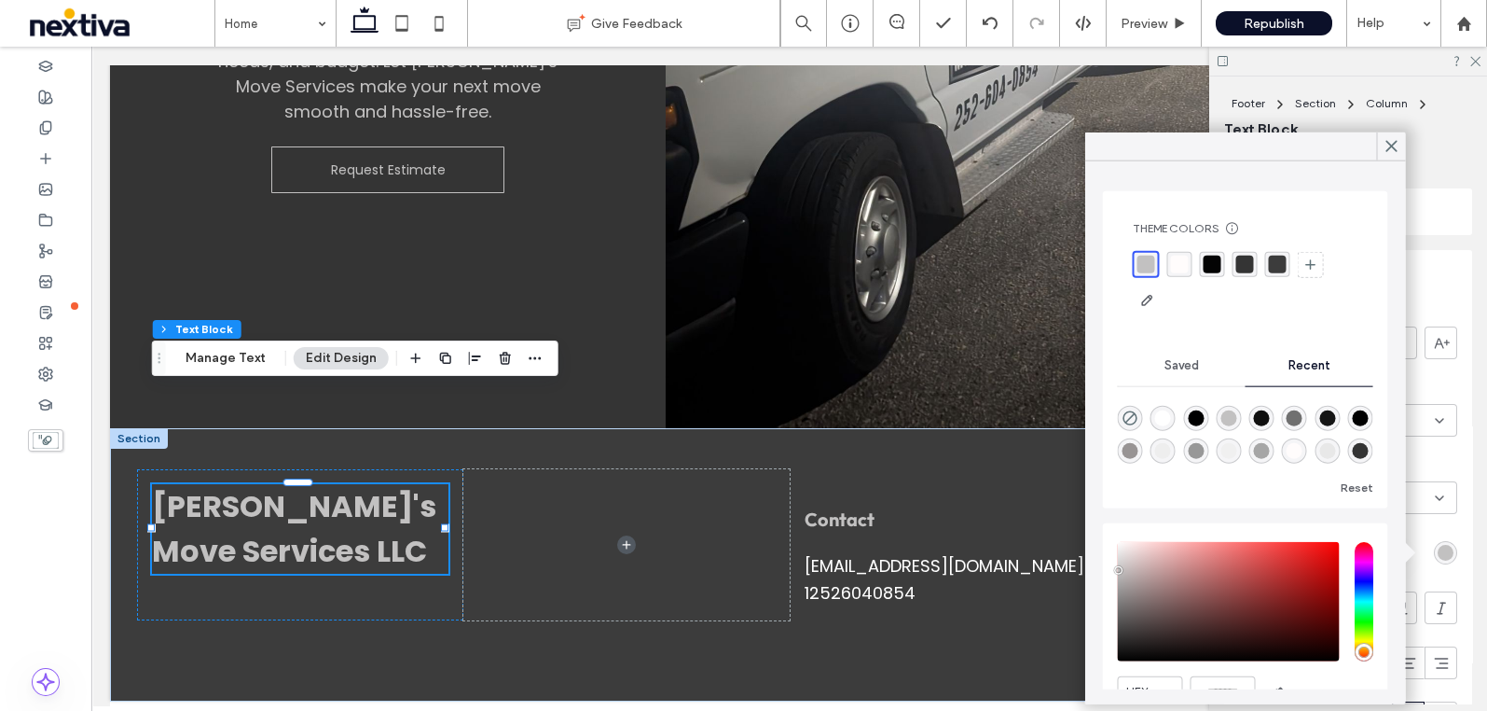
click at [1157, 417] on div "rgba(255, 255, 255, 1)" at bounding box center [1163, 418] width 16 height 16
type input "*******"
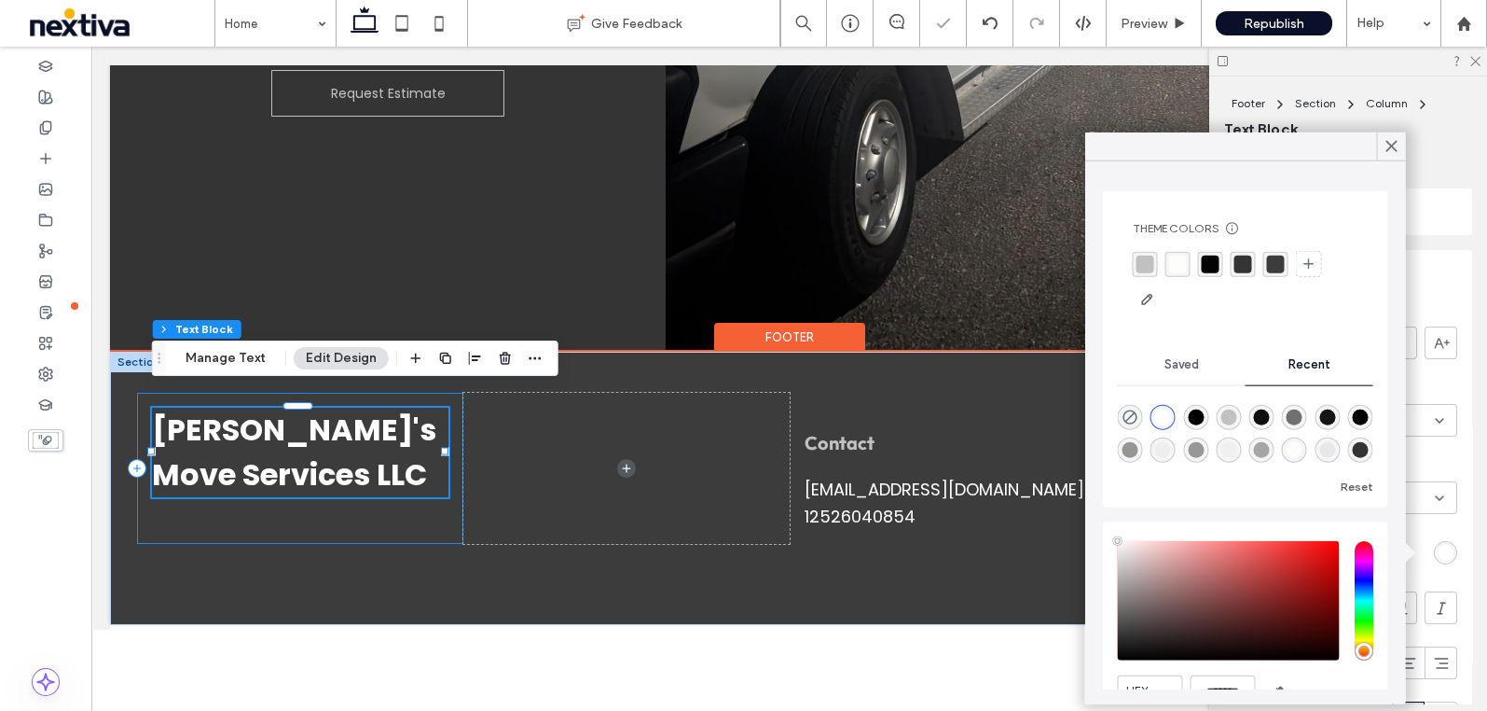
click at [435, 490] on div "Tony's Move Services LLC" at bounding box center [300, 468] width 326 height 151
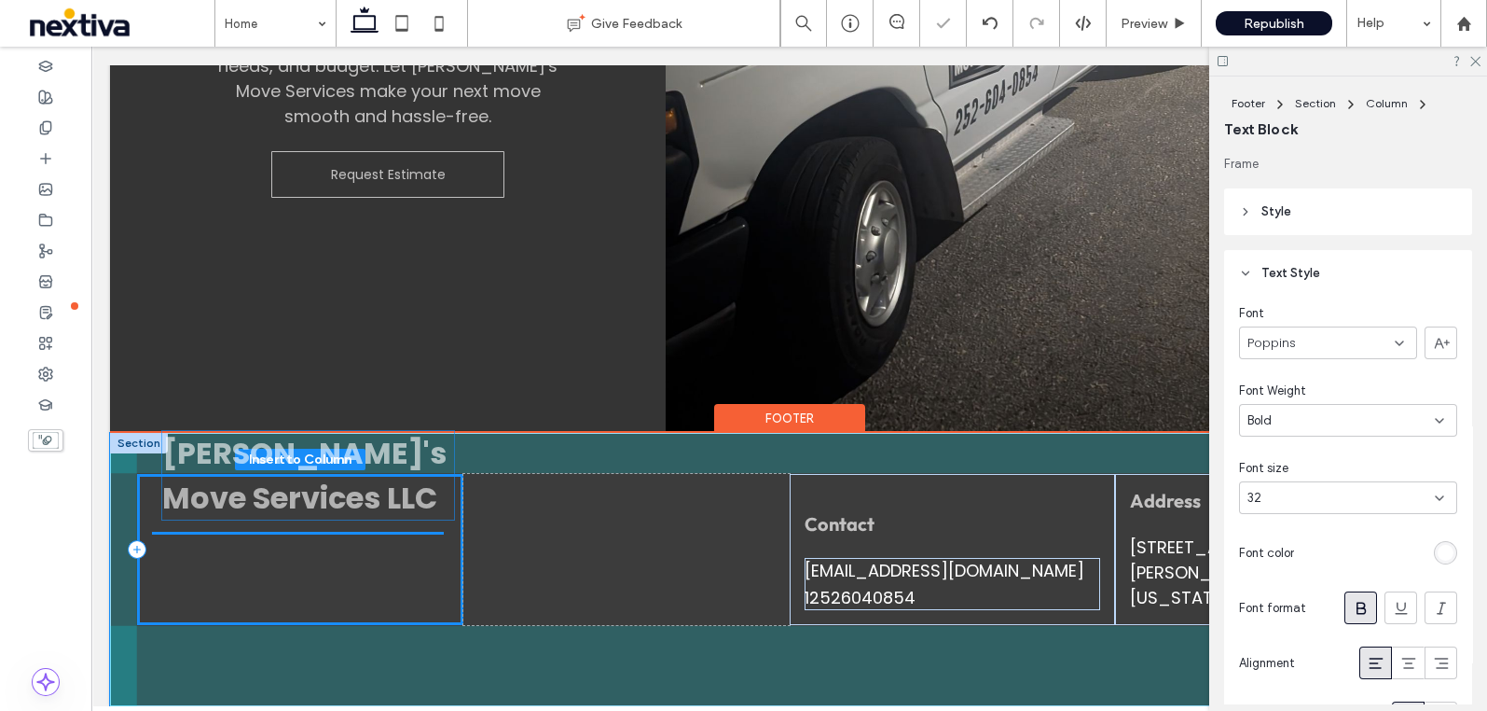
scroll to position [366, 0]
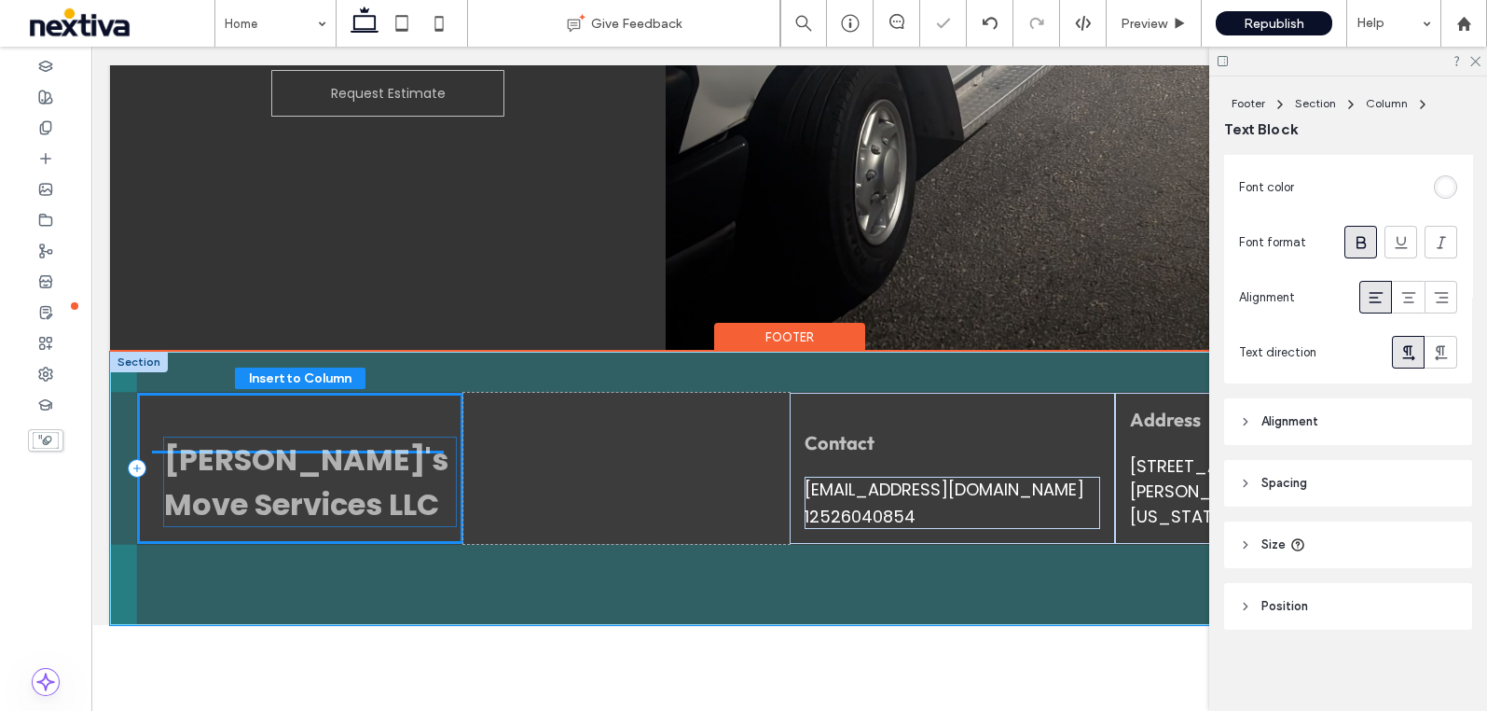
drag, startPoint x: 354, startPoint y: 449, endPoint x: 365, endPoint y: 501, distance: 52.3
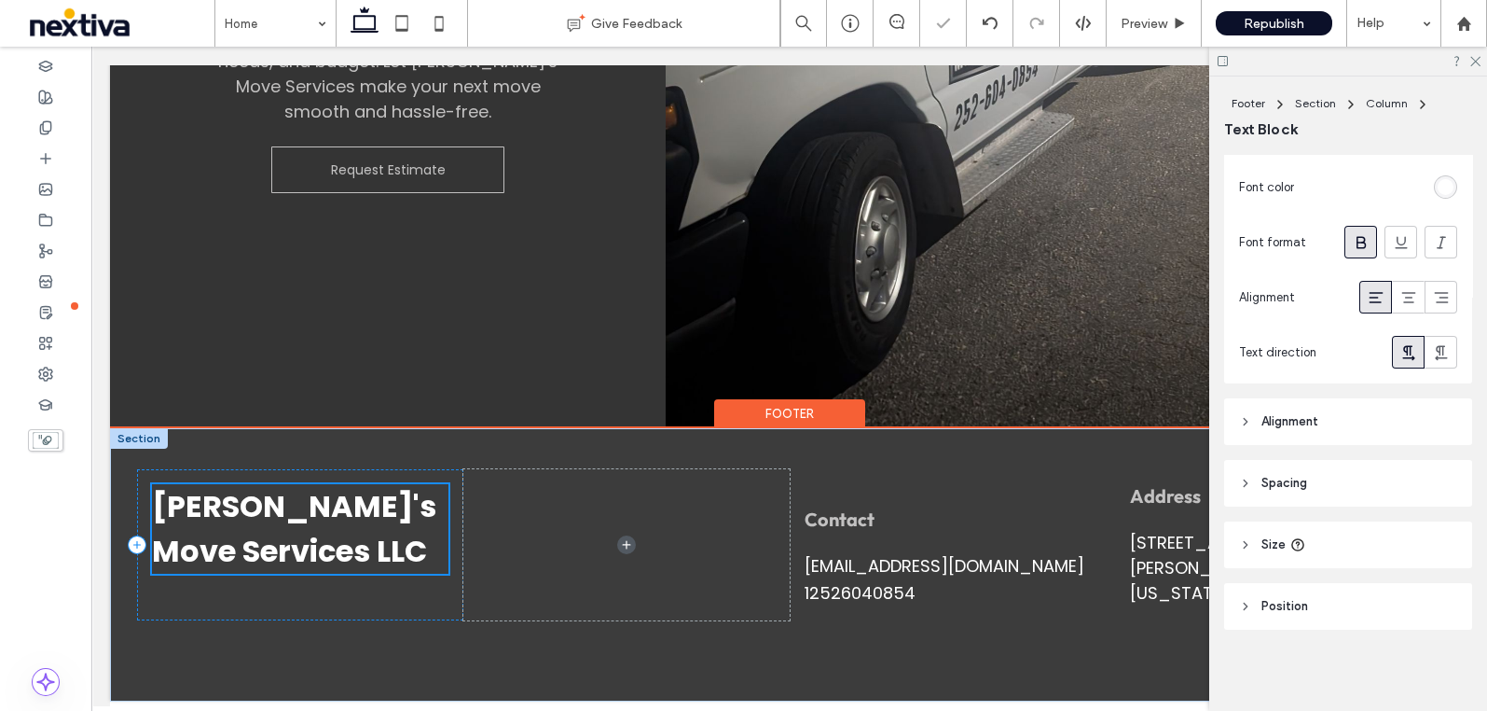
scroll to position [4425, 0]
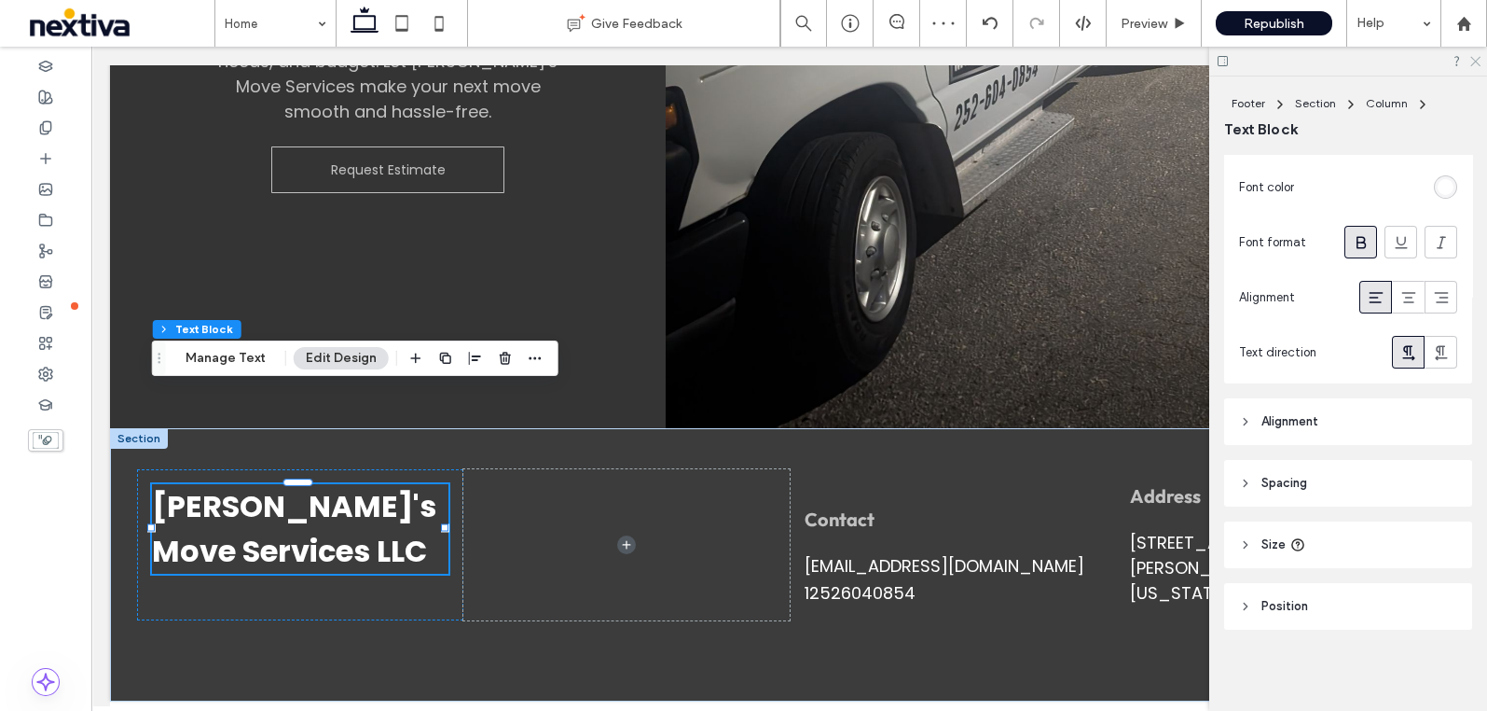
click at [1476, 56] on icon at bounding box center [1475, 60] width 12 height 12
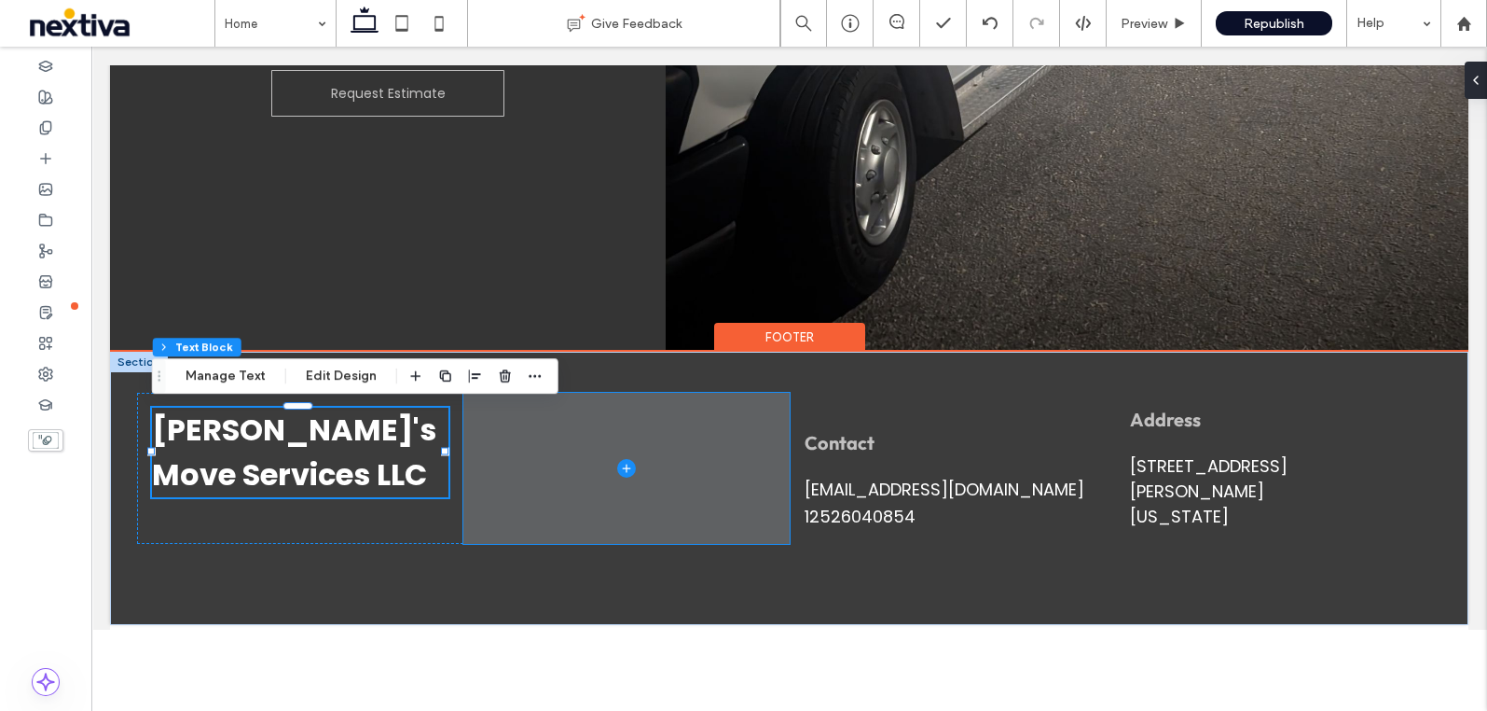
click at [711, 534] on span at bounding box center [626, 468] width 326 height 151
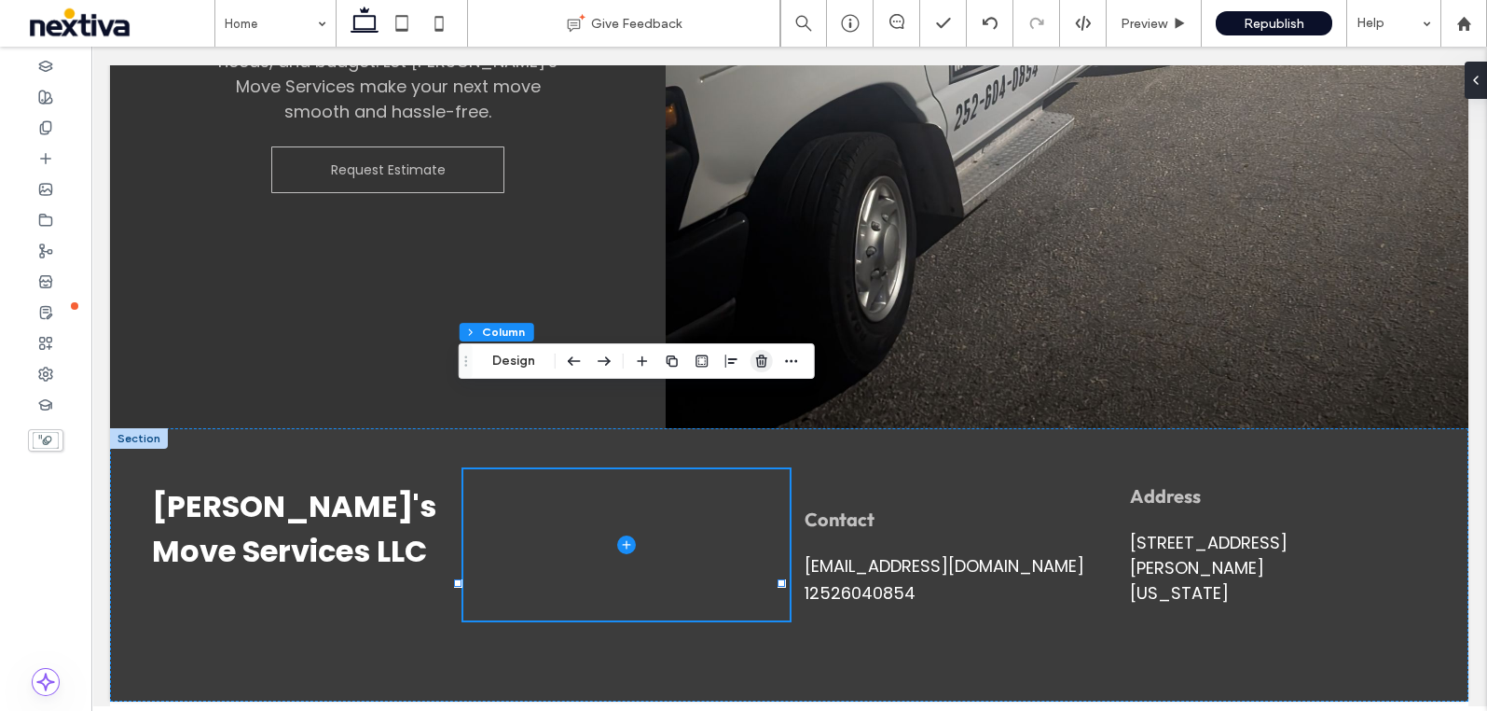
click at [762, 356] on icon "button" at bounding box center [761, 360] width 15 height 15
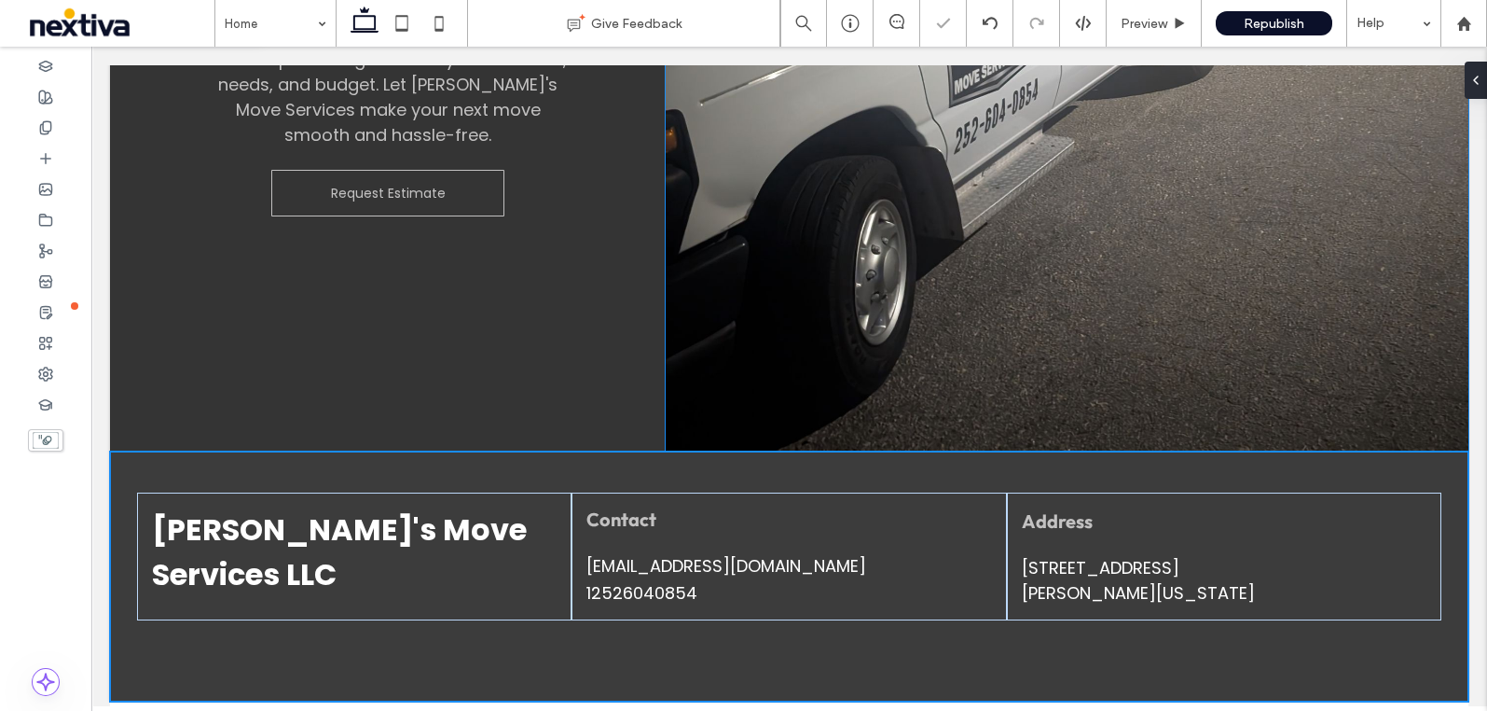
scroll to position [4355, 0]
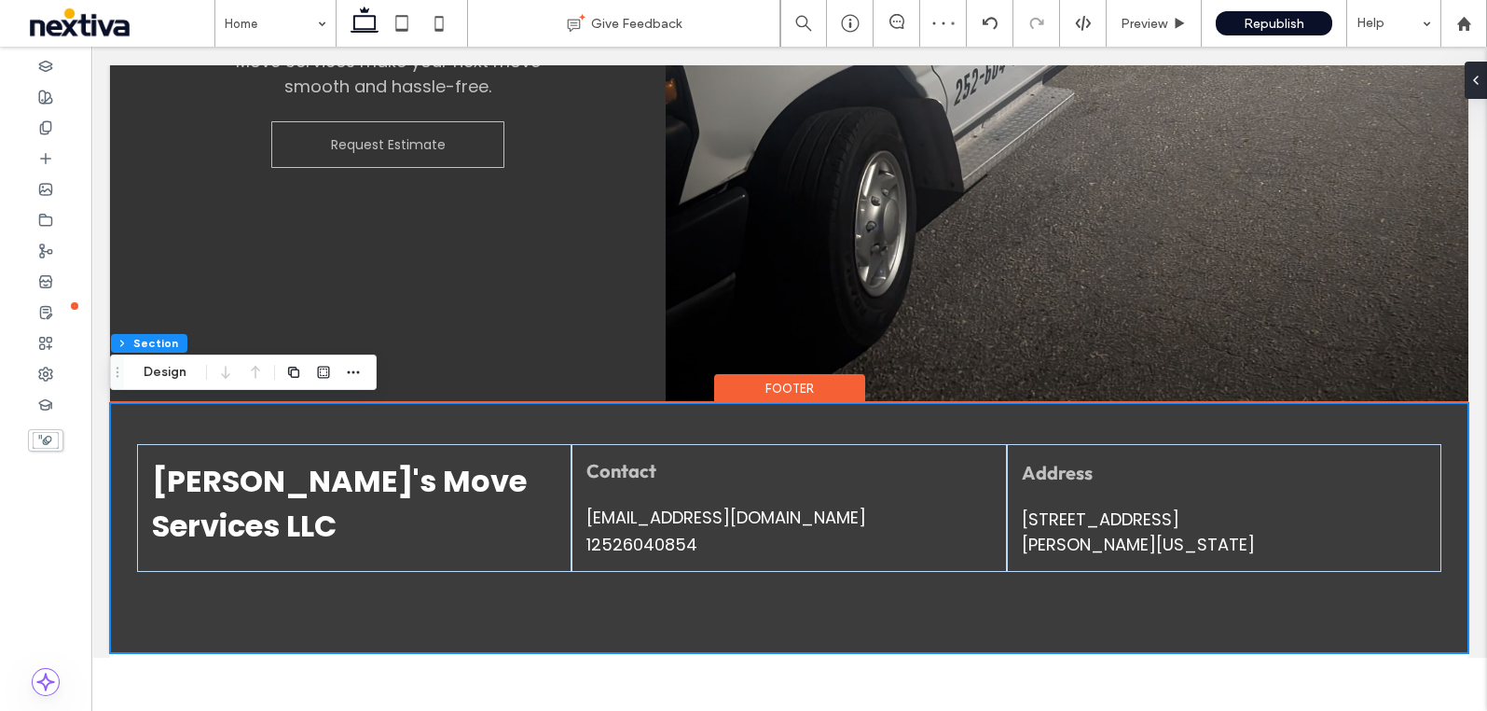
click at [429, 653] on div "Tony's Move Services LLC Contact robertsontony061@gmail.com 12526040854 Address…" at bounding box center [789, 528] width 1359 height 250
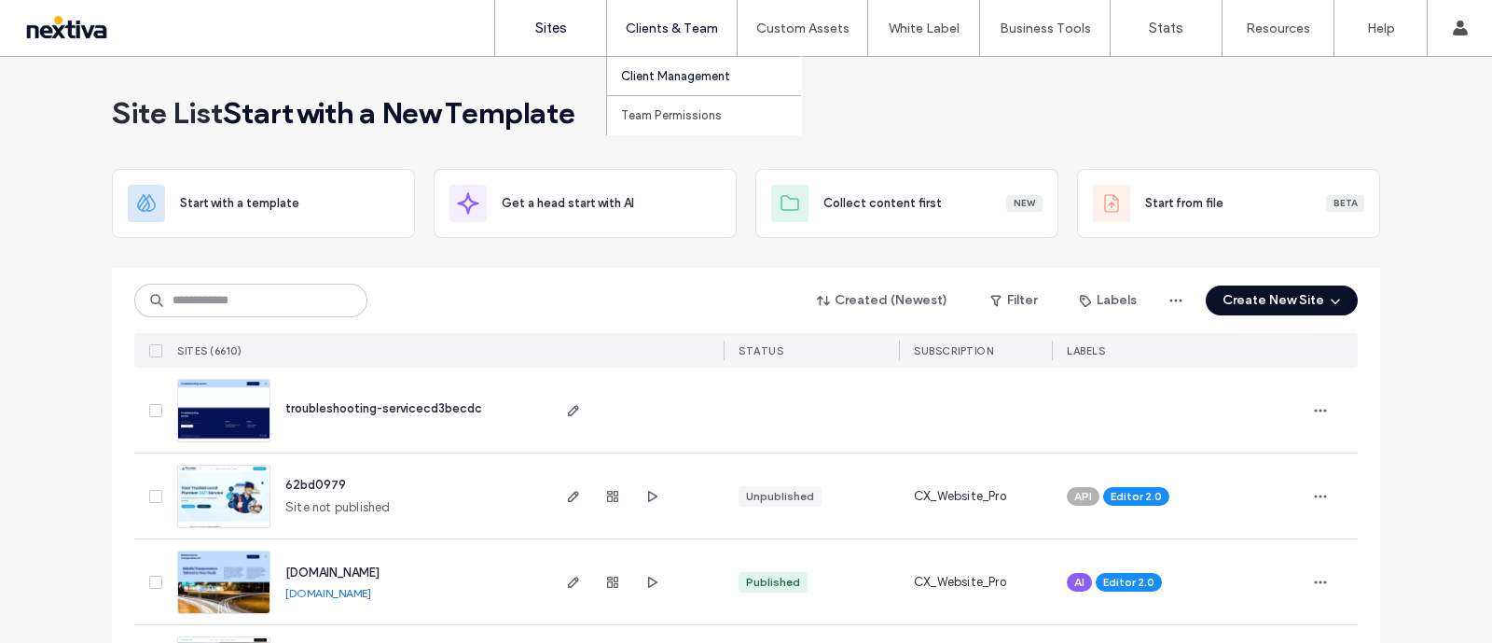
click at [683, 79] on label "Client Management" at bounding box center [675, 76] width 109 height 14
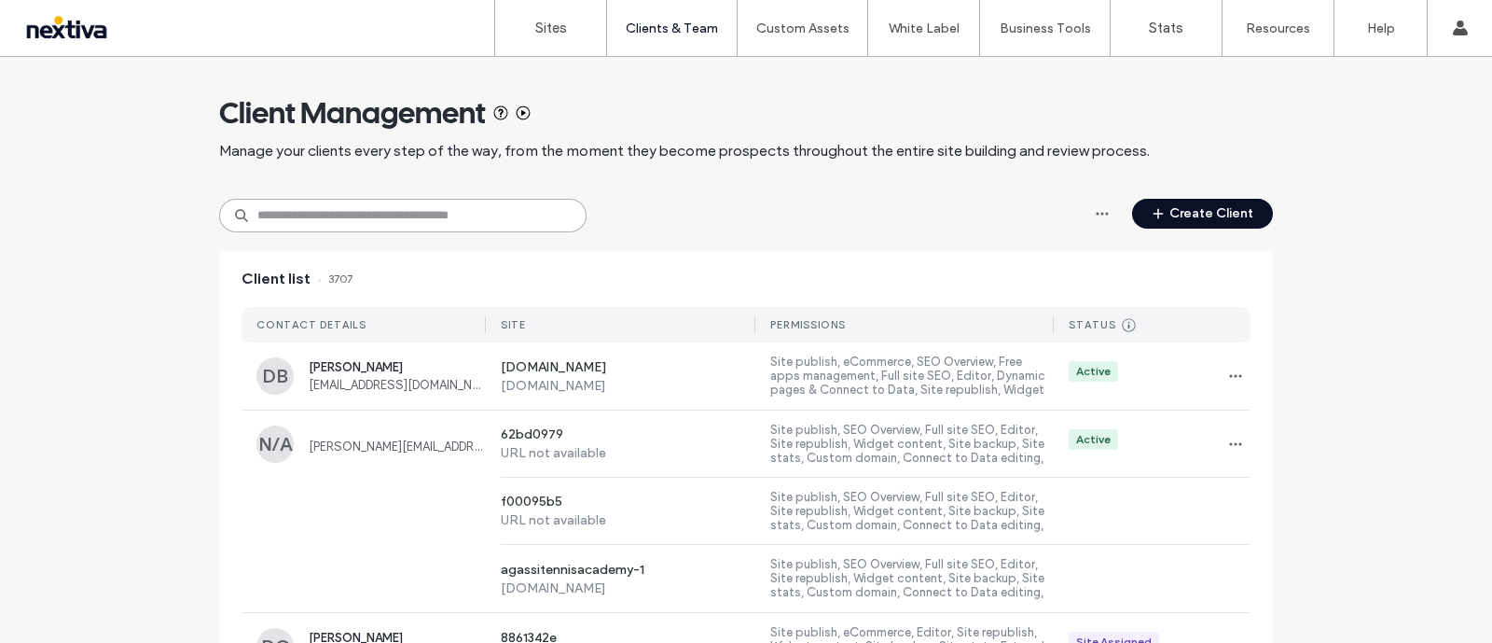
click at [391, 208] on input at bounding box center [402, 216] width 367 height 34
paste input "**********"
type input "**********"
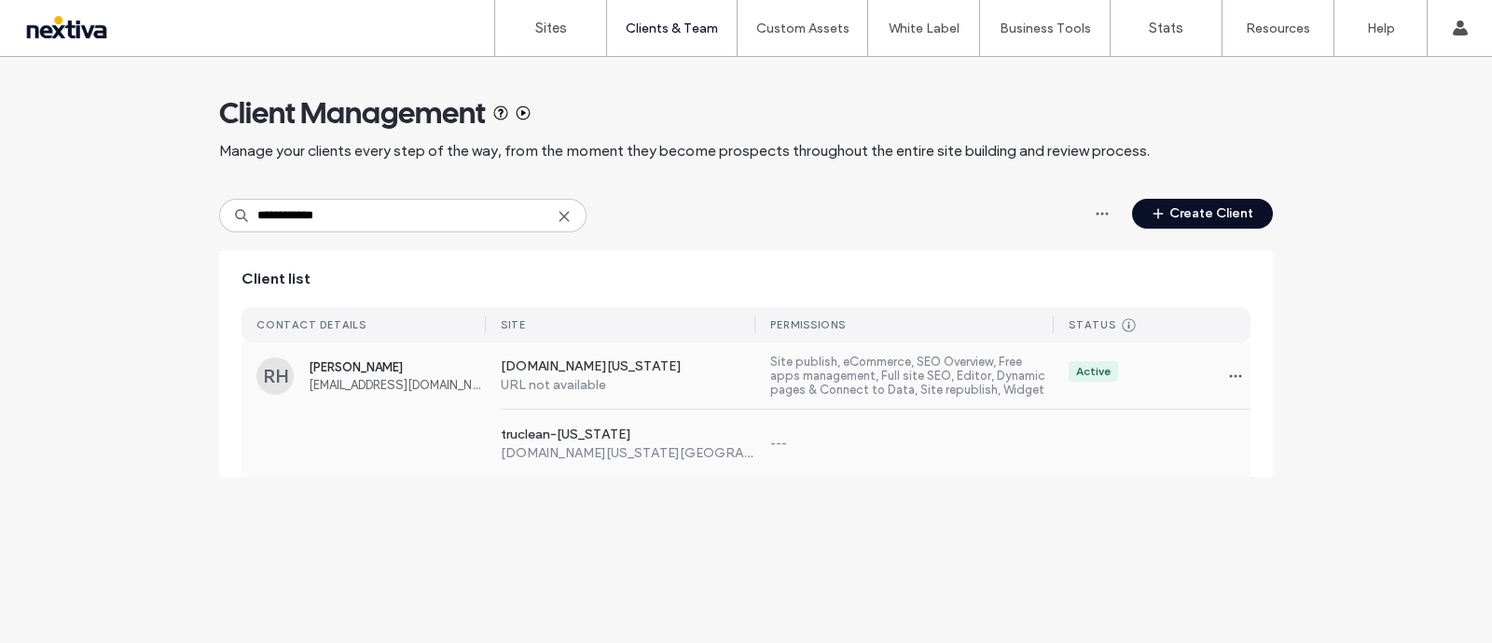
click at [354, 387] on span "[EMAIL_ADDRESS][DOMAIN_NAME]" at bounding box center [397, 385] width 177 height 14
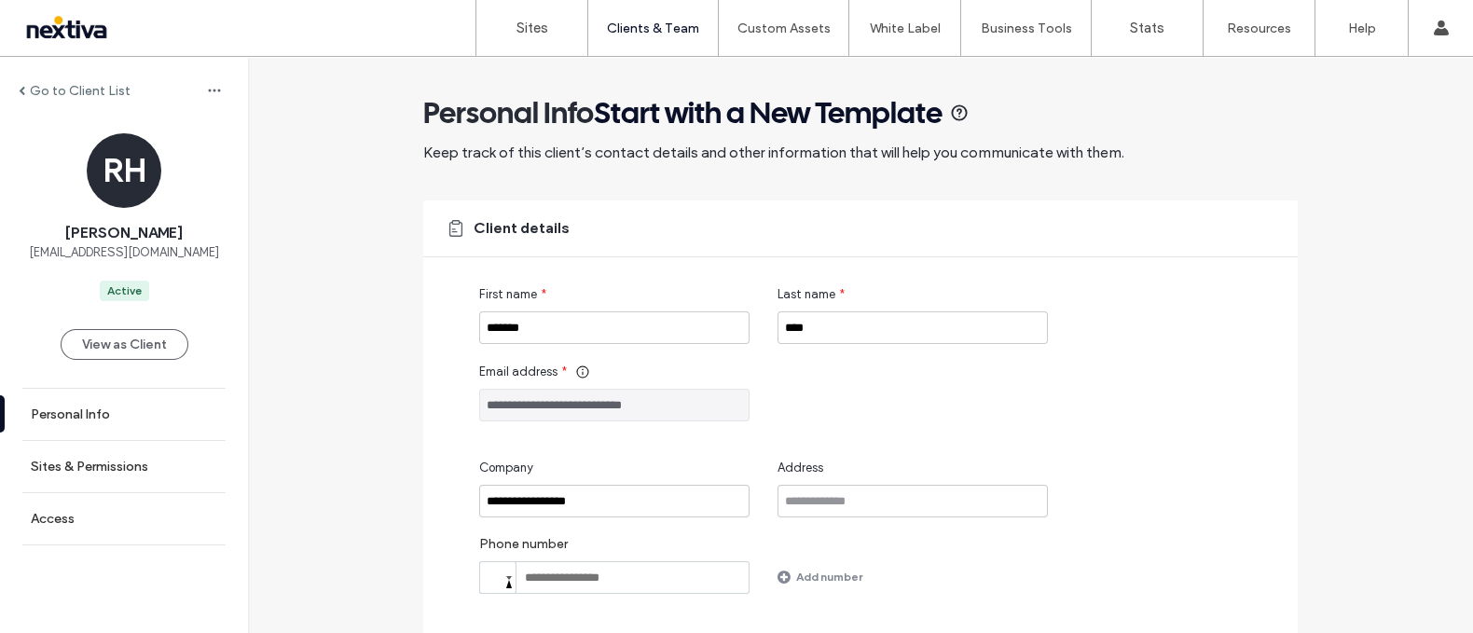
scroll to position [116, 0]
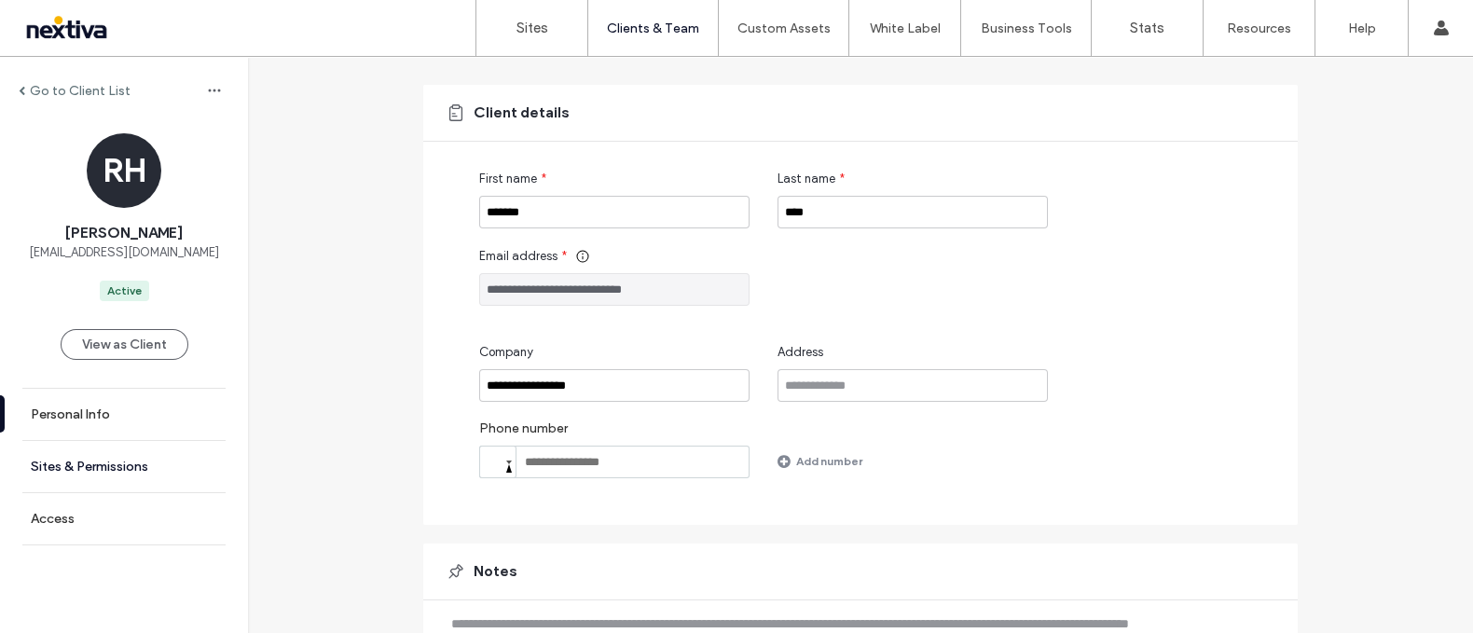
click at [172, 462] on link "Sites & Permissions" at bounding box center [124, 466] width 248 height 51
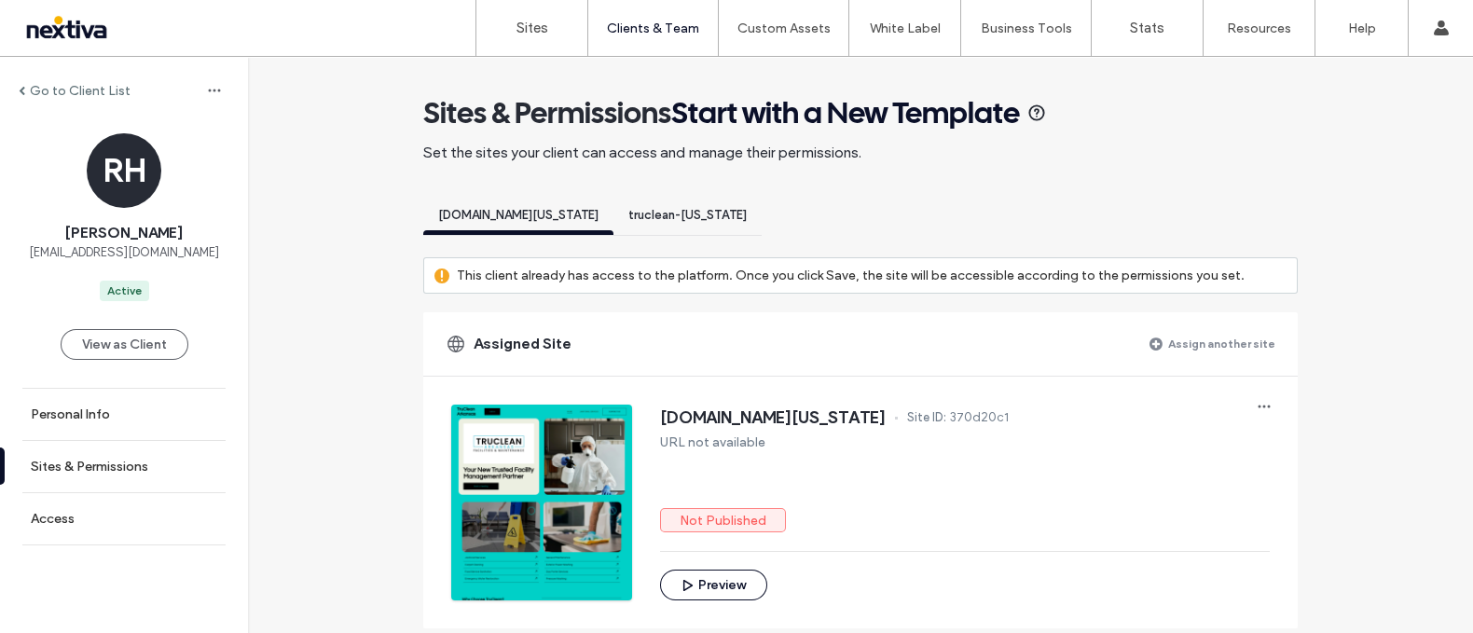
scroll to position [116, 0]
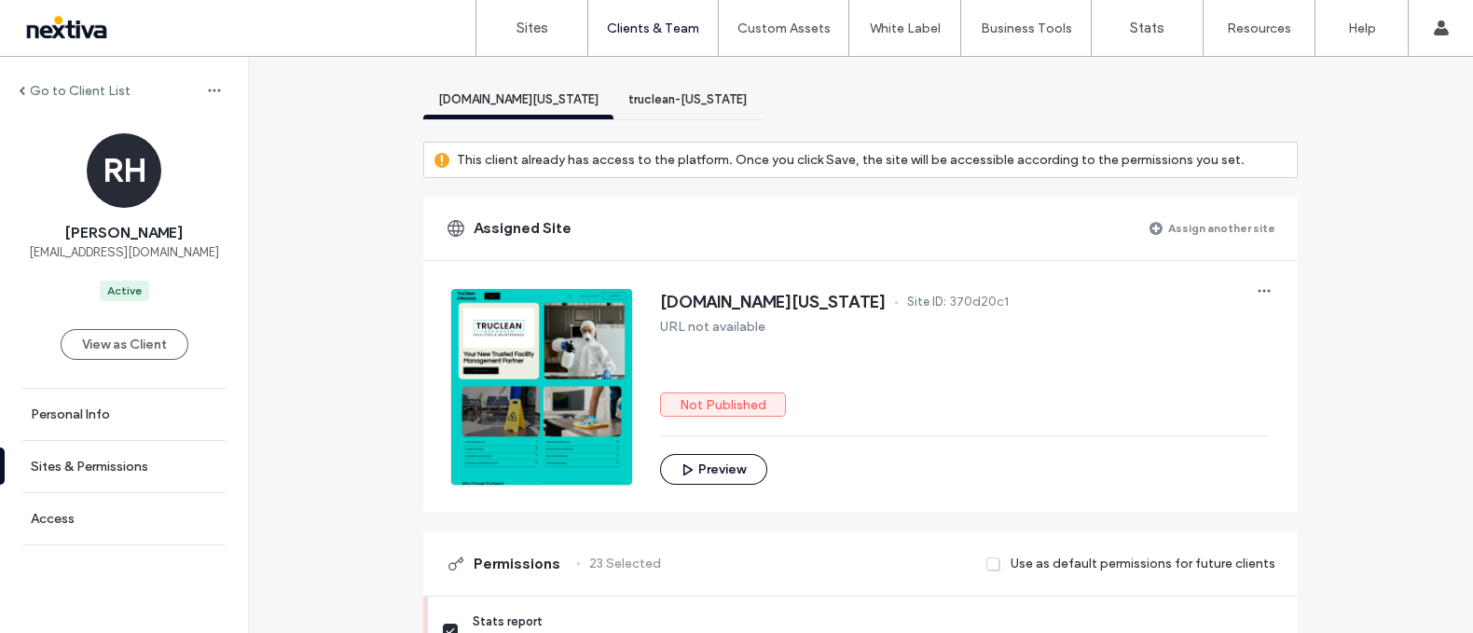
click at [643, 100] on span "truclean-[US_STATE]" at bounding box center [688, 99] width 118 height 14
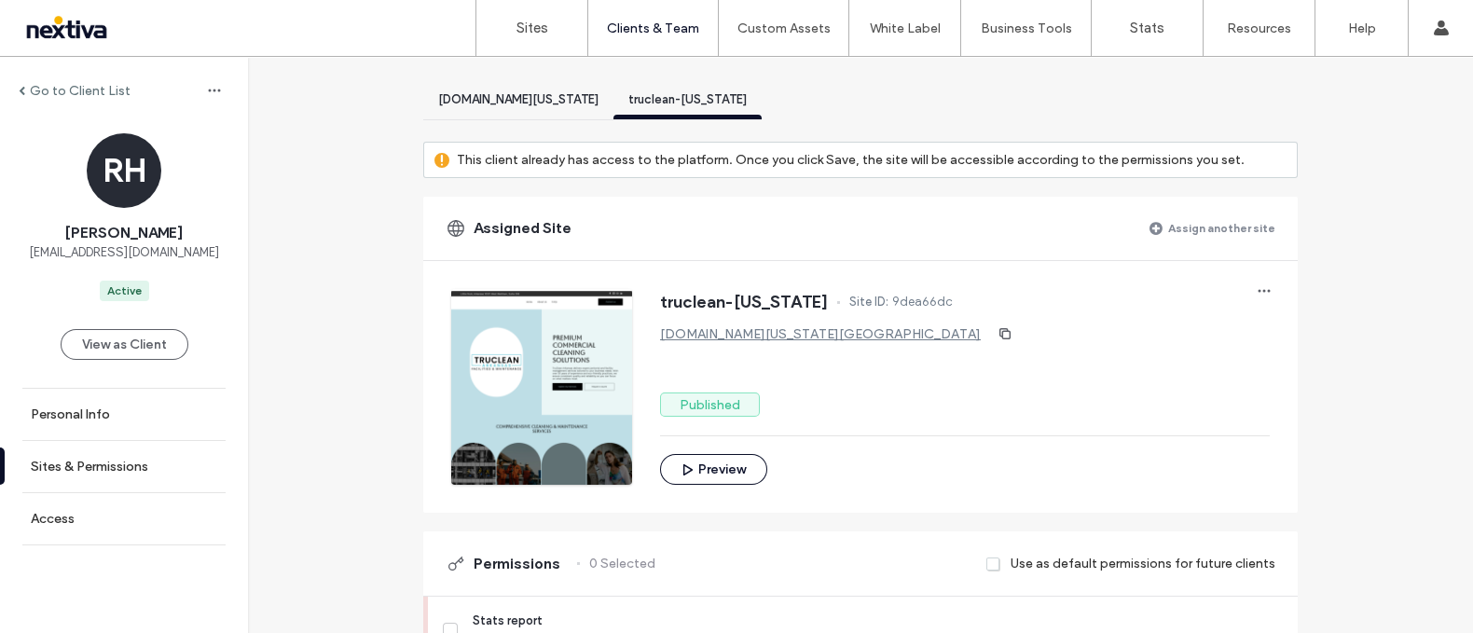
click at [484, 102] on span "[DOMAIN_NAME][US_STATE]" at bounding box center [518, 99] width 160 height 14
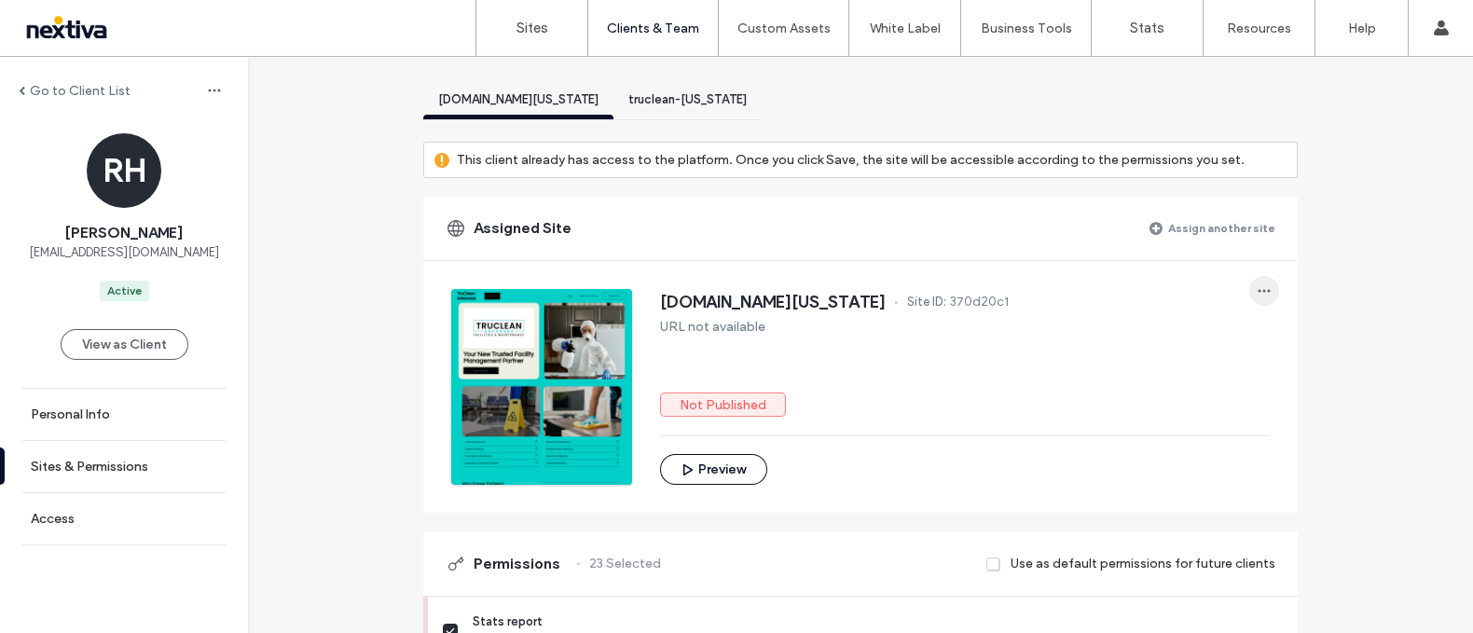
click at [1262, 287] on icon "button" at bounding box center [1264, 291] width 15 height 15
click at [1309, 366] on span "Edit site" at bounding box center [1304, 373] width 47 height 19
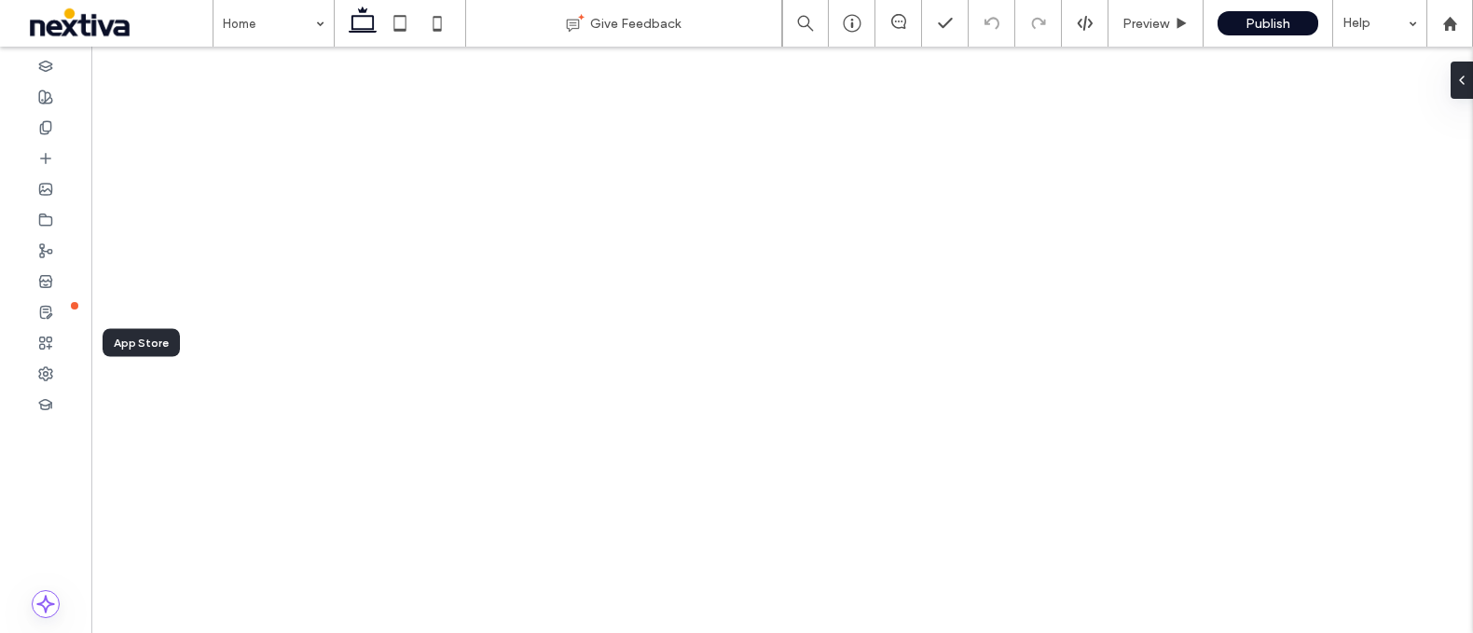
drag, startPoint x: 0, startPoint y: 0, endPoint x: 39, endPoint y: 356, distance: 358.4
click at [39, 356] on div at bounding box center [45, 342] width 91 height 31
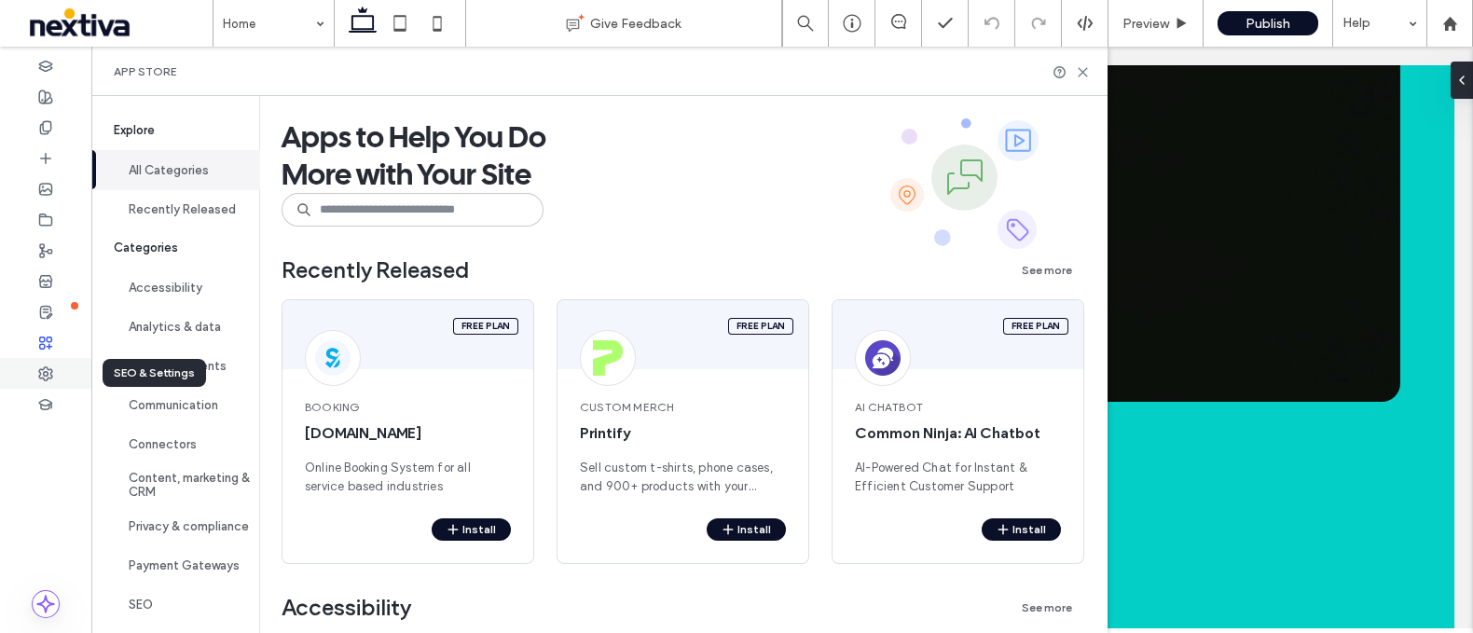
click at [23, 377] on div at bounding box center [45, 373] width 91 height 31
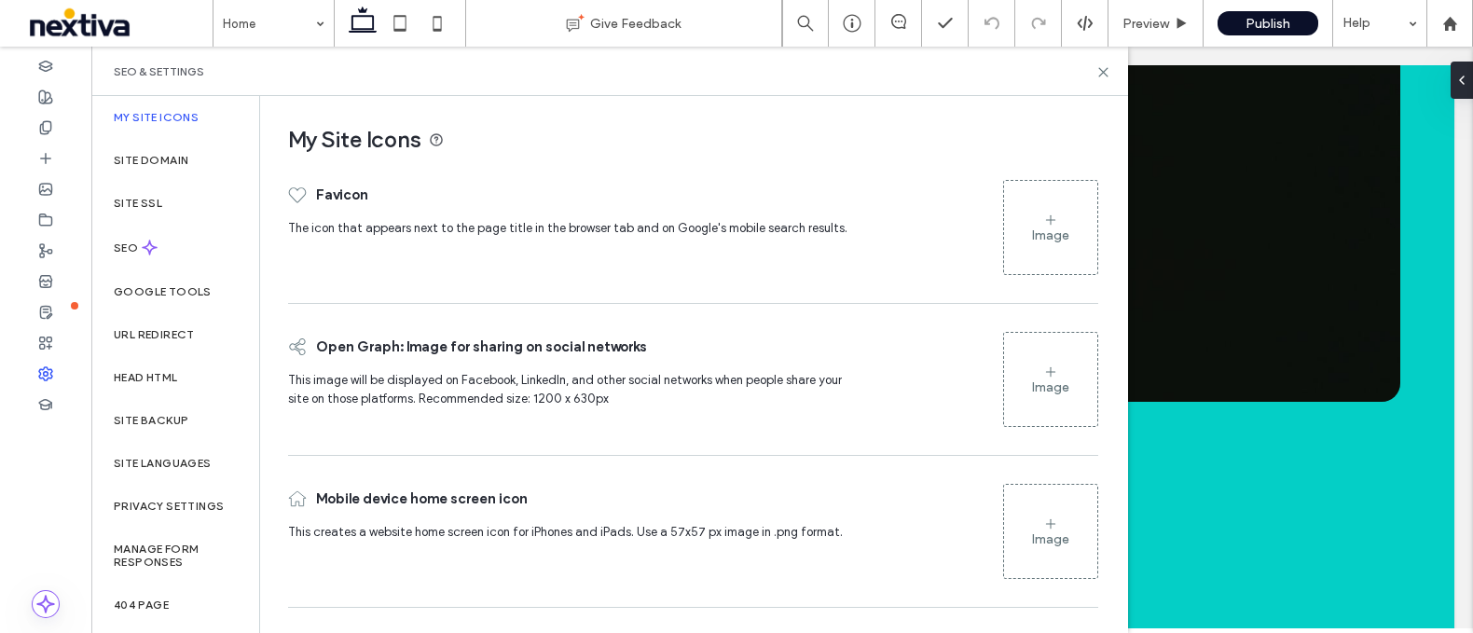
click at [157, 137] on div "My Site Icons" at bounding box center [175, 117] width 168 height 43
click at [156, 169] on div "Site Domain" at bounding box center [175, 160] width 168 height 43
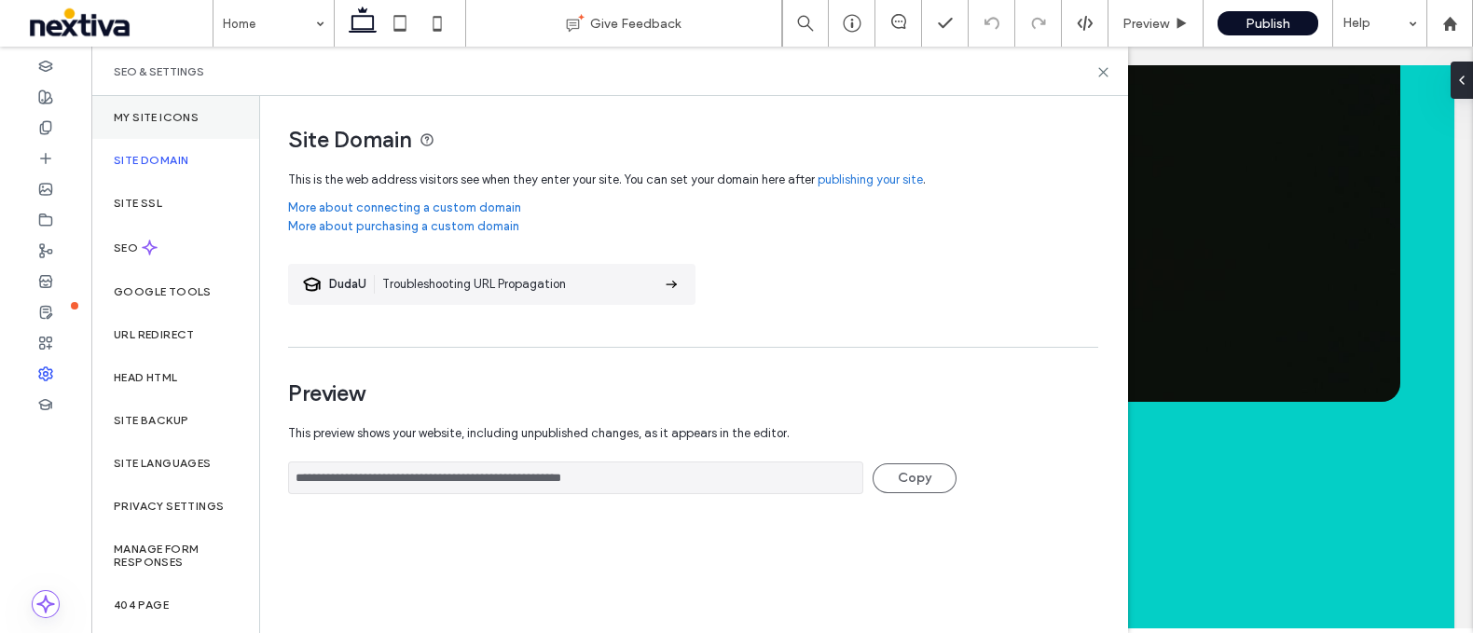
click at [160, 122] on label "My Site Icons" at bounding box center [156, 117] width 85 height 13
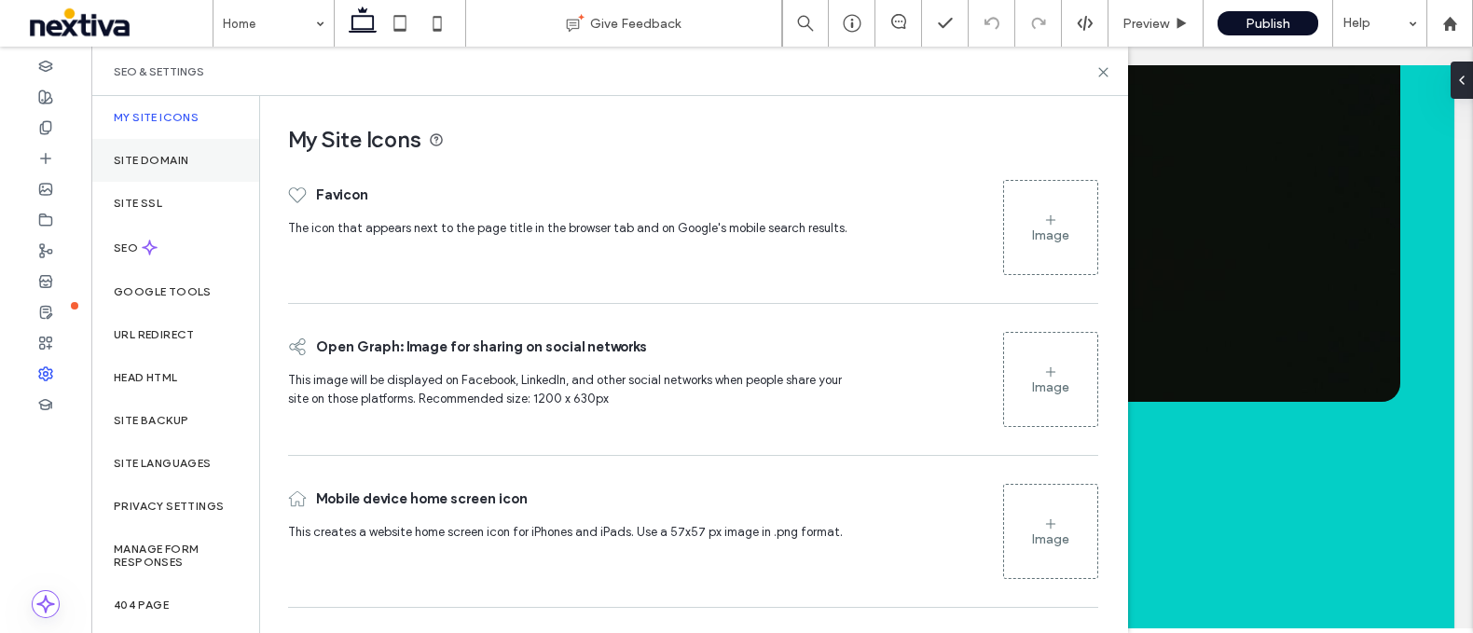
click at [141, 177] on div "Site Domain" at bounding box center [175, 160] width 168 height 43
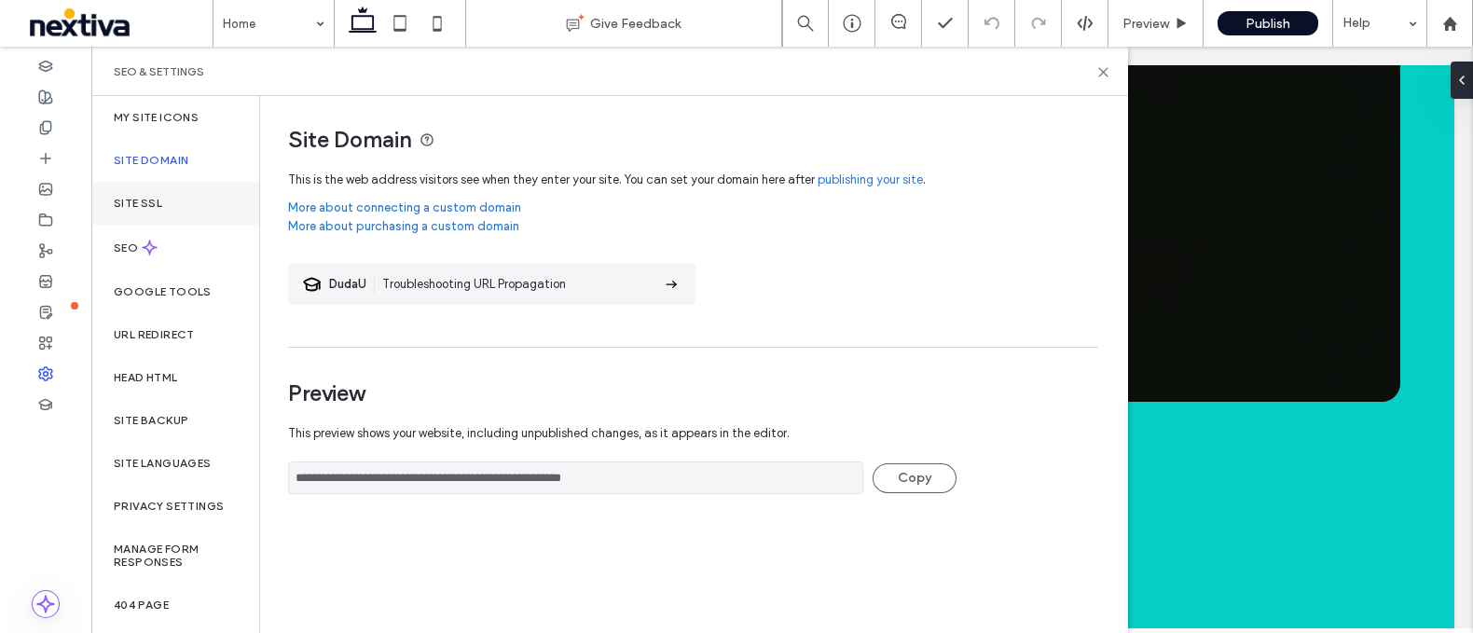
click at [160, 212] on div "Site SSL" at bounding box center [175, 203] width 168 height 43
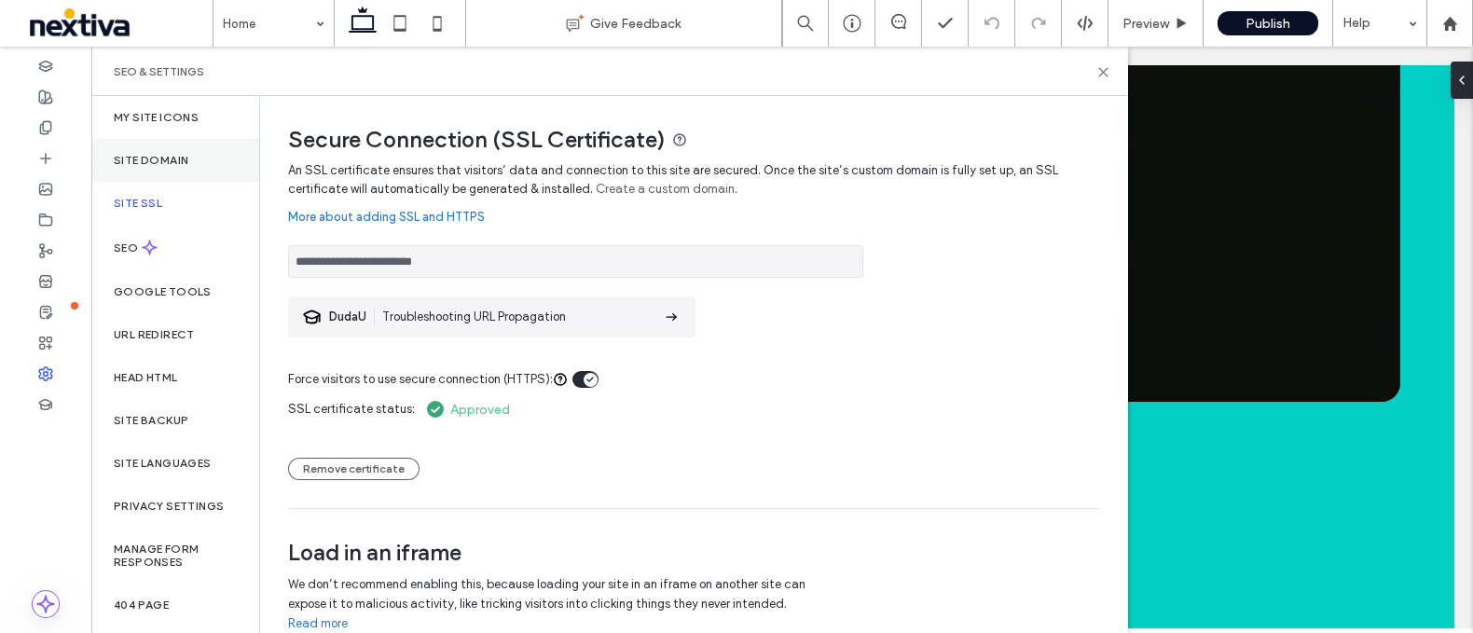
click at [153, 165] on label "Site Domain" at bounding box center [151, 160] width 75 height 13
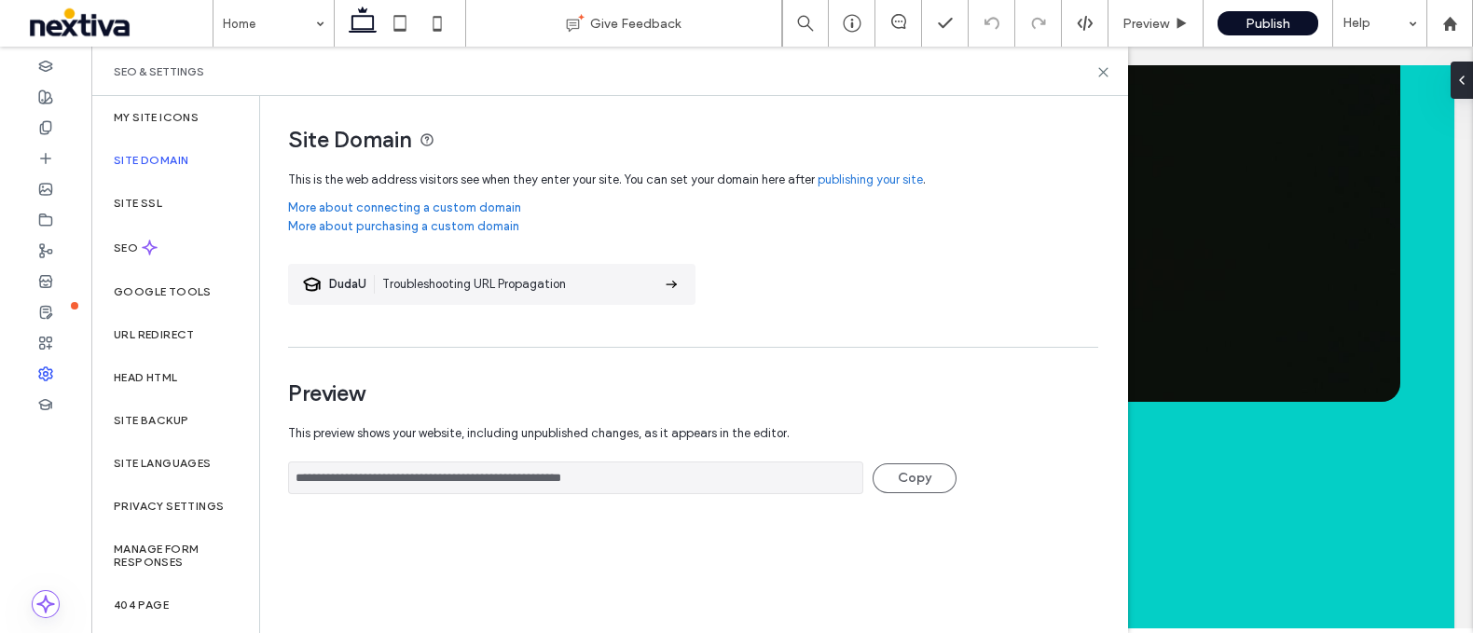
click at [660, 283] on section "DudaU Troubleshooting URL Propagation" at bounding box center [492, 284] width 408 height 41
click at [1443, 23] on icon at bounding box center [1451, 24] width 16 height 16
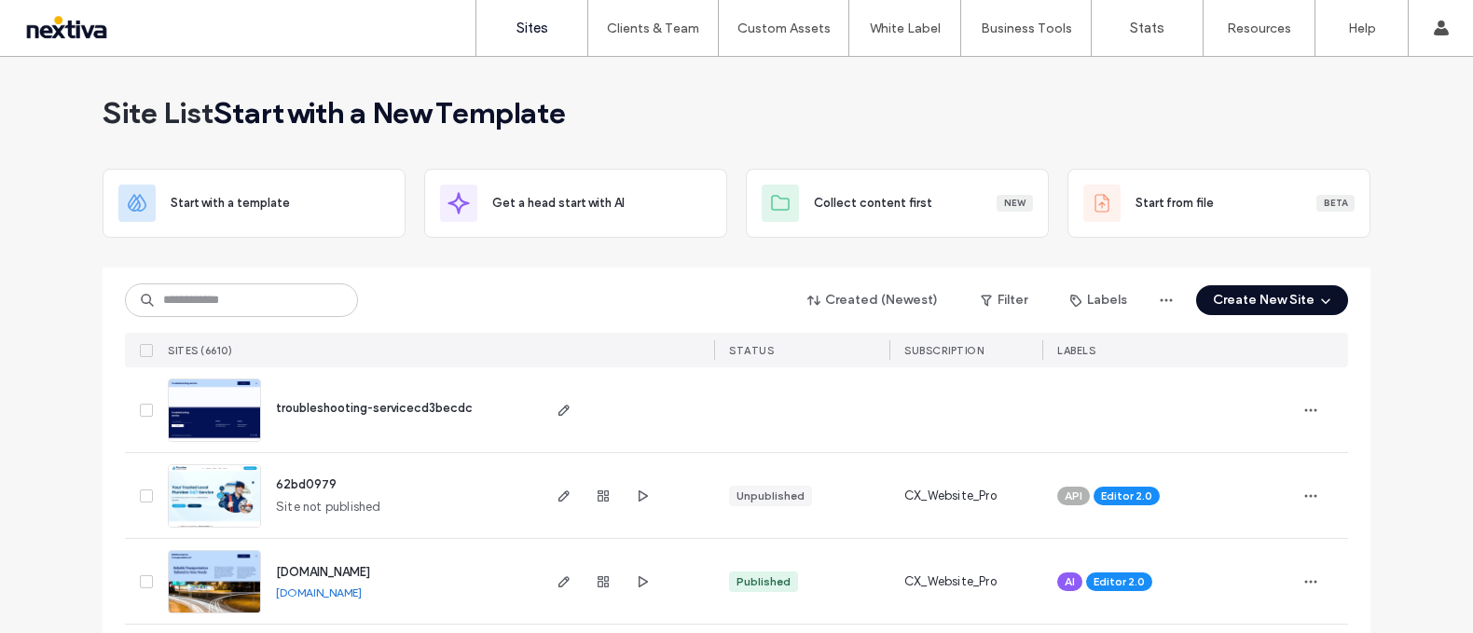
click at [665, 78] on label "Client Management" at bounding box center [656, 76] width 109 height 14
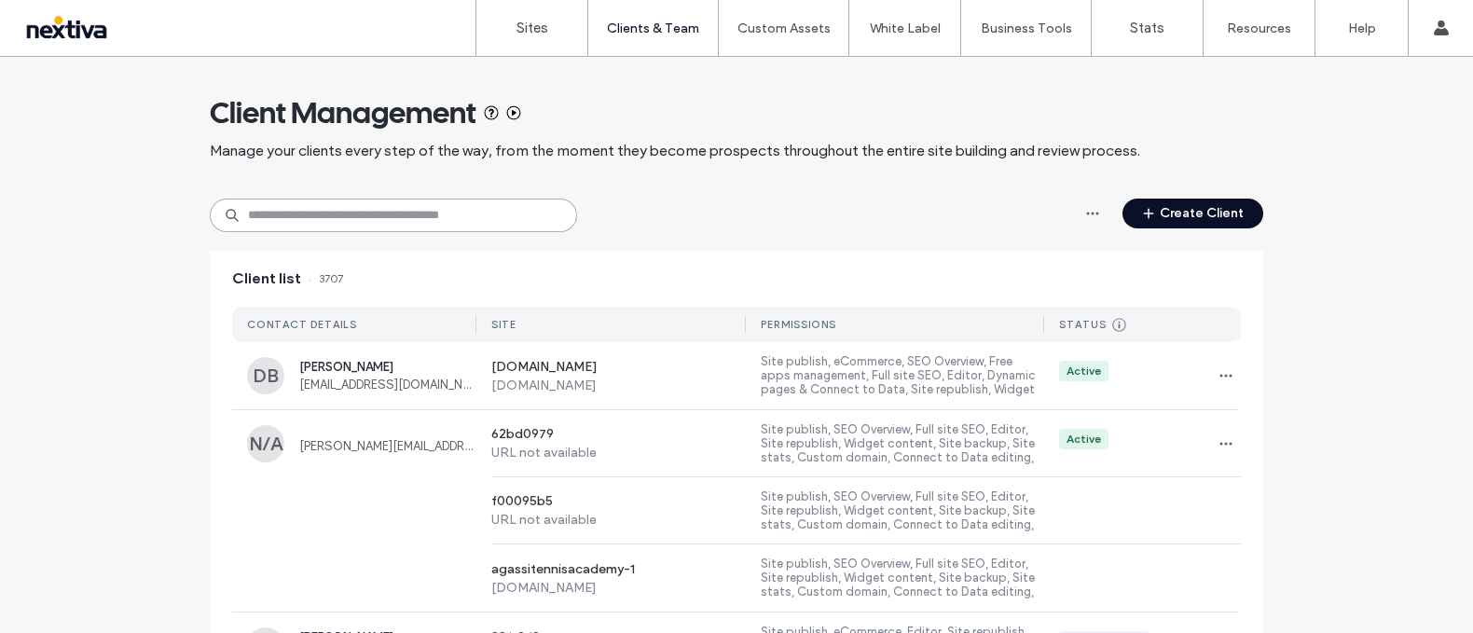
click at [345, 219] on input at bounding box center [393, 216] width 367 height 34
type input "*"
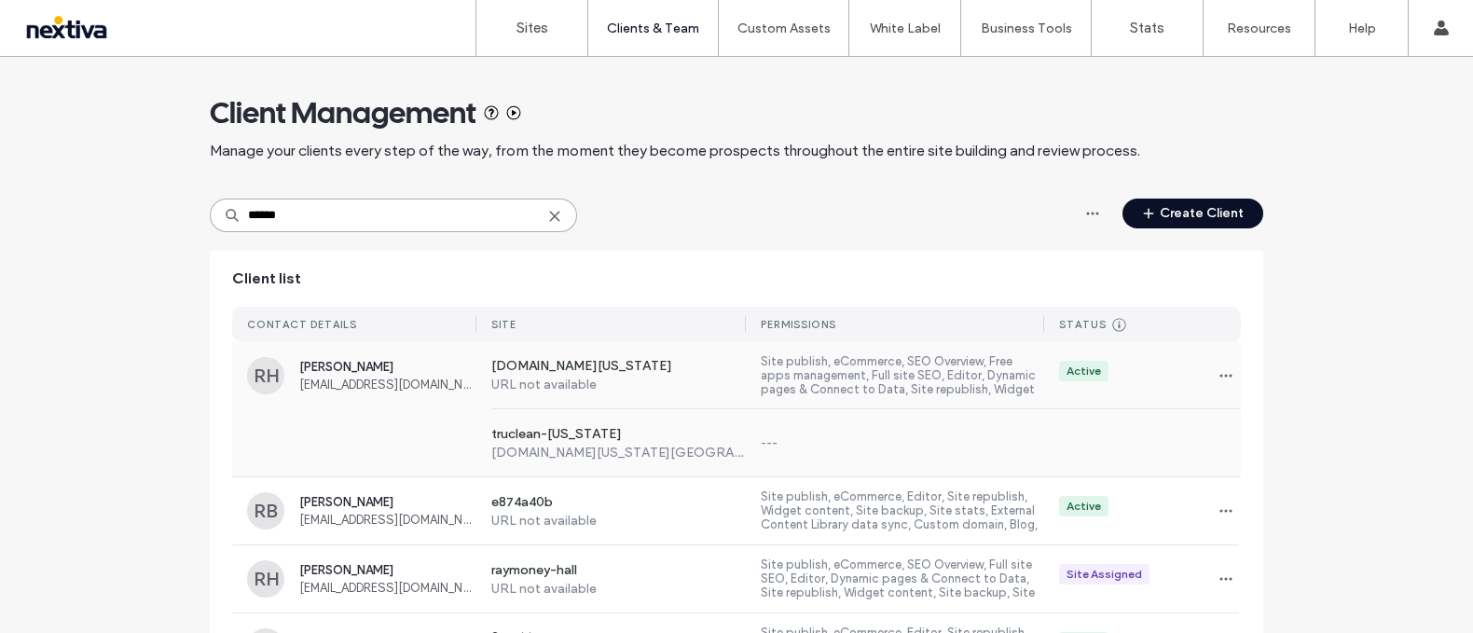
type input "******"
click at [449, 425] on div "truclean-[US_STATE] [DOMAIN_NAME][US_STATE][GEOGRAPHIC_DATA] ---" at bounding box center [736, 442] width 1009 height 67
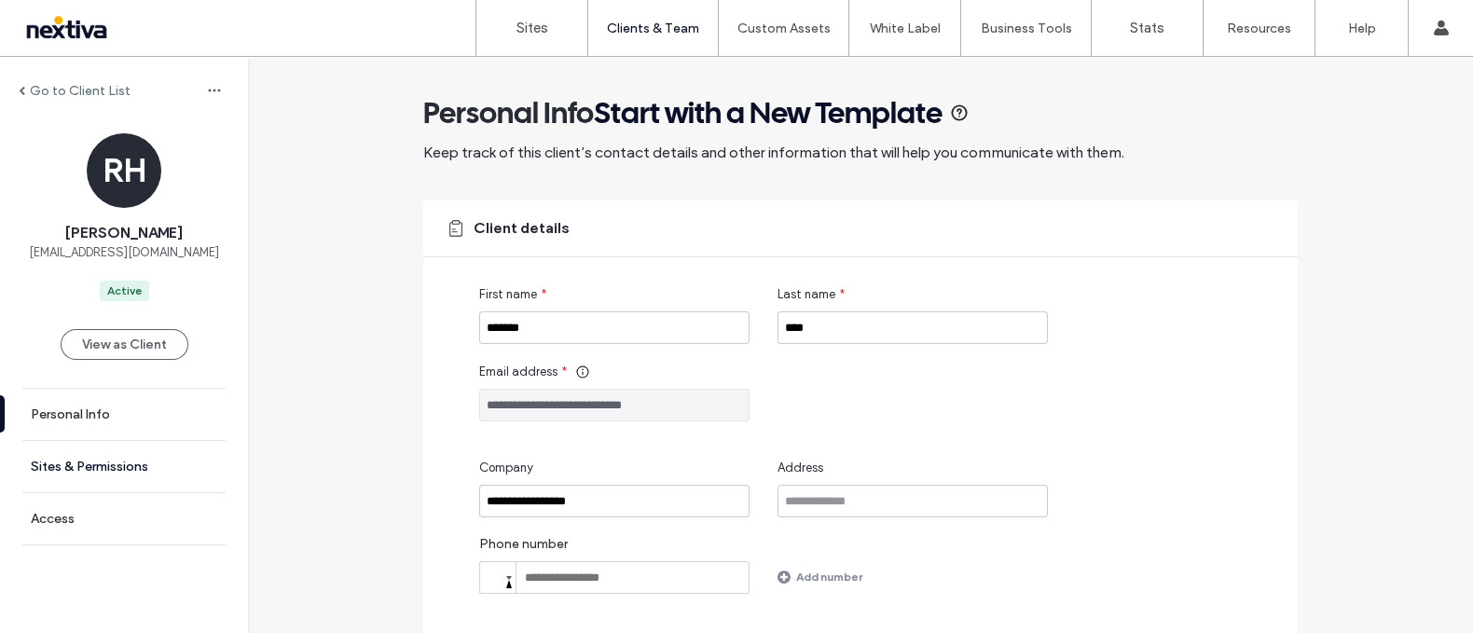
click at [144, 450] on link "Sites & Permissions" at bounding box center [124, 466] width 248 height 51
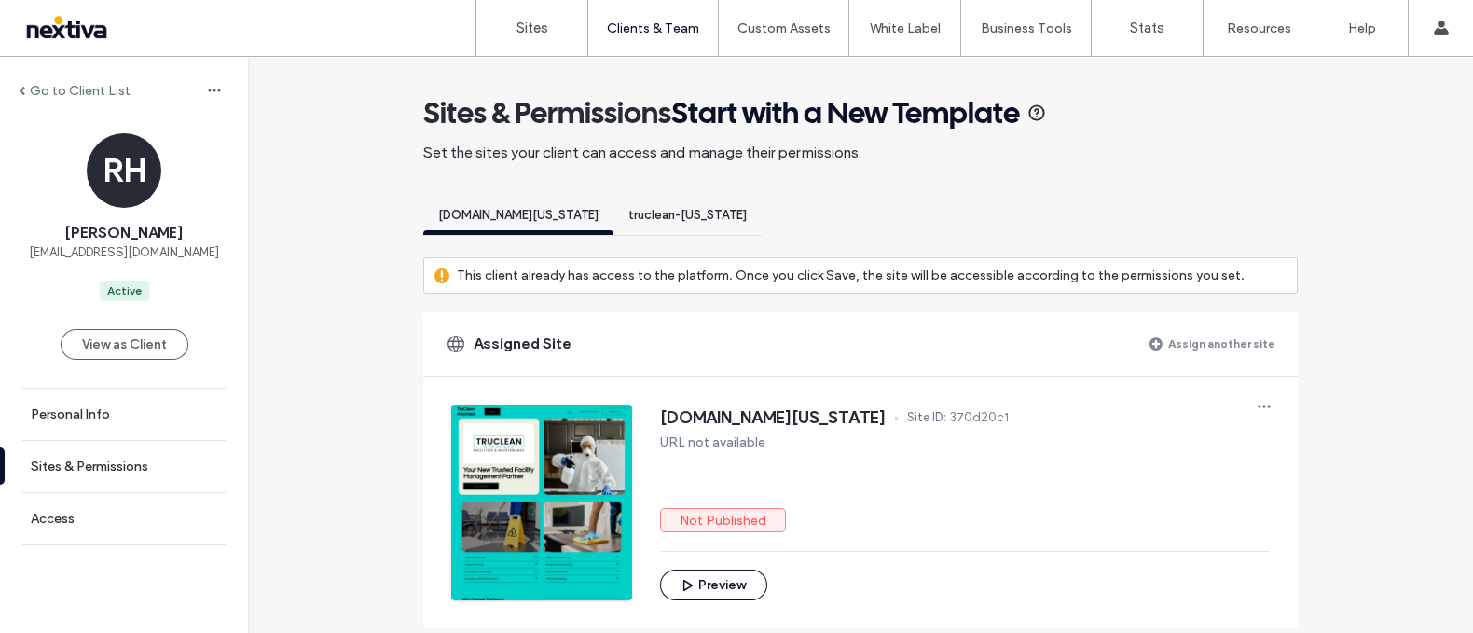
drag, startPoint x: 883, startPoint y: 414, endPoint x: 657, endPoint y: 411, distance: 225.7
click at [660, 411] on div "[DOMAIN_NAME][US_STATE] Site ID: 370d20c1" at bounding box center [965, 420] width 610 height 30
copy span "[DOMAIN_NAME][US_STATE]"
